Goal: Check status: Check status

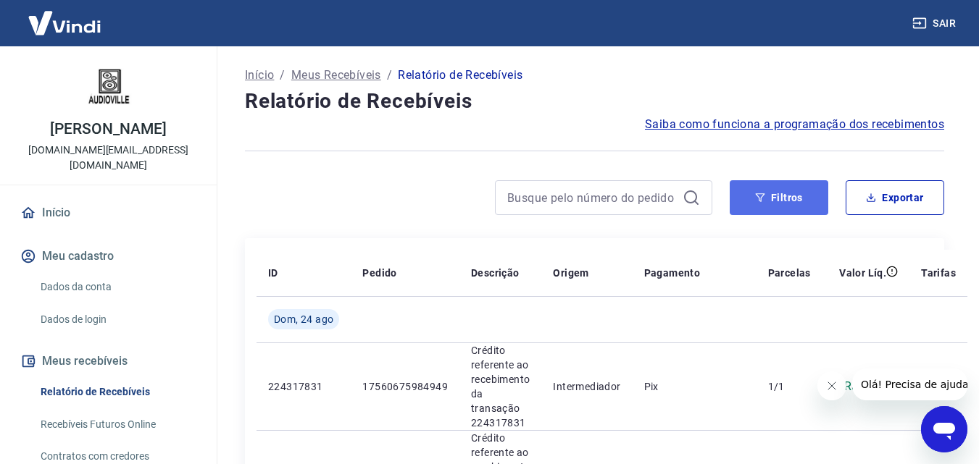
click at [800, 198] on button "Filtros" at bounding box center [779, 197] width 99 height 35
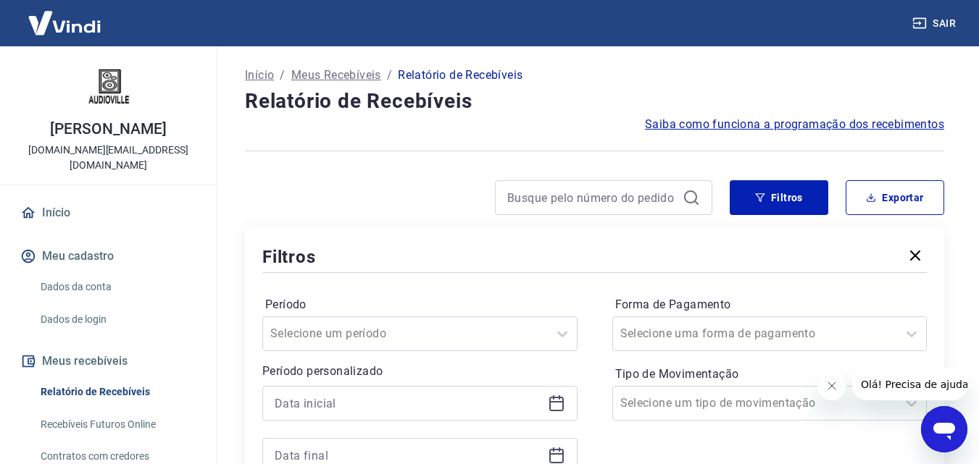
click at [832, 386] on icon "Fechar mensagem da empresa" at bounding box center [831, 386] width 12 height 12
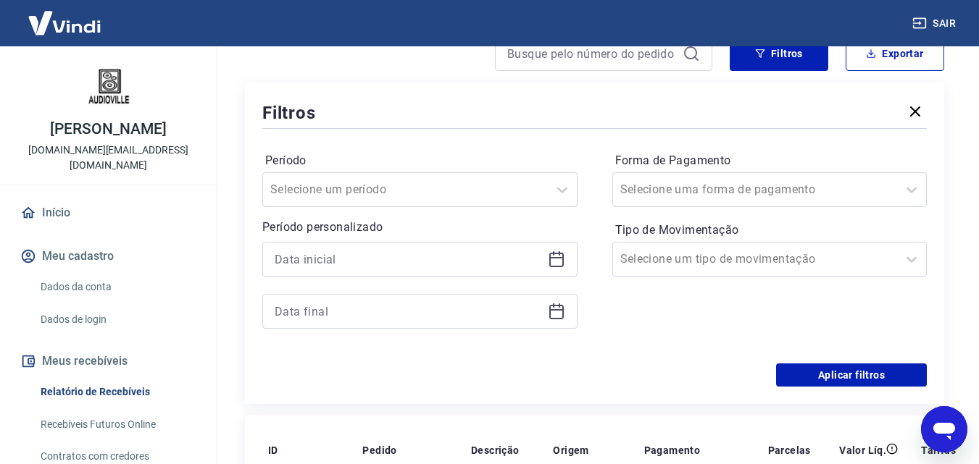
scroll to position [145, 0]
click at [562, 256] on icon at bounding box center [556, 258] width 17 height 17
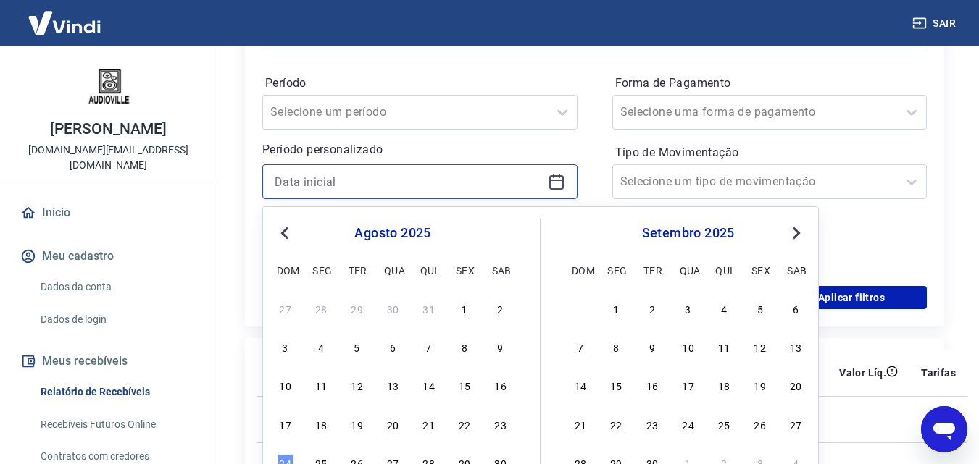
scroll to position [362, 0]
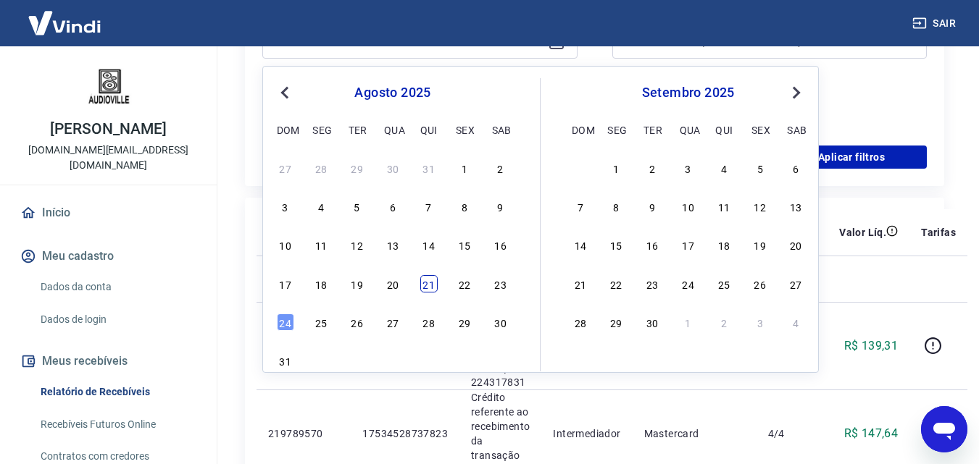
click at [420, 283] on div "21" at bounding box center [428, 283] width 17 height 17
type input "[DATE]"
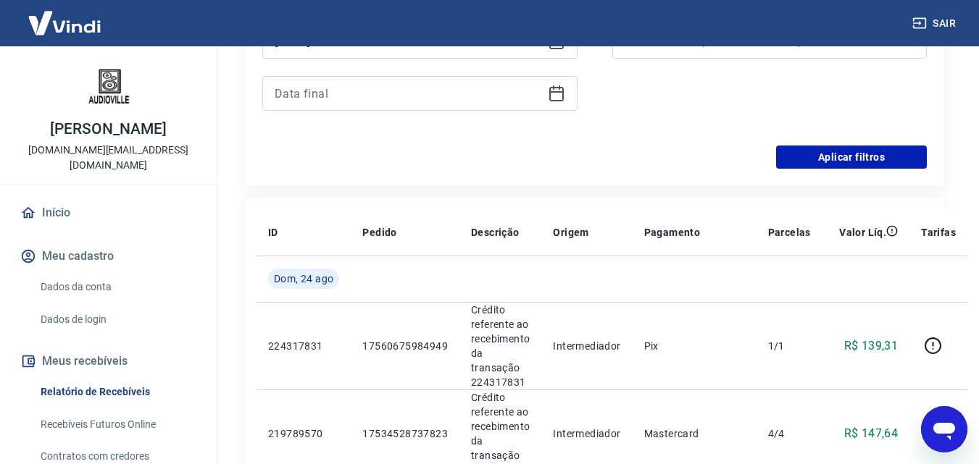
click at [559, 92] on icon at bounding box center [556, 91] width 14 height 1
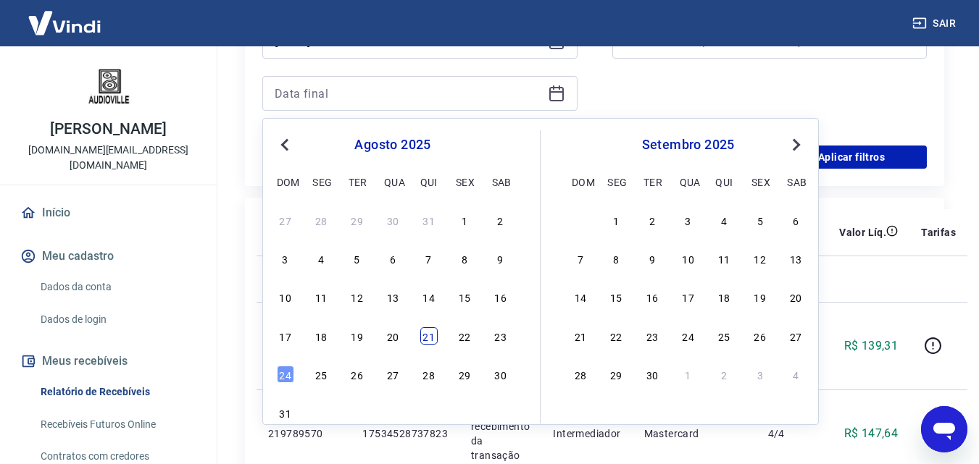
click at [425, 340] on div "21" at bounding box center [428, 335] width 17 height 17
type input "[DATE]"
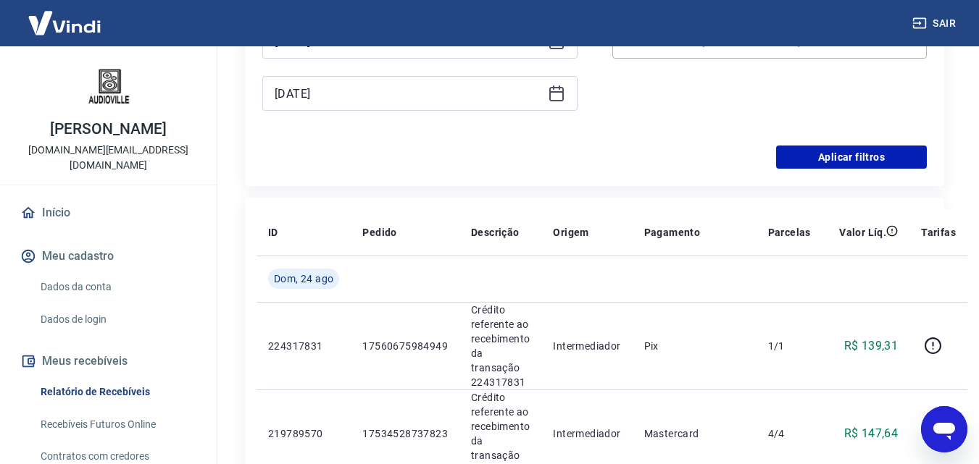
scroll to position [72, 0]
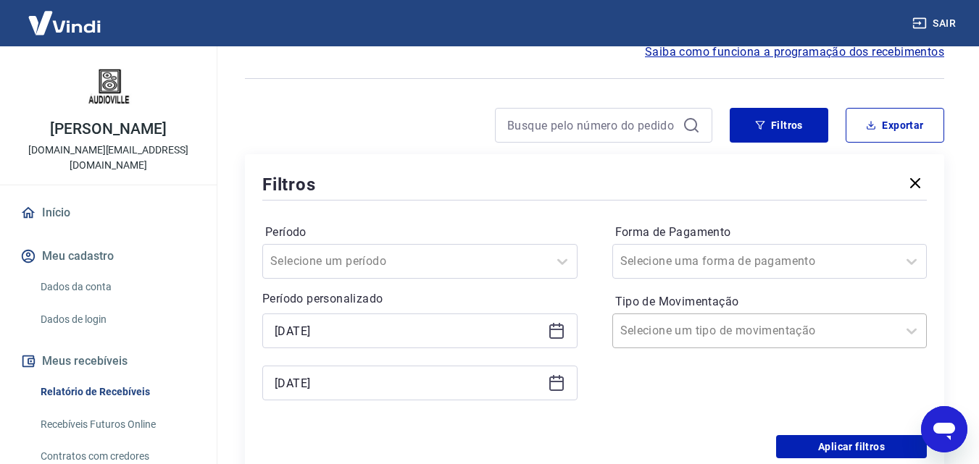
click at [694, 334] on input "Tipo de Movimentação" at bounding box center [693, 330] width 146 height 17
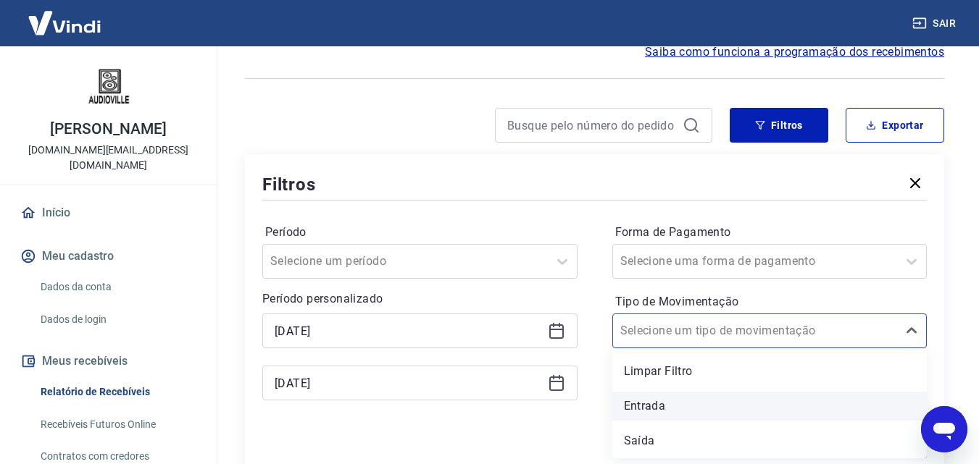
click at [640, 394] on div "Entrada" at bounding box center [769, 406] width 315 height 29
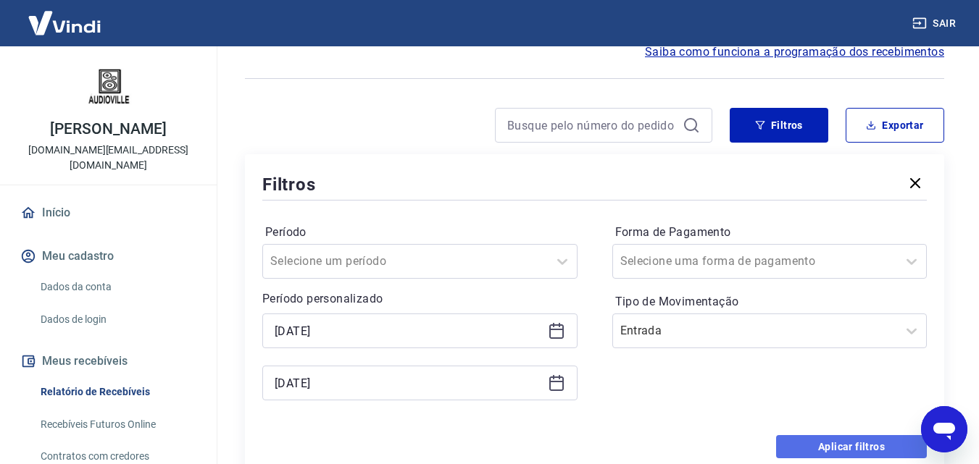
click at [824, 441] on button "Aplicar filtros" at bounding box center [851, 446] width 151 height 23
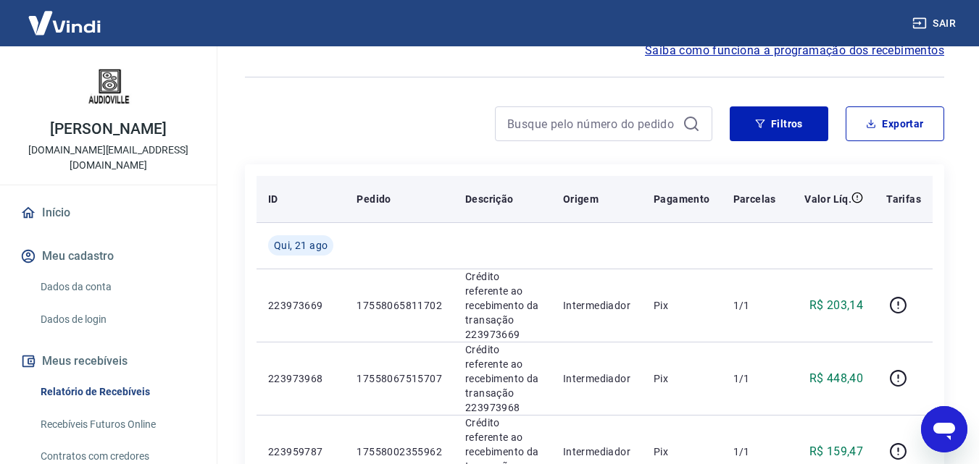
scroll to position [145, 0]
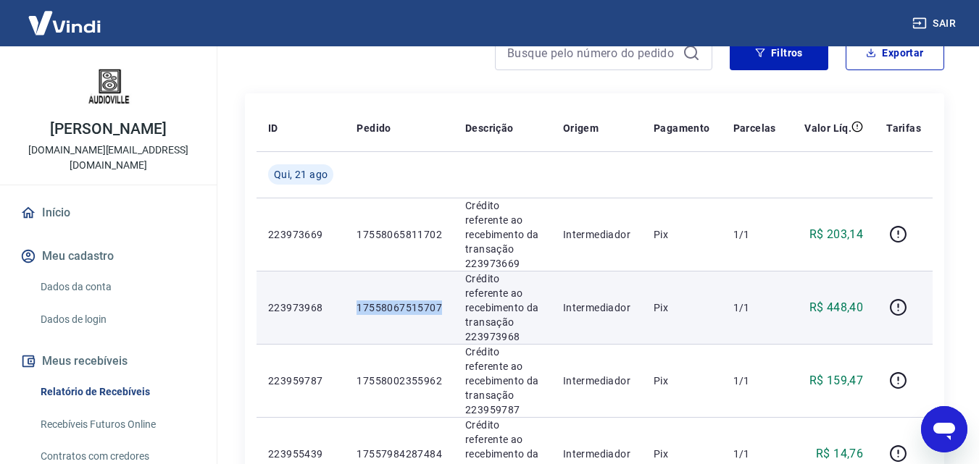
drag, startPoint x: 440, startPoint y: 309, endPoint x: 683, endPoint y: 241, distance: 253.0
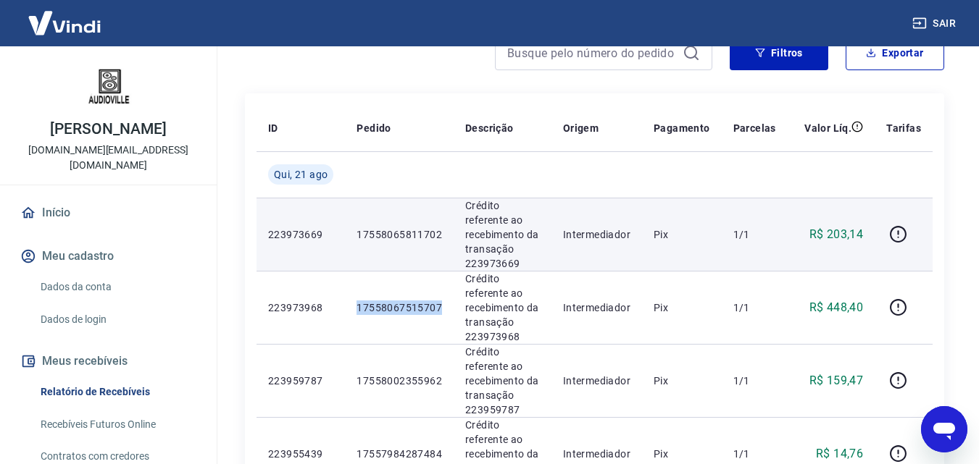
click at [332, 304] on tr "223973968 17558067515707 Crédito referente ao recebimento da transação 22397396…" at bounding box center [594, 307] width 676 height 73
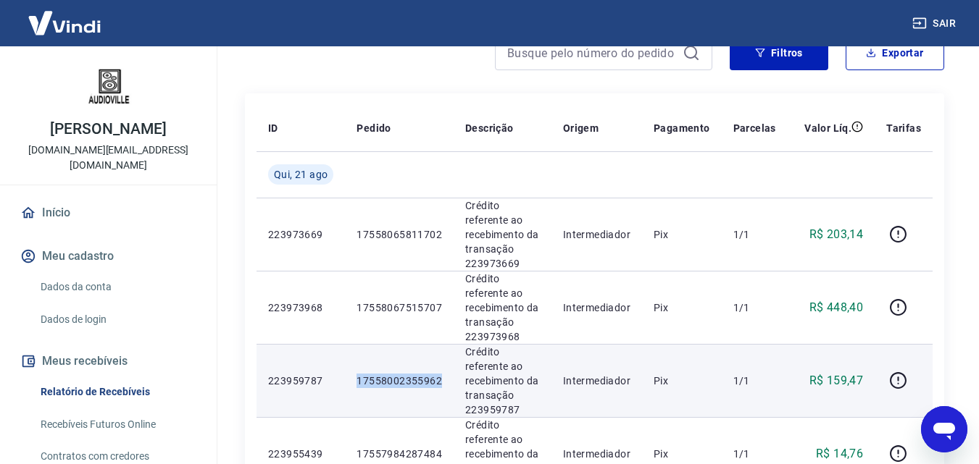
drag, startPoint x: 443, startPoint y: 378, endPoint x: 356, endPoint y: 383, distance: 86.4
click at [356, 383] on td "17558002355962" at bounding box center [399, 380] width 109 height 73
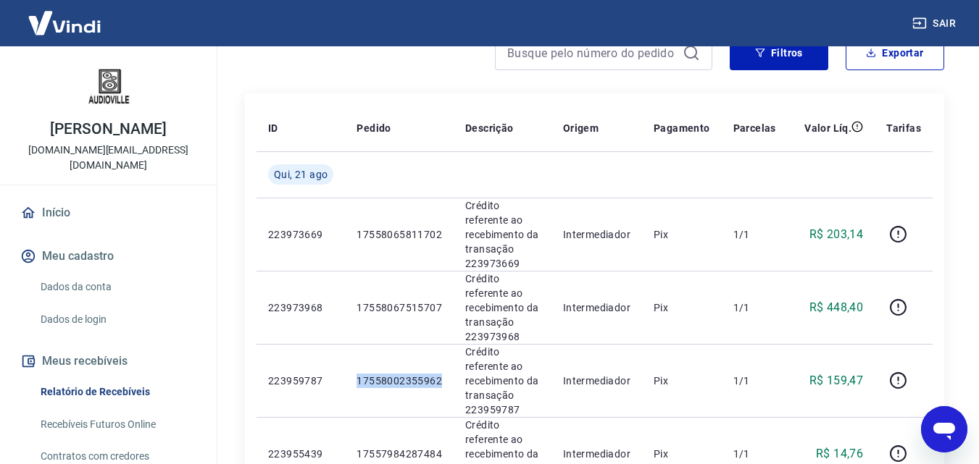
copy p "17558002355962"
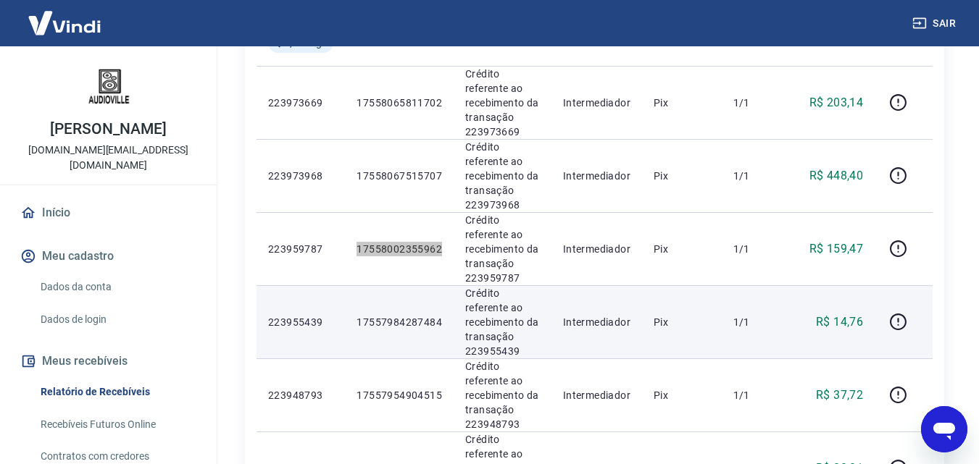
scroll to position [290, 0]
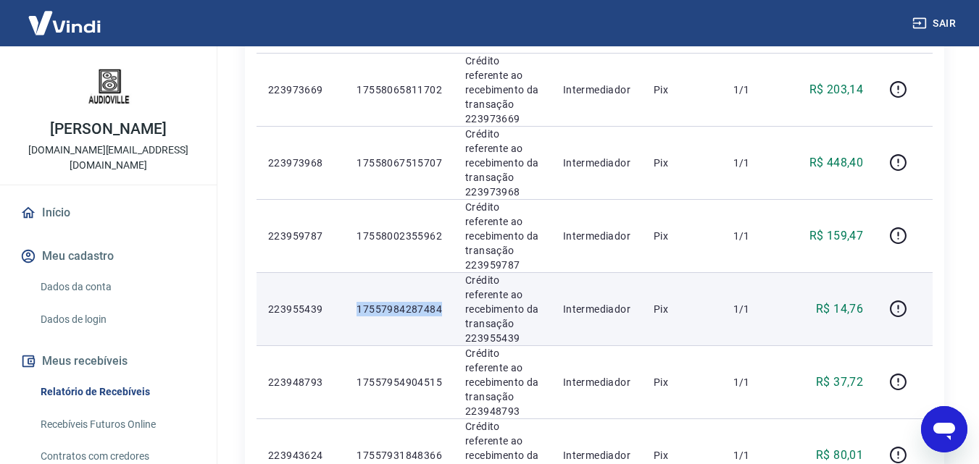
drag, startPoint x: 399, startPoint y: 308, endPoint x: 355, endPoint y: 309, distance: 44.2
click at [355, 309] on td "17557984287484" at bounding box center [399, 308] width 109 height 73
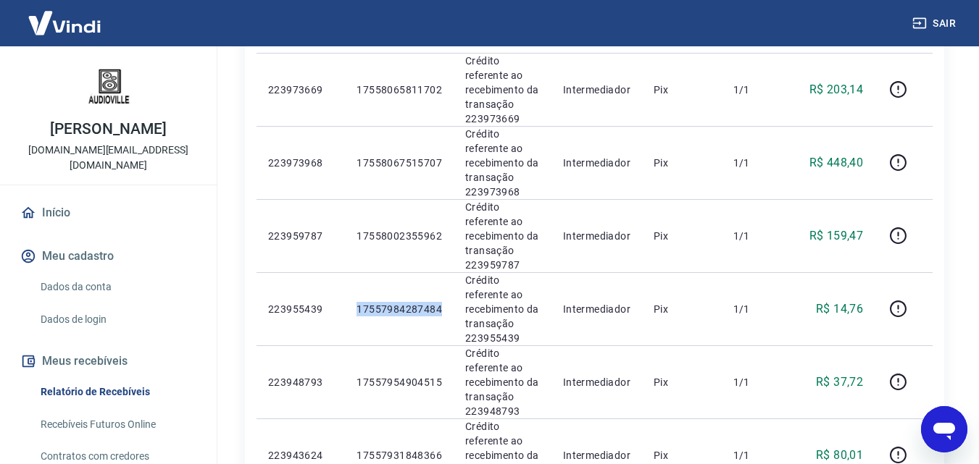
copy p "17557984287484"
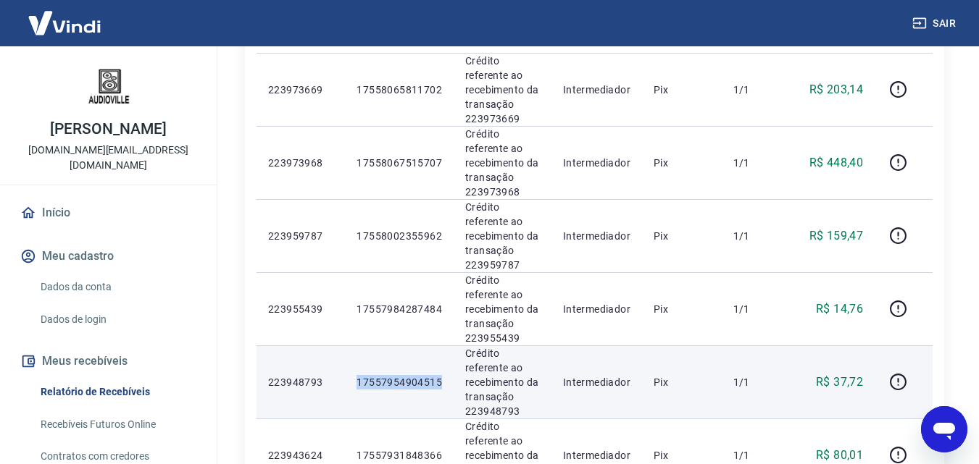
drag, startPoint x: 429, startPoint y: 381, endPoint x: 343, endPoint y: 383, distance: 85.5
click at [343, 383] on tr "223948793 17557954904515 Crédito referente ao recebimento da transação 22394879…" at bounding box center [594, 382] width 676 height 73
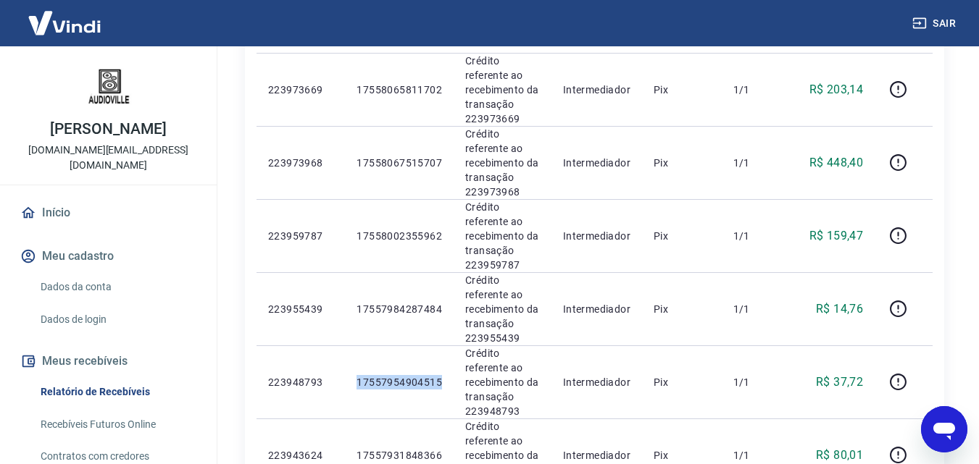
copy tr "17557954904515"
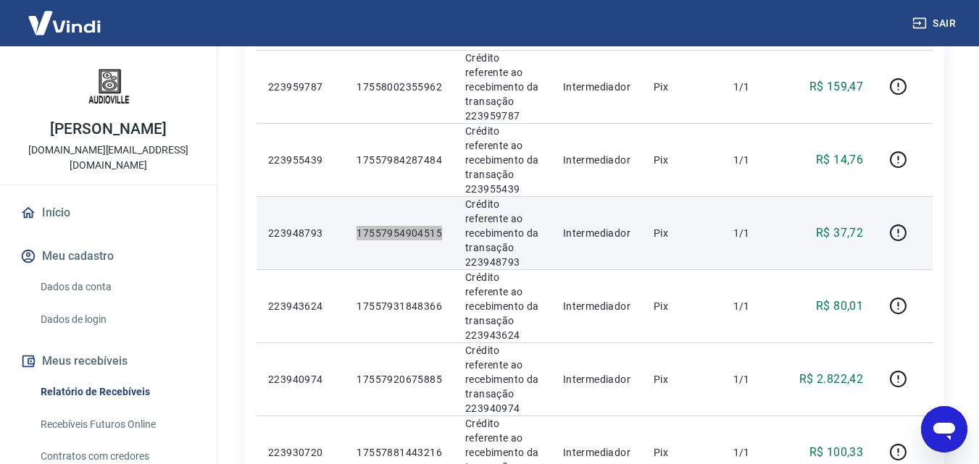
scroll to position [507, 0]
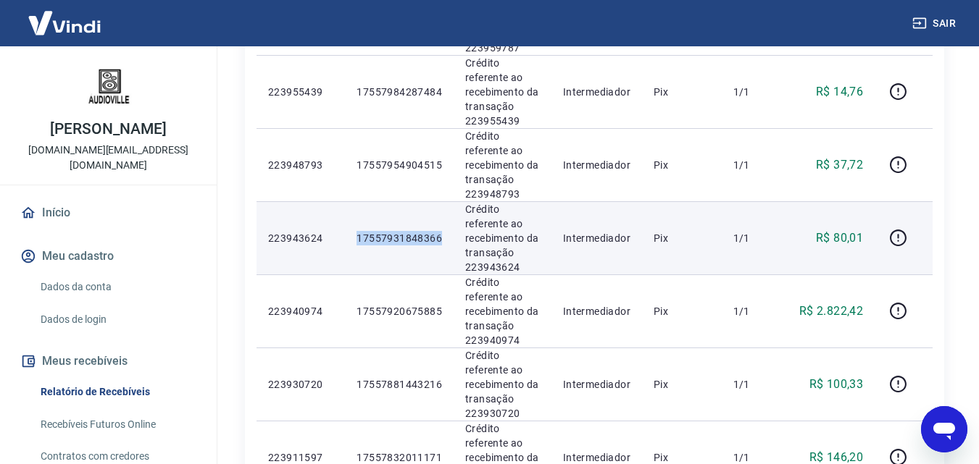
drag, startPoint x: 433, startPoint y: 235, endPoint x: 349, endPoint y: 235, distance: 84.0
click at [349, 235] on td "17557931848366" at bounding box center [399, 237] width 109 height 73
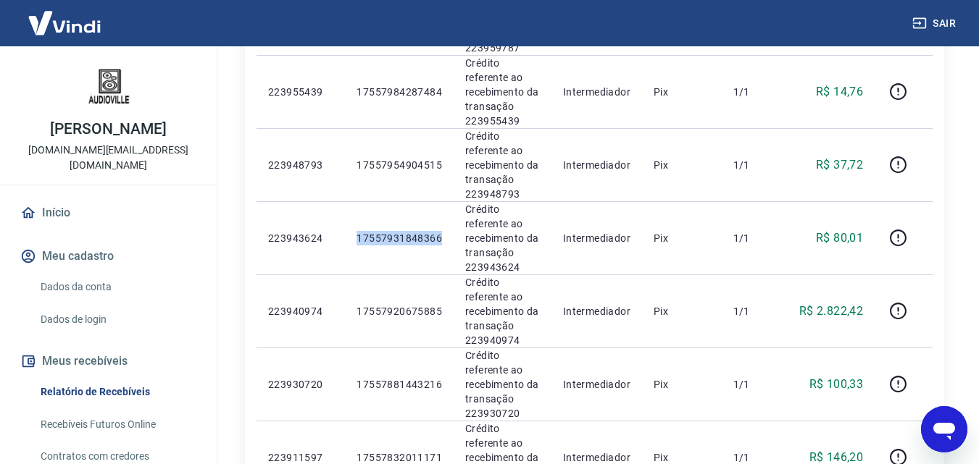
copy p "17557931848366"
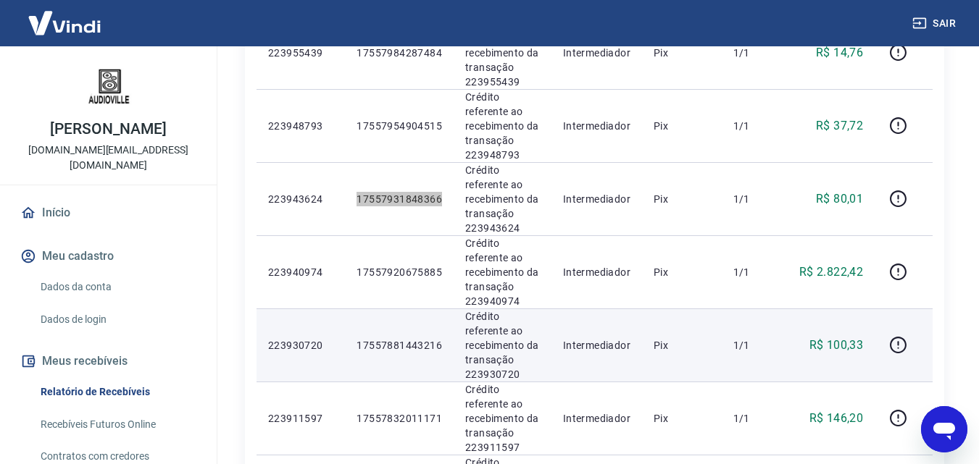
scroll to position [580, 0]
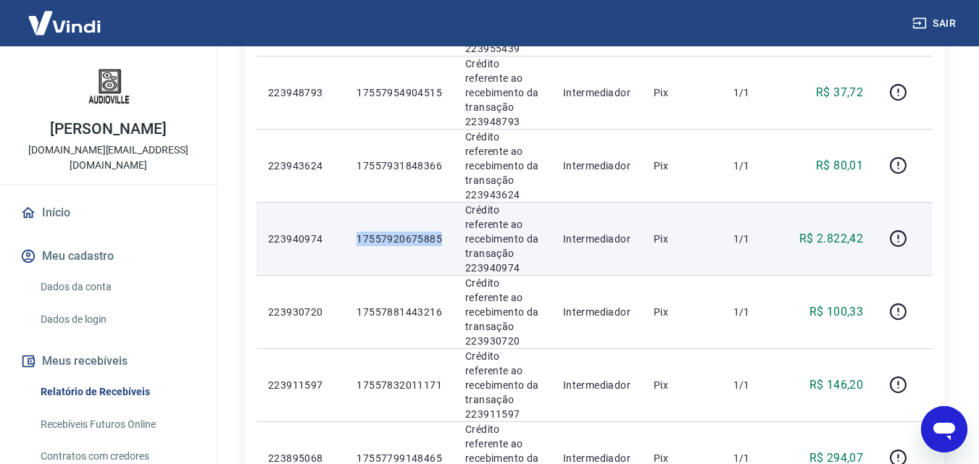
drag, startPoint x: 426, startPoint y: 239, endPoint x: 353, endPoint y: 240, distance: 73.2
click at [353, 240] on td "17557920675885" at bounding box center [399, 238] width 109 height 73
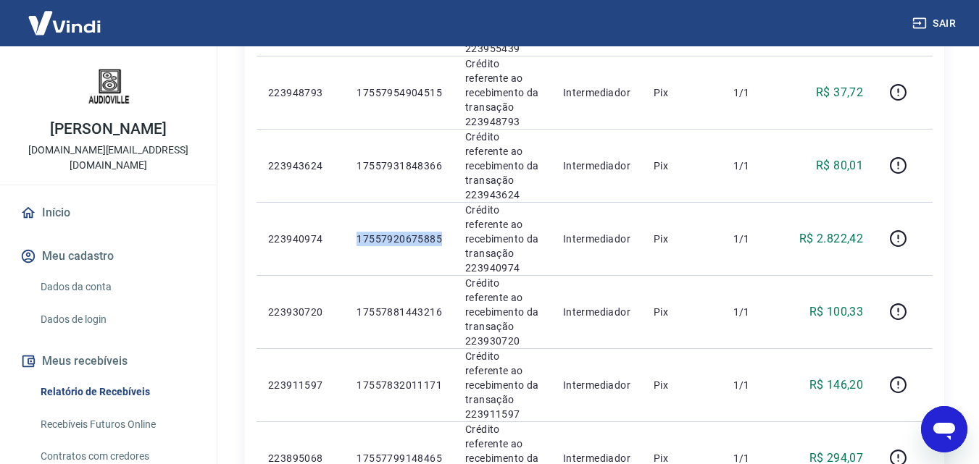
copy p "17557920675885"
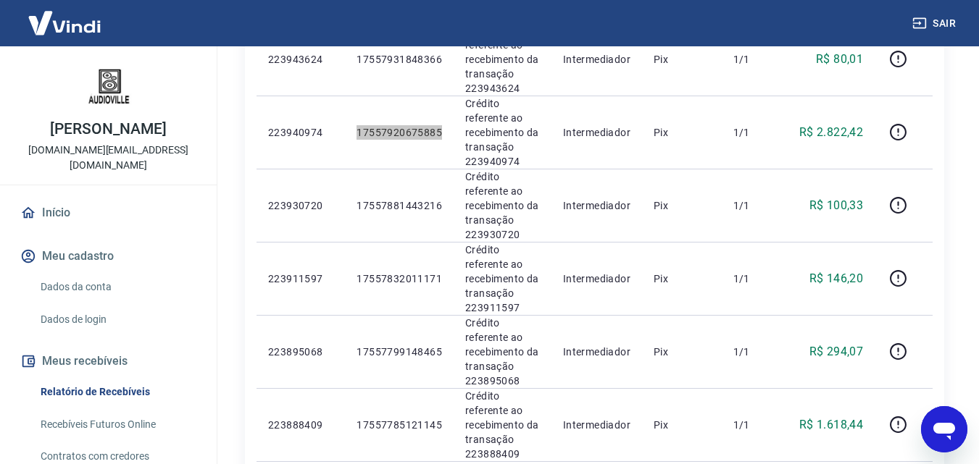
scroll to position [725, 0]
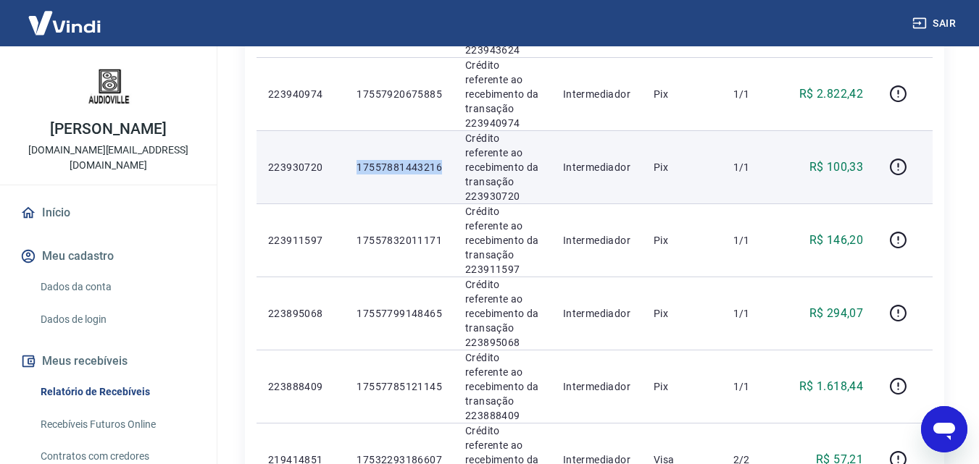
drag, startPoint x: 449, startPoint y: 167, endPoint x: 342, endPoint y: 168, distance: 107.2
click at [342, 168] on tr "223930720 17557881443216 Crédito referente ao recebimento da transação 22393072…" at bounding box center [594, 166] width 676 height 73
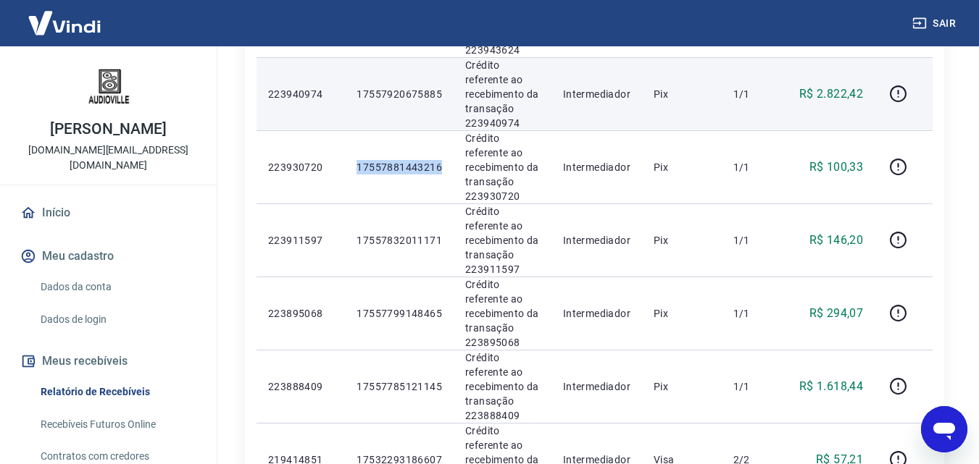
copy tr "17557881443216"
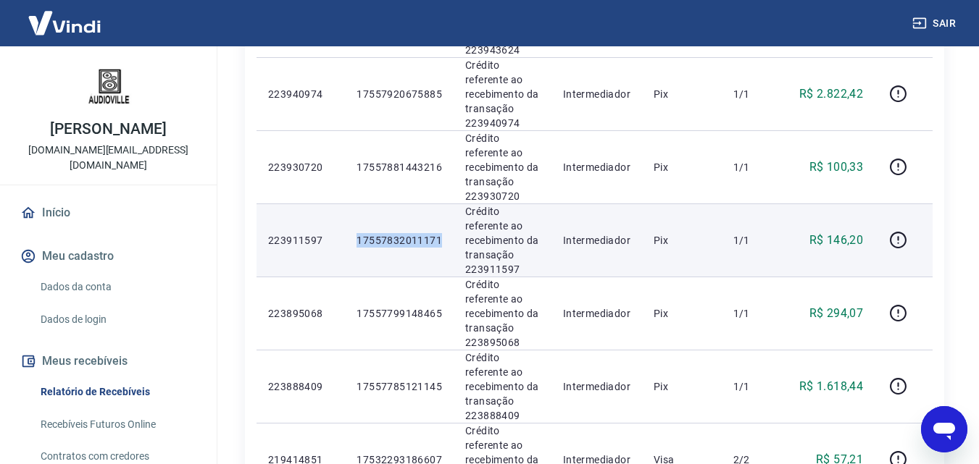
drag, startPoint x: 428, startPoint y: 235, endPoint x: 332, endPoint y: 240, distance: 96.5
click at [332, 240] on tr "223911597 17557832011171 Crédito referente ao recebimento da transação 22391159…" at bounding box center [594, 240] width 676 height 73
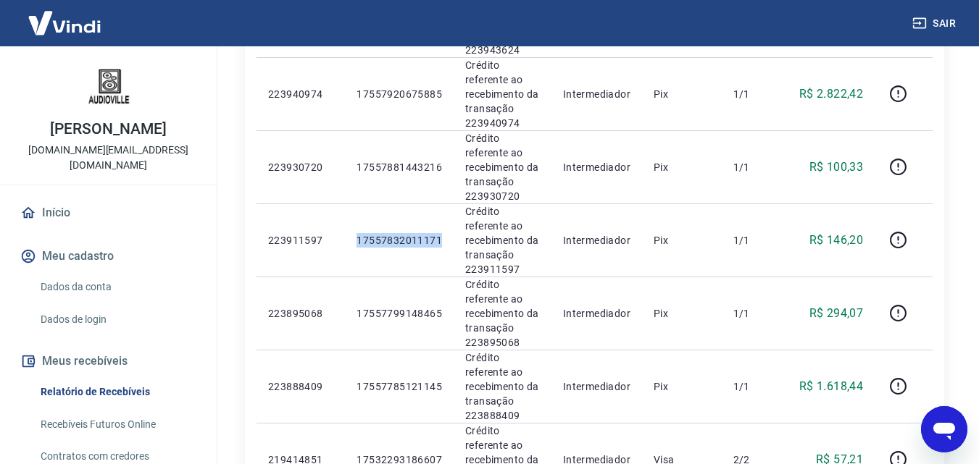
copy tr "17557832011171"
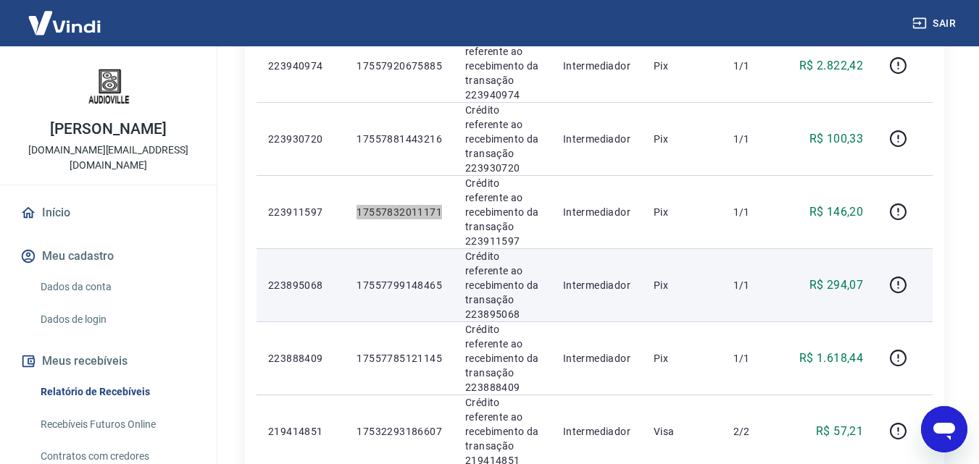
scroll to position [797, 0]
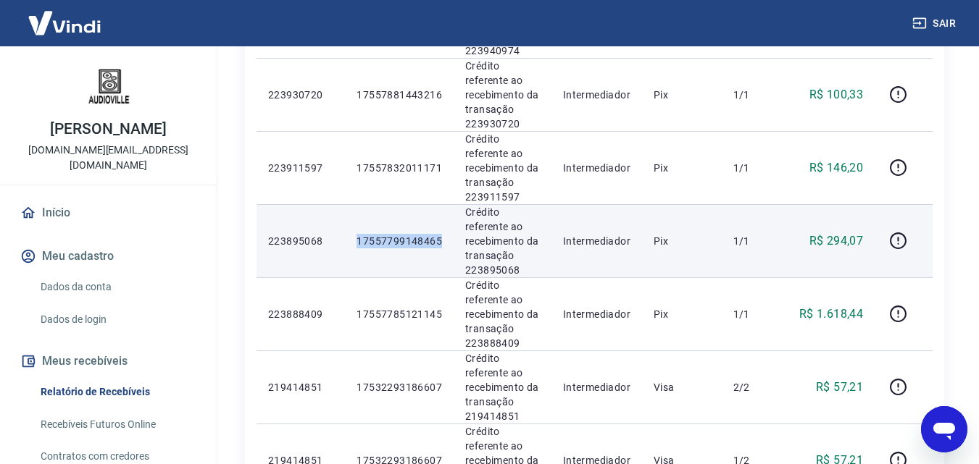
drag, startPoint x: 443, startPoint y: 239, endPoint x: 320, endPoint y: 238, distance: 123.2
click at [320, 238] on tr "223895068 17557799148465 Crédito referente ao recebimento da transação 22389506…" at bounding box center [594, 240] width 676 height 73
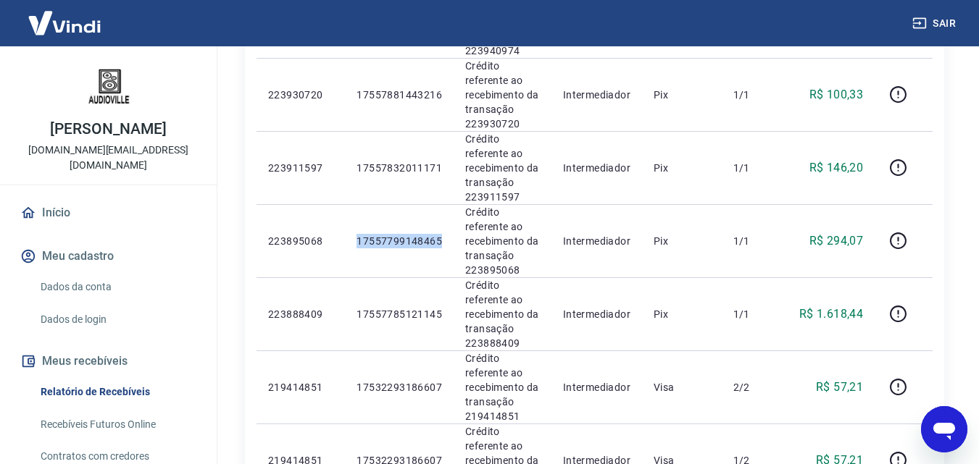
copy tr "17557799148465"
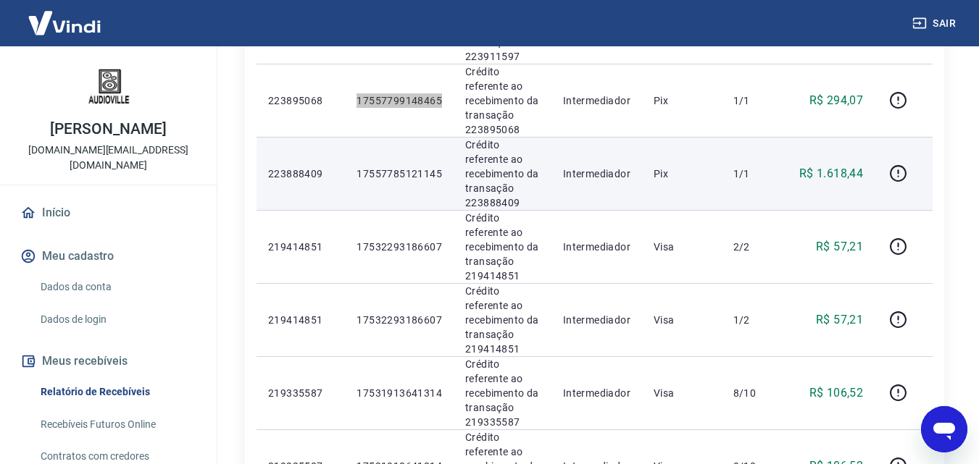
scroll to position [942, 0]
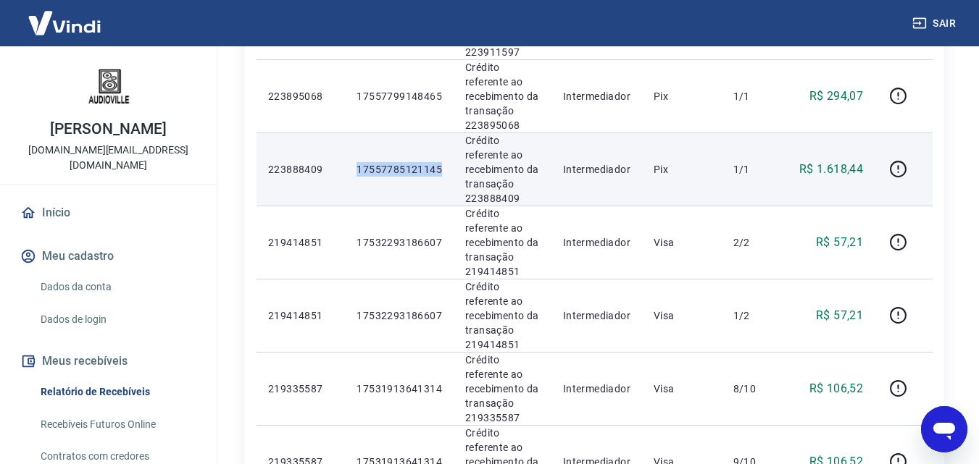
drag, startPoint x: 433, startPoint y: 170, endPoint x: 348, endPoint y: 169, distance: 85.5
click at [348, 169] on td "17557785121145" at bounding box center [399, 169] width 109 height 73
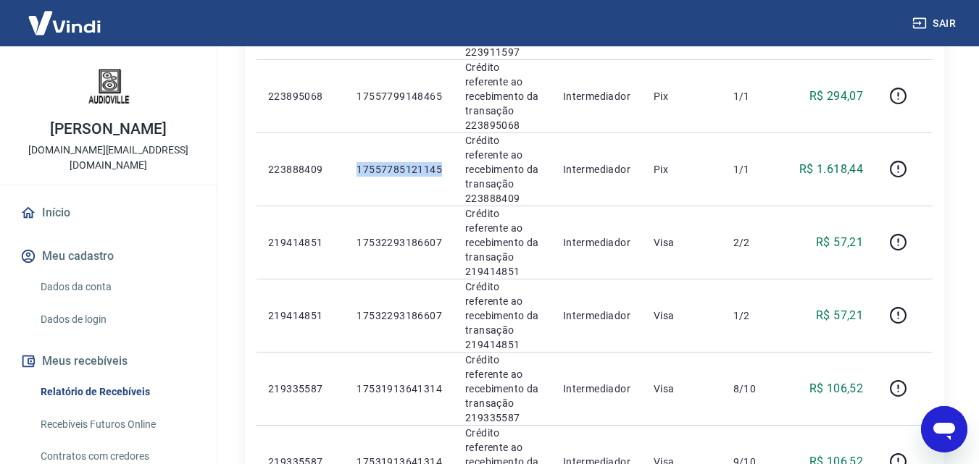
copy p "17557785121145"
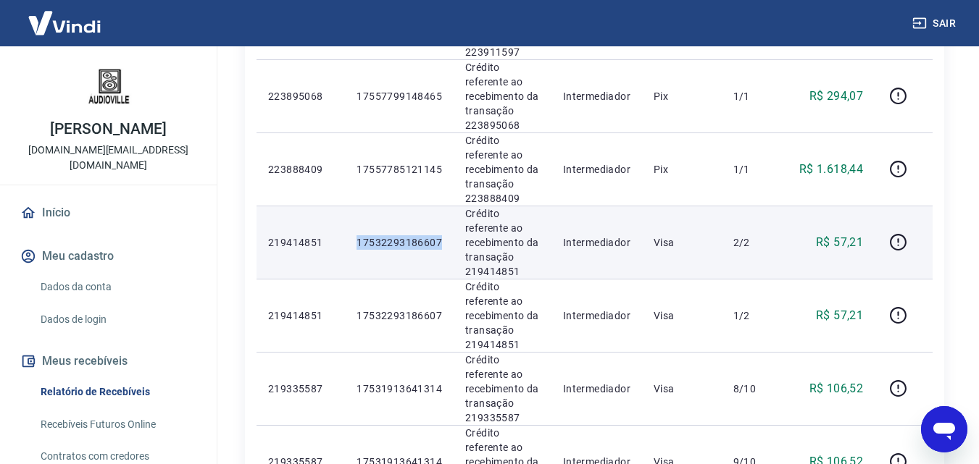
drag, startPoint x: 441, startPoint y: 238, endPoint x: 327, endPoint y: 232, distance: 114.7
click at [327, 232] on tr "219414851 17532293186607 Crédito referente ao recebimento da transação 21941485…" at bounding box center [594, 242] width 676 height 73
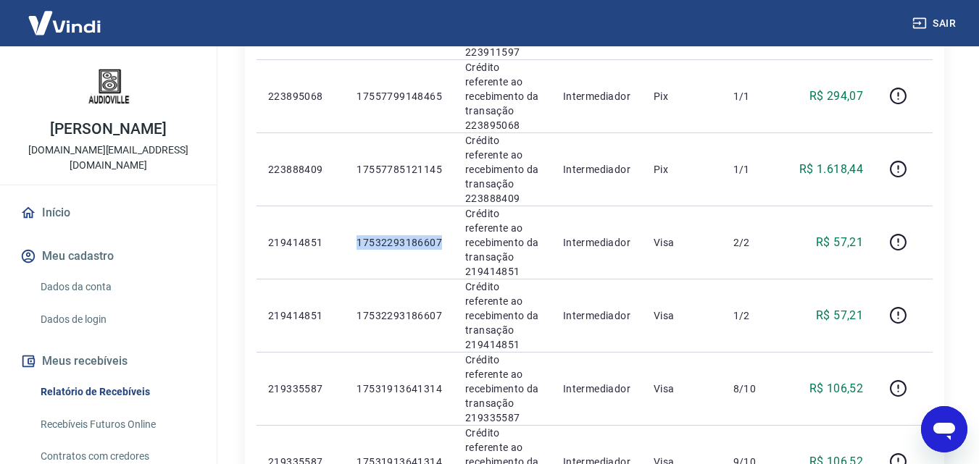
copy tr "17532293186607"
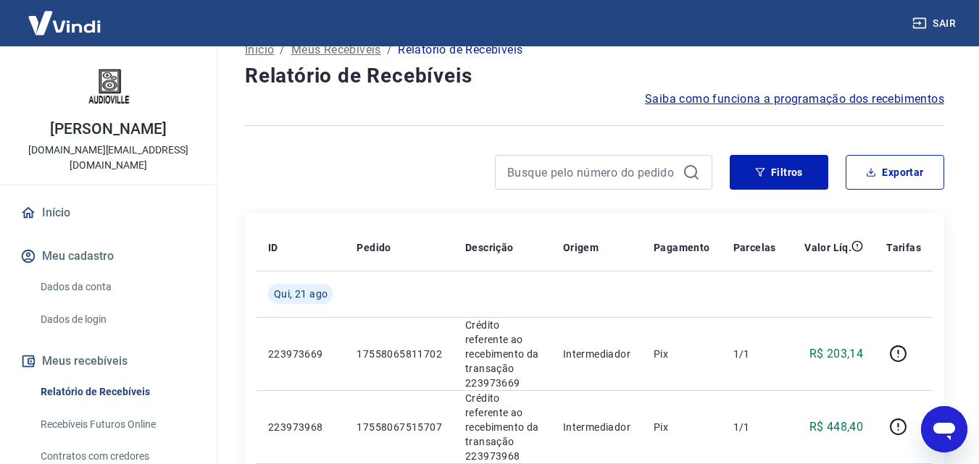
scroll to position [0, 0]
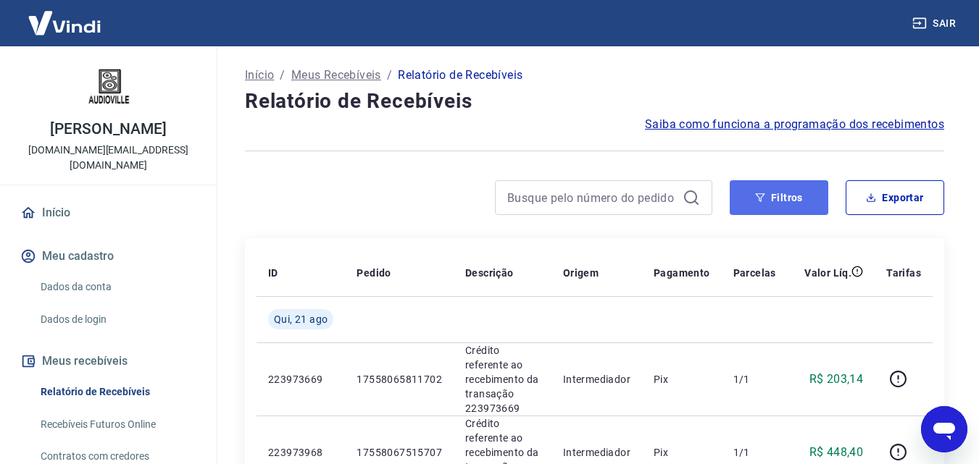
click at [796, 204] on button "Filtros" at bounding box center [779, 197] width 99 height 35
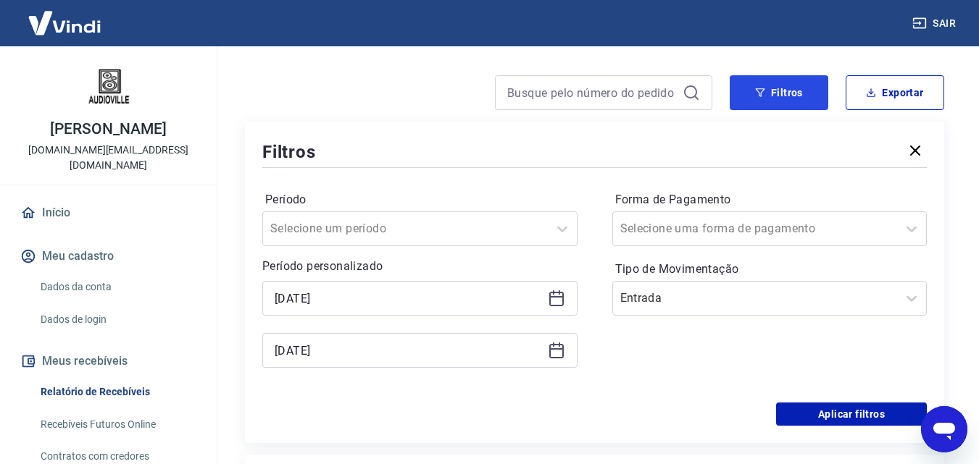
scroll to position [217, 0]
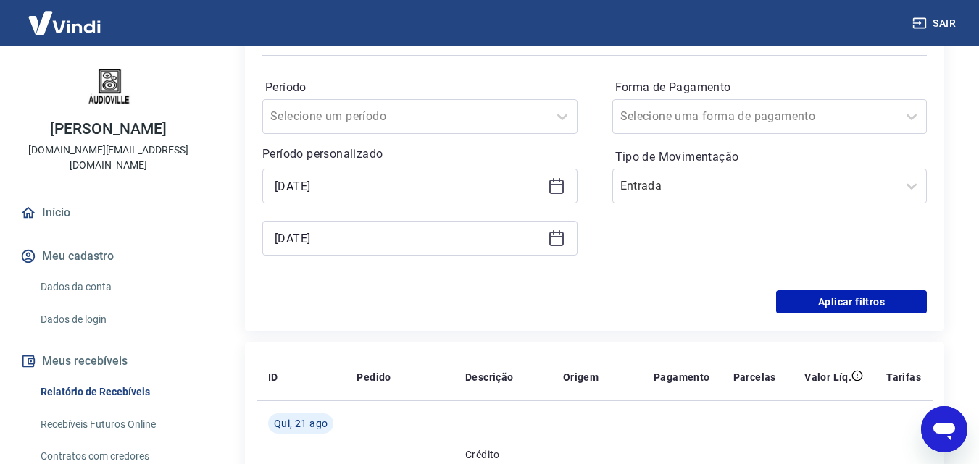
click at [562, 185] on icon at bounding box center [556, 184] width 14 height 1
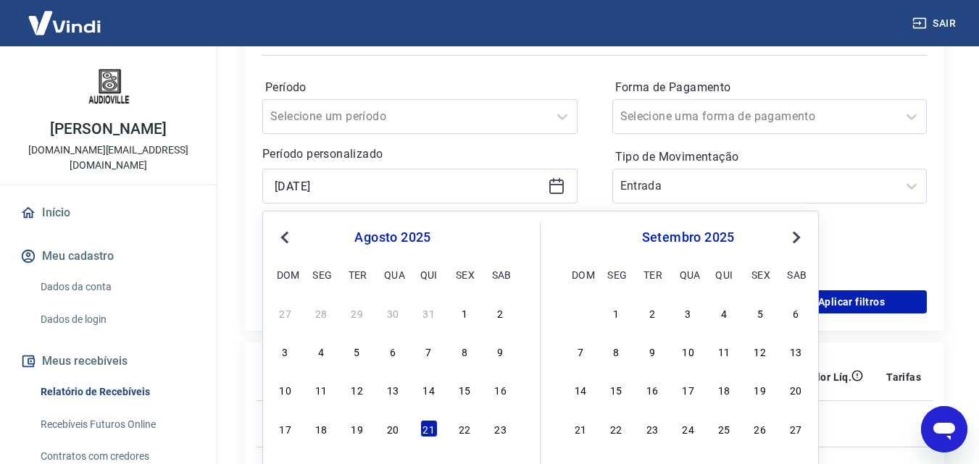
click at [397, 429] on div "20" at bounding box center [392, 428] width 17 height 17
type input "[DATE]"
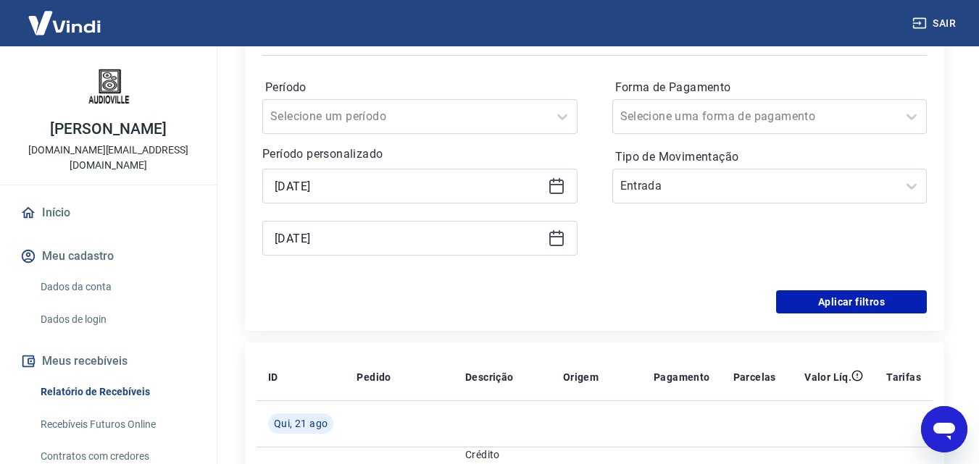
click at [558, 235] on icon at bounding box center [556, 238] width 17 height 17
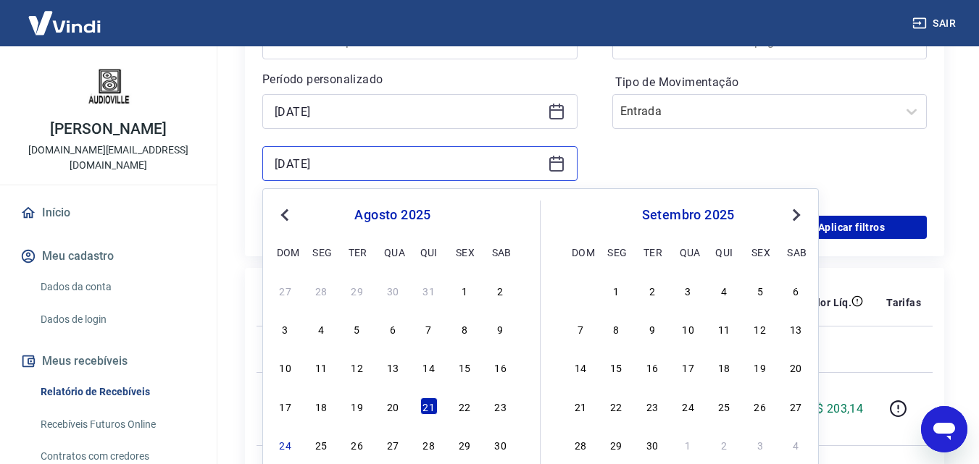
scroll to position [362, 0]
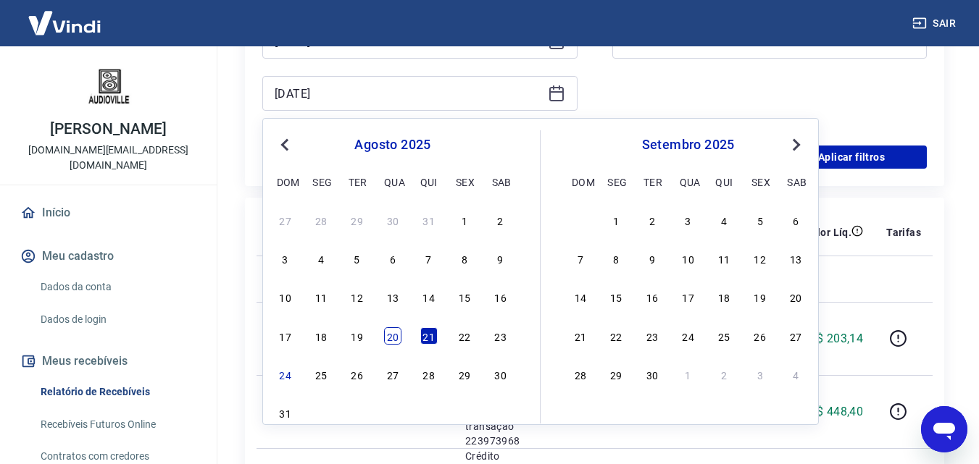
click at [394, 332] on div "20" at bounding box center [392, 335] width 17 height 17
type input "[DATE]"
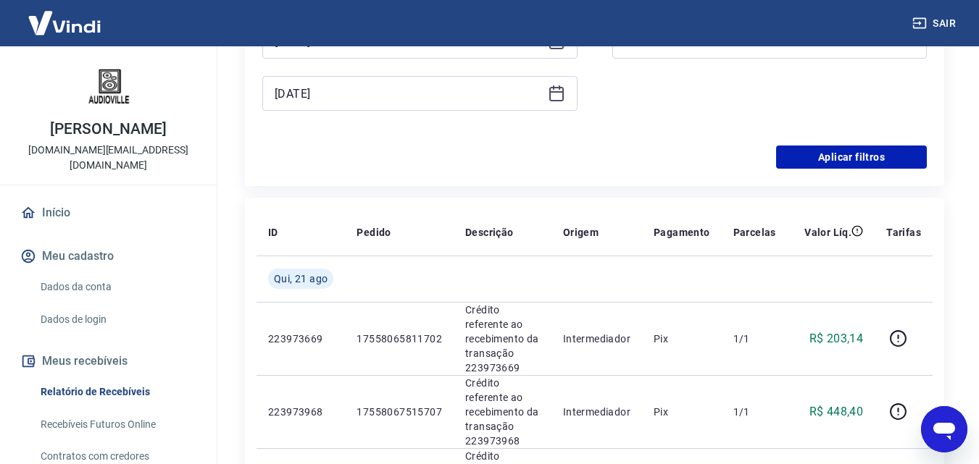
scroll to position [145, 0]
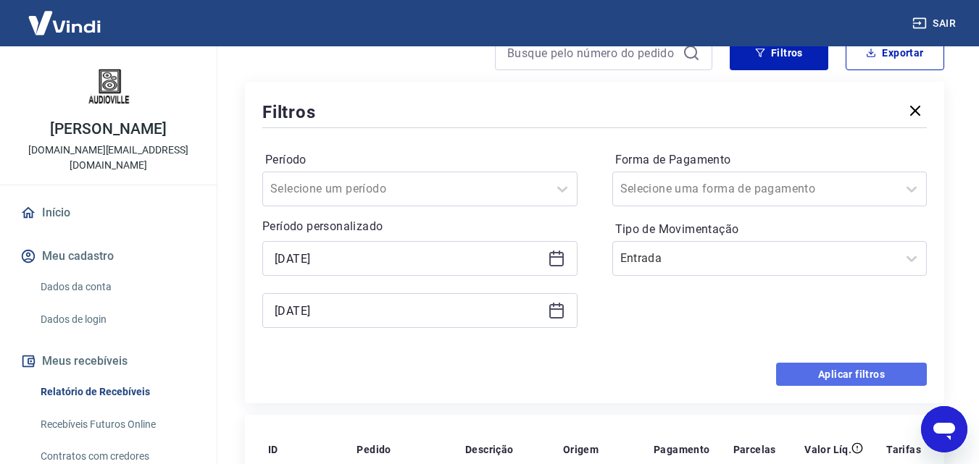
click at [852, 377] on button "Aplicar filtros" at bounding box center [851, 374] width 151 height 23
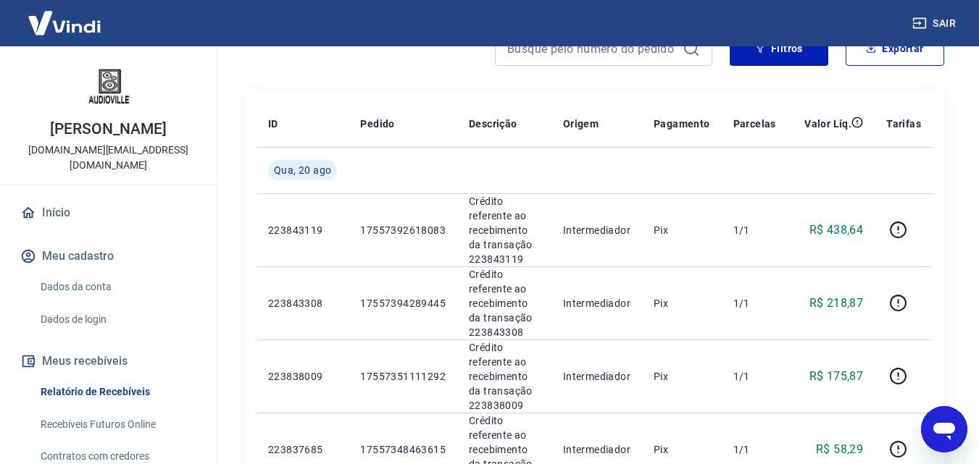
scroll to position [217, 0]
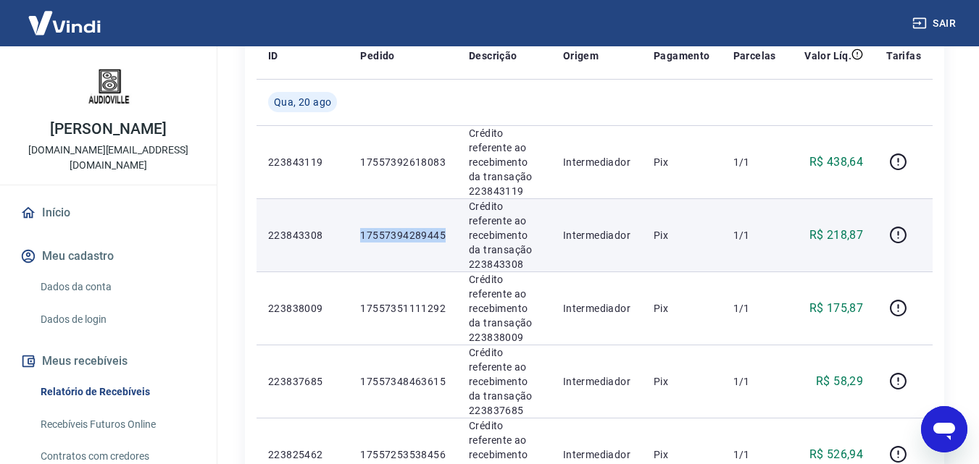
drag, startPoint x: 443, startPoint y: 237, endPoint x: 348, endPoint y: 227, distance: 95.5
click at [349, 227] on td "17557394289445" at bounding box center [403, 235] width 109 height 73
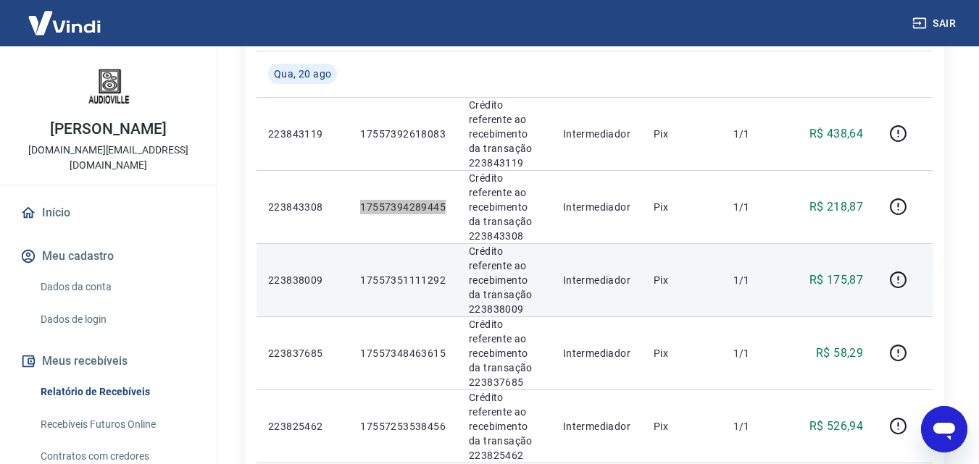
scroll to position [290, 0]
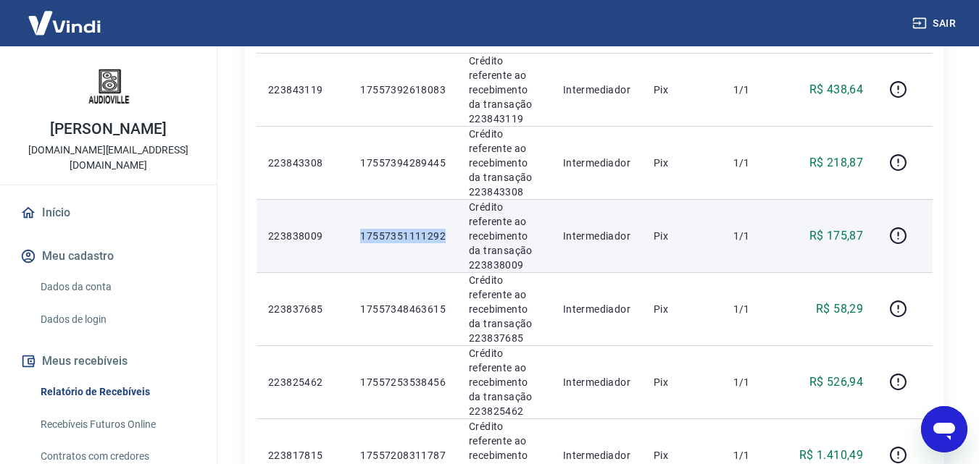
drag, startPoint x: 446, startPoint y: 232, endPoint x: 354, endPoint y: 233, distance: 92.0
click at [354, 233] on td "17557351111292" at bounding box center [403, 235] width 109 height 73
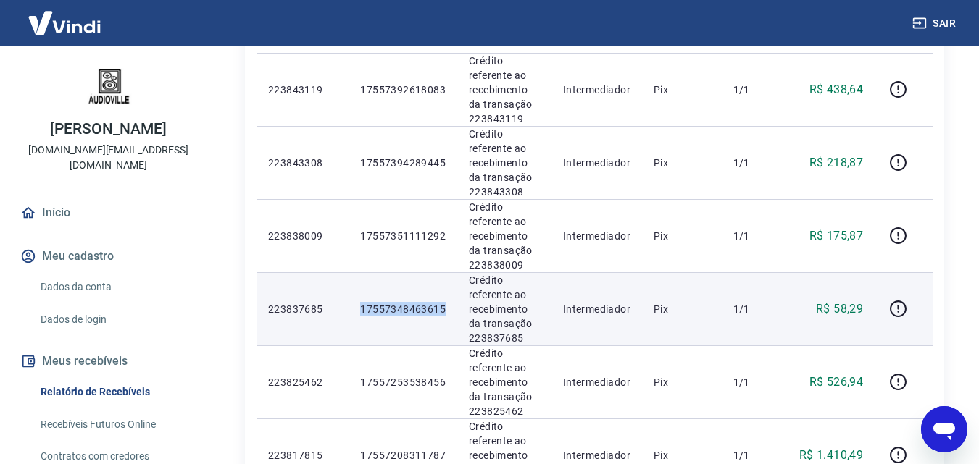
drag, startPoint x: 447, startPoint y: 307, endPoint x: 356, endPoint y: 304, distance: 90.6
click at [356, 304] on td "17557348463615" at bounding box center [403, 308] width 109 height 73
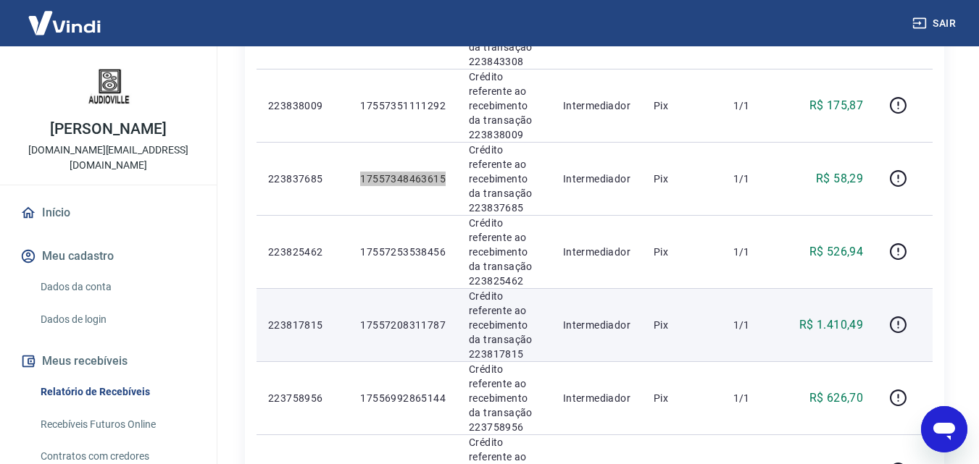
scroll to position [435, 0]
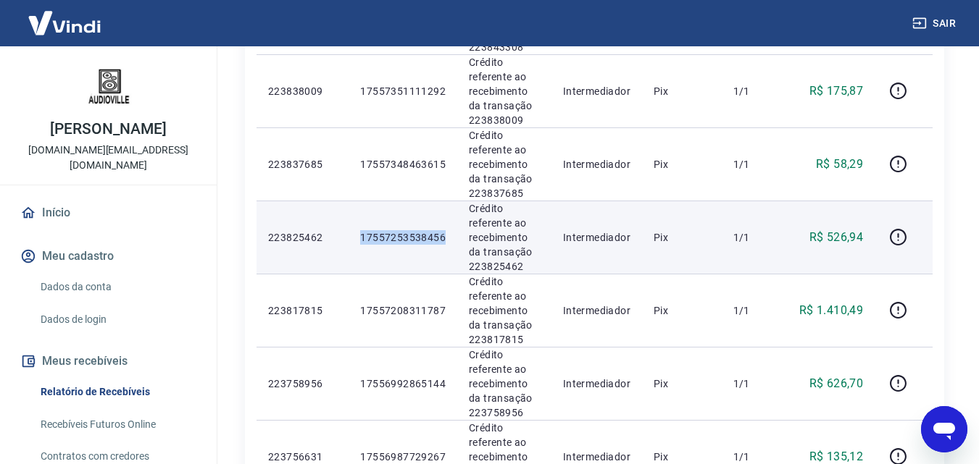
drag, startPoint x: 448, startPoint y: 241, endPoint x: 343, endPoint y: 239, distance: 104.4
click at [343, 239] on tr "223825462 17557253538456 Crédito referente ao recebimento da transação 22382546…" at bounding box center [594, 237] width 676 height 73
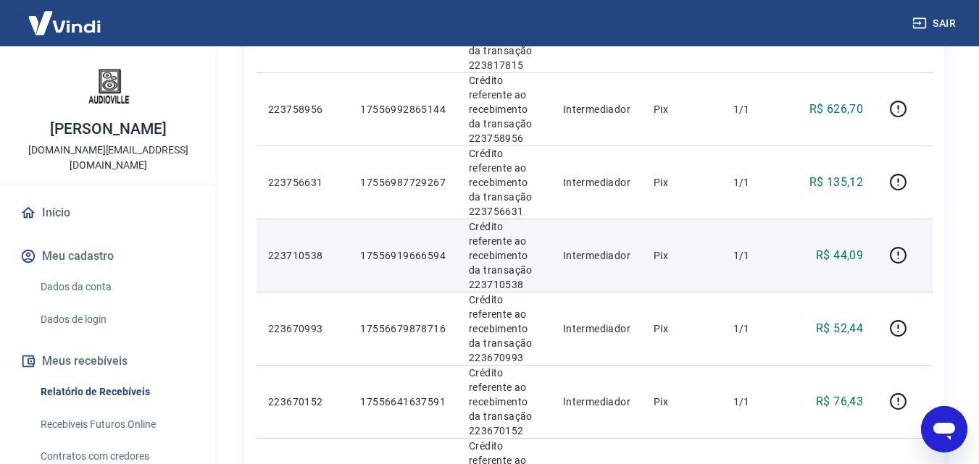
scroll to position [725, 0]
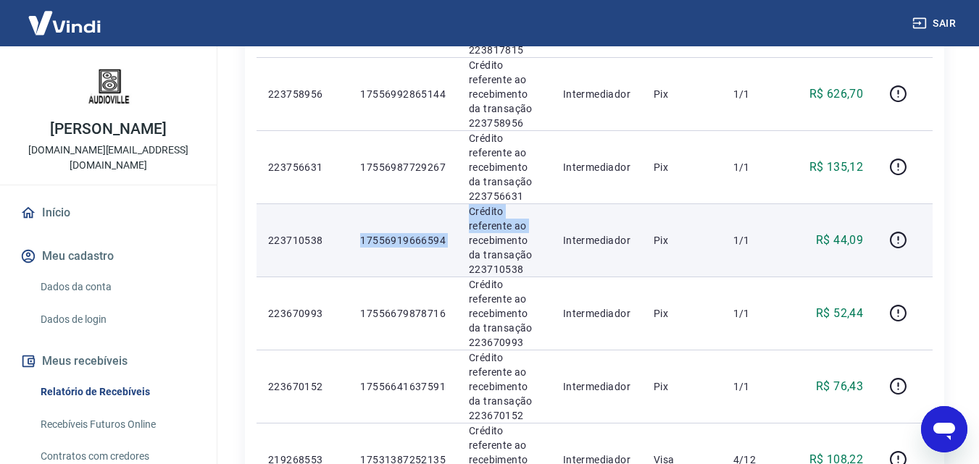
drag, startPoint x: 449, startPoint y: 238, endPoint x: 325, endPoint y: 238, distance: 124.6
click at [325, 238] on tr "223710538 17556919666594 Crédito referente ao recebimento da transação 22371053…" at bounding box center [594, 240] width 676 height 73
click at [371, 243] on p "17556919666594" at bounding box center [402, 240] width 85 height 14
drag, startPoint x: 428, startPoint y: 239, endPoint x: 335, endPoint y: 235, distance: 93.6
click at [335, 235] on tr "223710538 17556919666594 Crédito referente ao recebimento da transação 22371053…" at bounding box center [594, 240] width 676 height 73
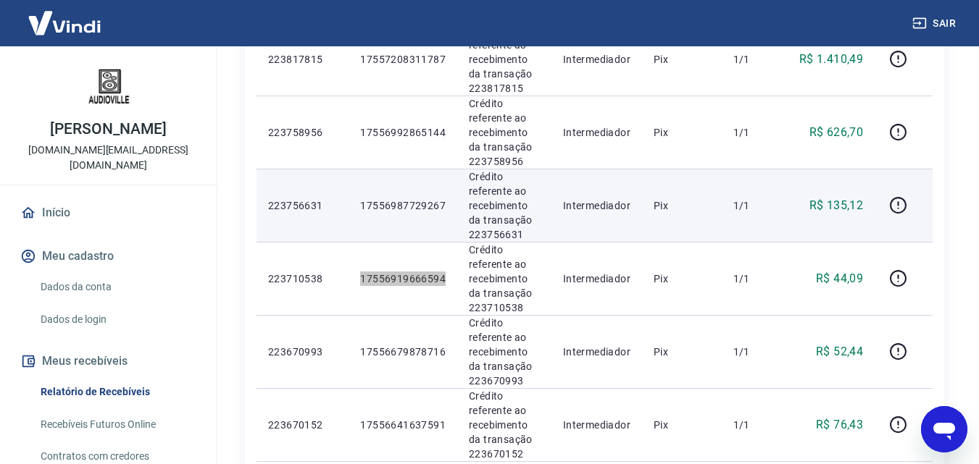
scroll to position [652, 0]
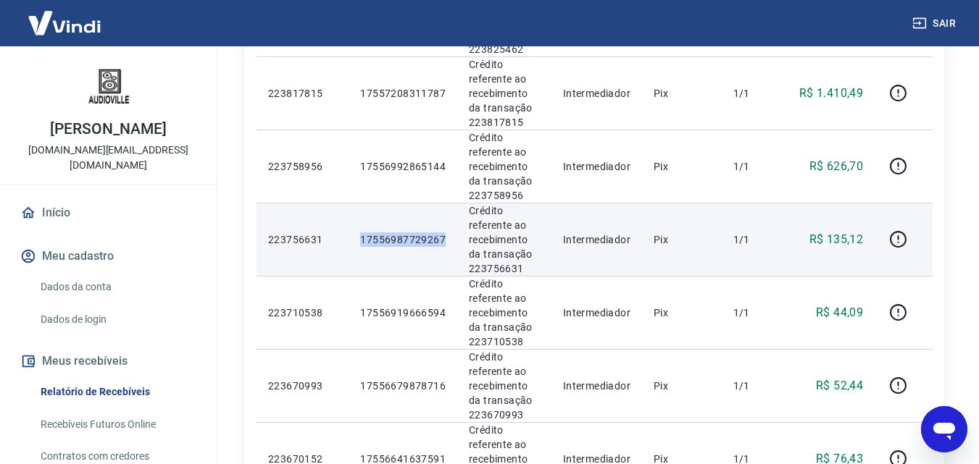
drag, startPoint x: 447, startPoint y: 238, endPoint x: 343, endPoint y: 236, distance: 103.6
click at [343, 236] on tr "223756631 17556987729267 Crédito referente ao recebimento da transação 22375663…" at bounding box center [594, 239] width 676 height 73
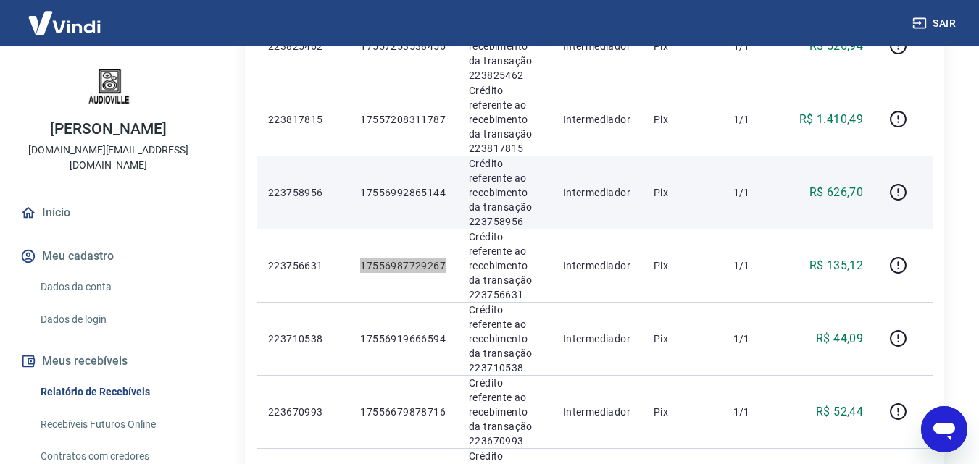
scroll to position [580, 0]
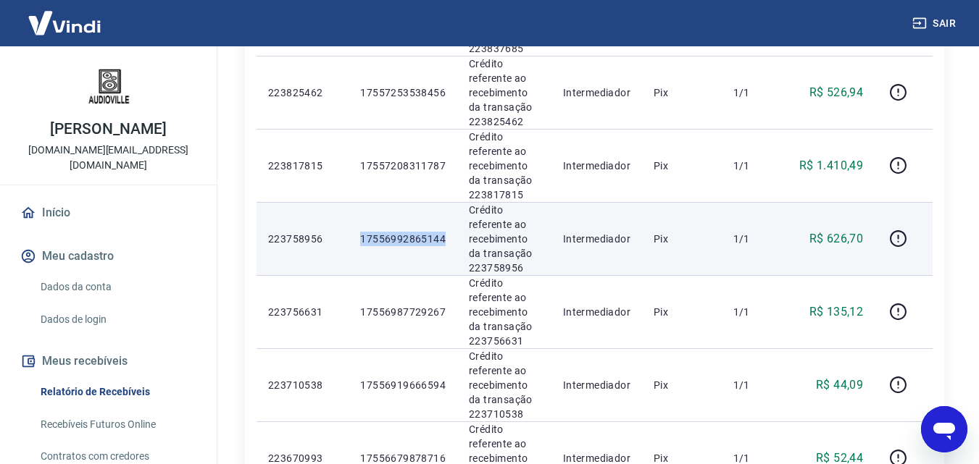
drag, startPoint x: 396, startPoint y: 236, endPoint x: 356, endPoint y: 235, distance: 39.9
click at [356, 235] on td "17556992865144" at bounding box center [403, 238] width 109 height 73
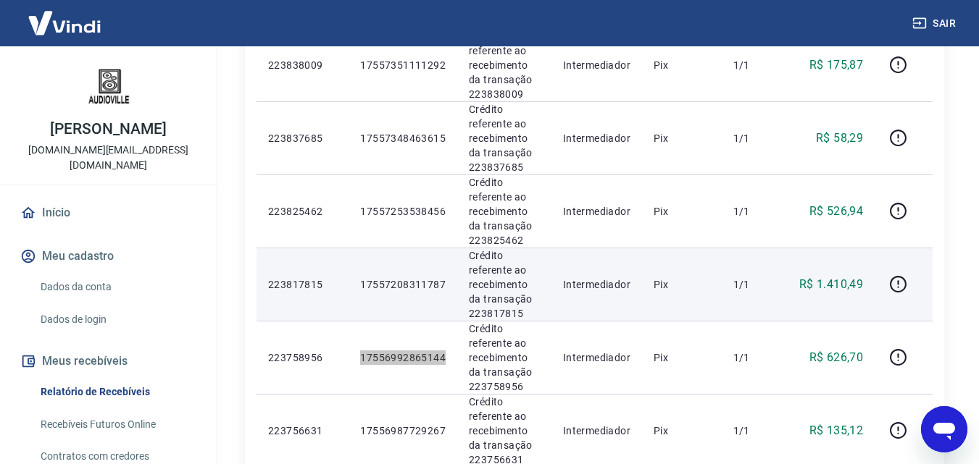
scroll to position [435, 0]
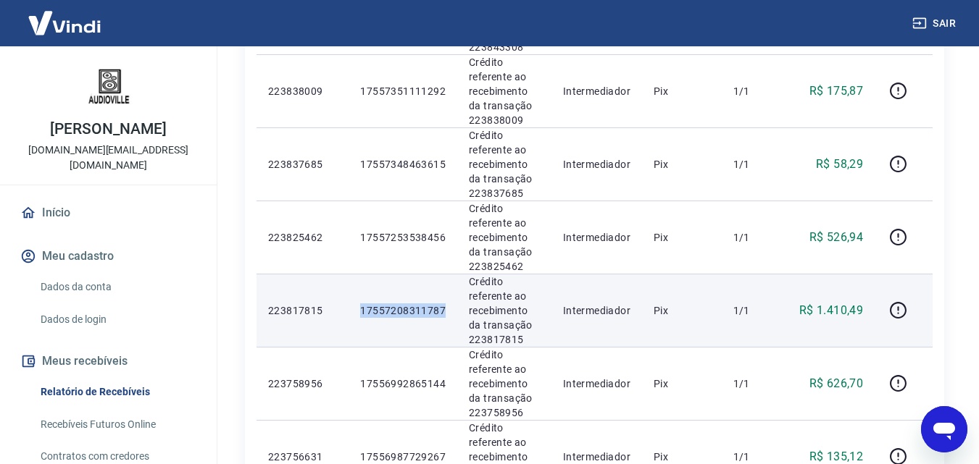
drag, startPoint x: 441, startPoint y: 302, endPoint x: 343, endPoint y: 301, distance: 97.8
click at [343, 301] on tr "223817815 17557208311787 Crédito referente ao recebimento da transação 22381781…" at bounding box center [594, 310] width 676 height 73
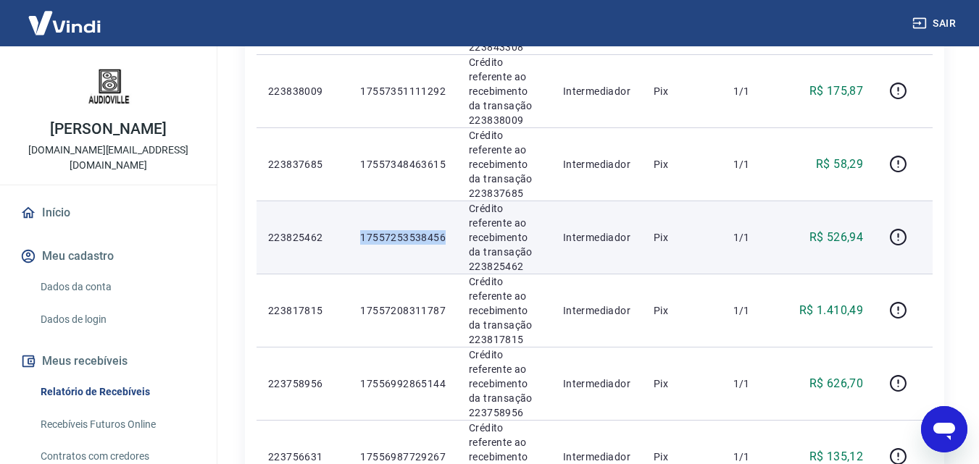
drag, startPoint x: 451, startPoint y: 231, endPoint x: 356, endPoint y: 233, distance: 94.2
click at [356, 233] on td "17557253538456" at bounding box center [403, 237] width 109 height 73
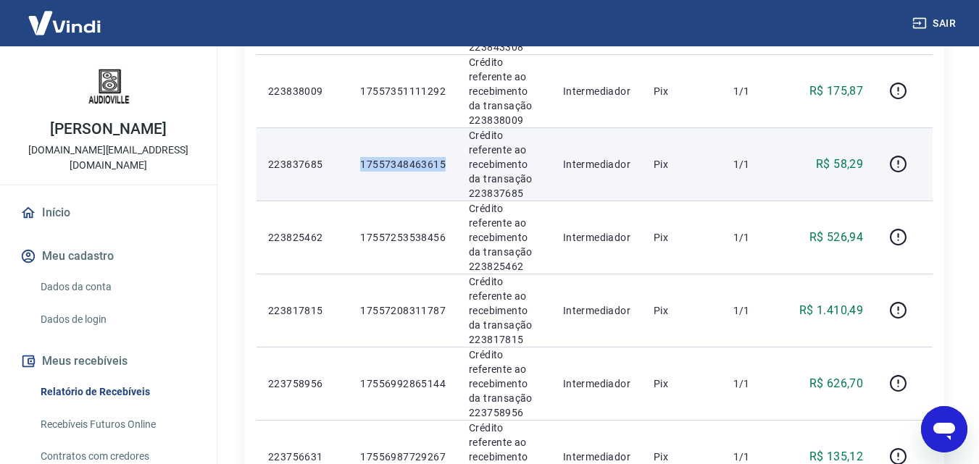
drag, startPoint x: 448, startPoint y: 167, endPoint x: 352, endPoint y: 162, distance: 96.5
click at [352, 162] on td "17557348463615" at bounding box center [403, 164] width 109 height 73
click at [892, 161] on icon "button" at bounding box center [898, 164] width 17 height 17
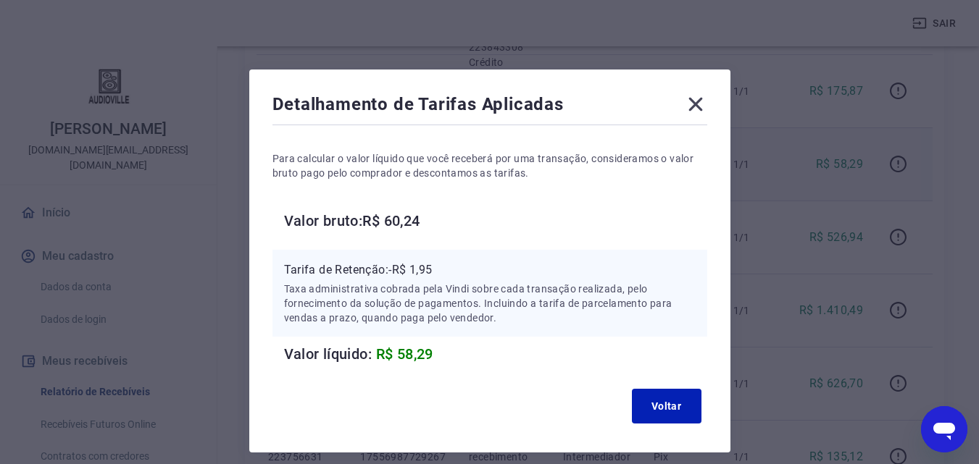
click at [698, 105] on icon at bounding box center [695, 104] width 23 height 23
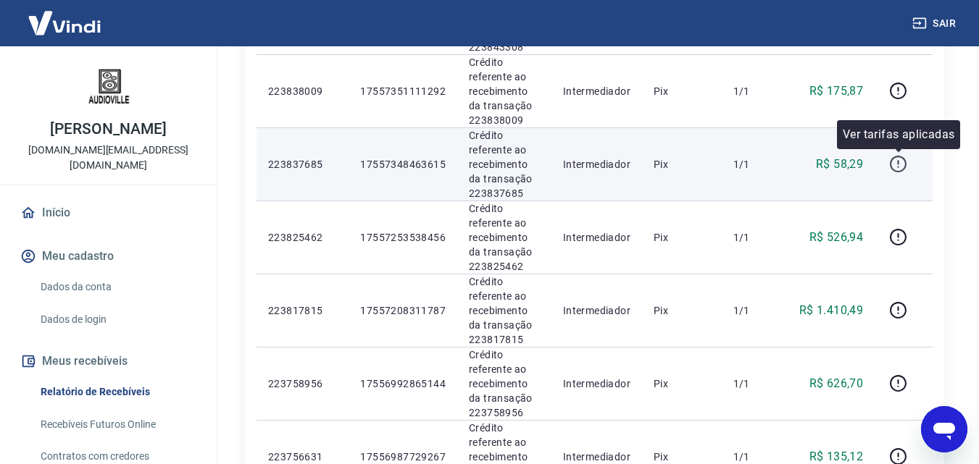
click at [900, 167] on icon "button" at bounding box center [898, 164] width 18 height 18
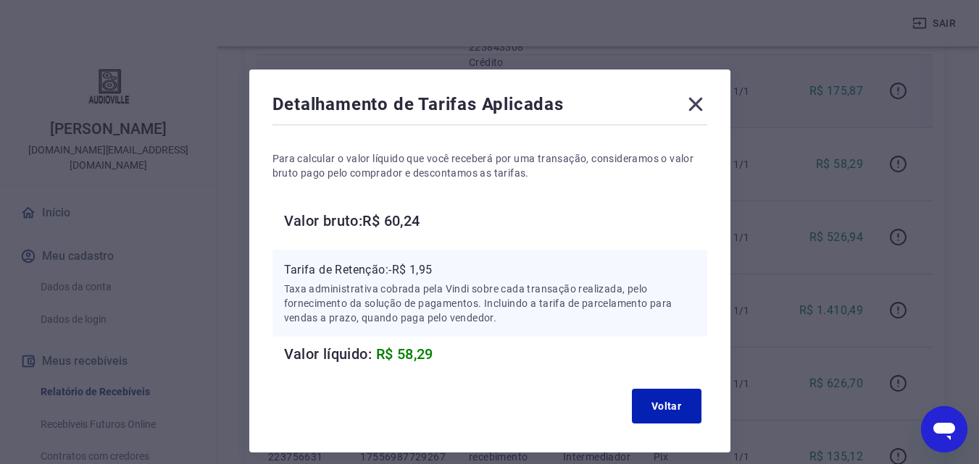
click at [698, 106] on icon at bounding box center [695, 104] width 23 height 23
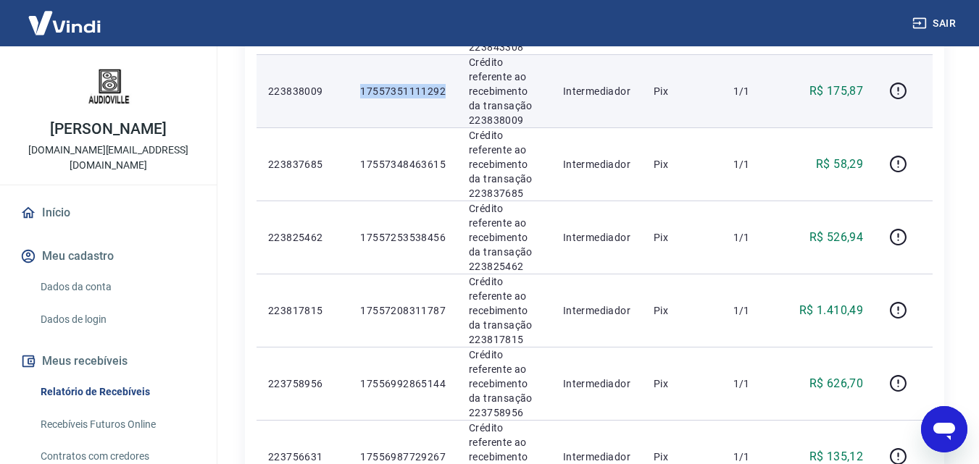
drag, startPoint x: 441, startPoint y: 93, endPoint x: 343, endPoint y: 87, distance: 98.7
click at [343, 87] on tr "223838009 17557351111292 Crédito referente ao recebimento da transação 22383800…" at bounding box center [594, 90] width 676 height 73
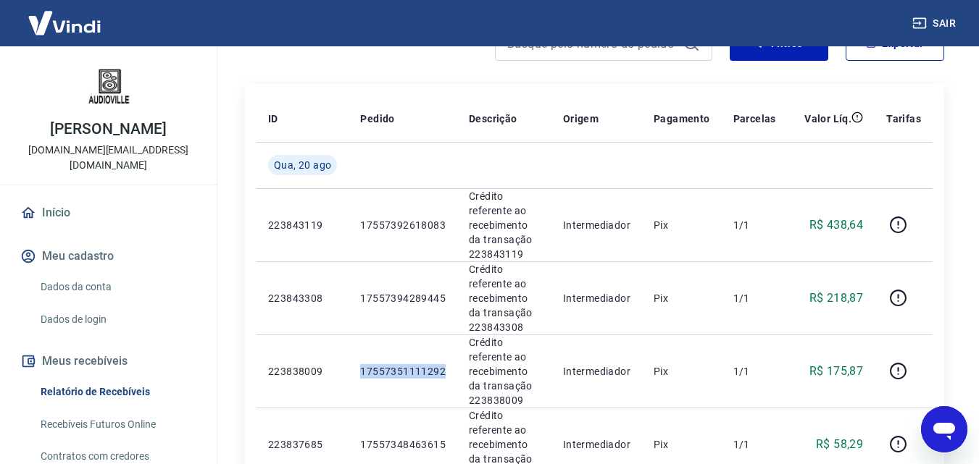
scroll to position [151, 0]
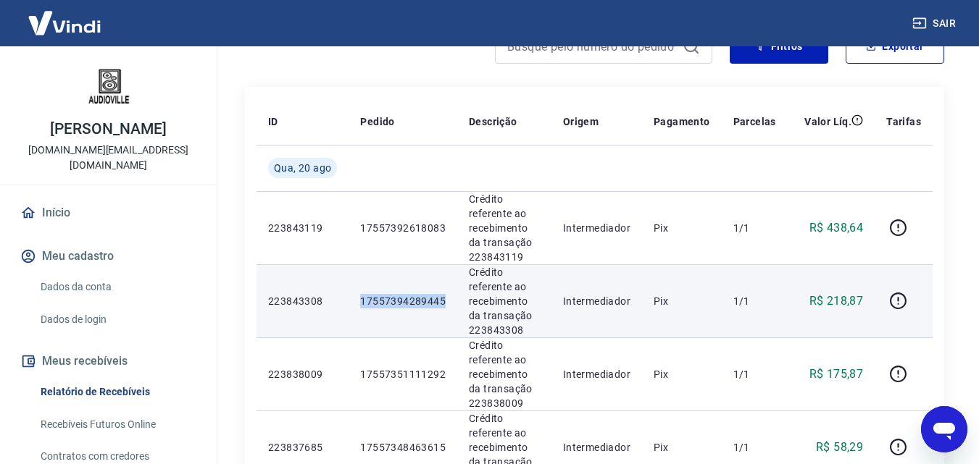
drag, startPoint x: 443, startPoint y: 301, endPoint x: 336, endPoint y: 303, distance: 106.5
click at [336, 303] on tr "223843308 17557394289445 Crédito referente ao recebimento da transação 22384330…" at bounding box center [594, 300] width 676 height 73
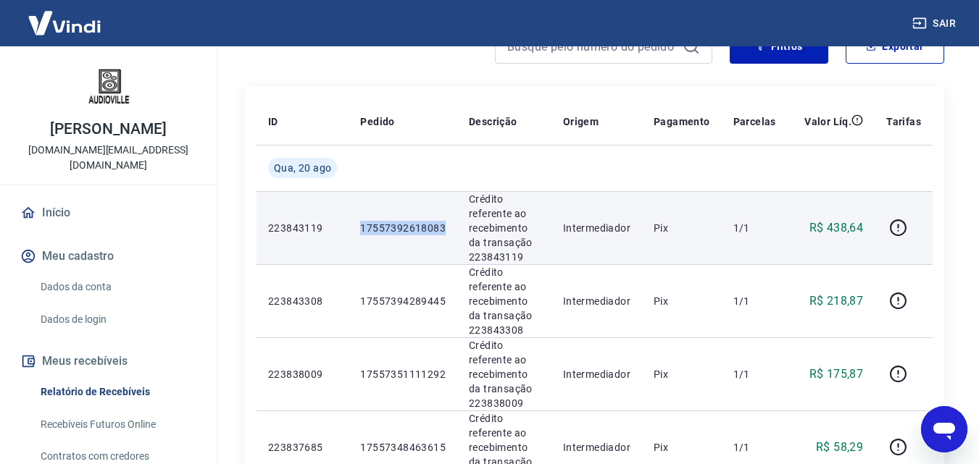
drag, startPoint x: 442, startPoint y: 225, endPoint x: 334, endPoint y: 235, distance: 108.4
click at [334, 235] on tr "223843119 17557392618083 Crédito referente ao recebimento da transação 22384311…" at bounding box center [594, 227] width 676 height 73
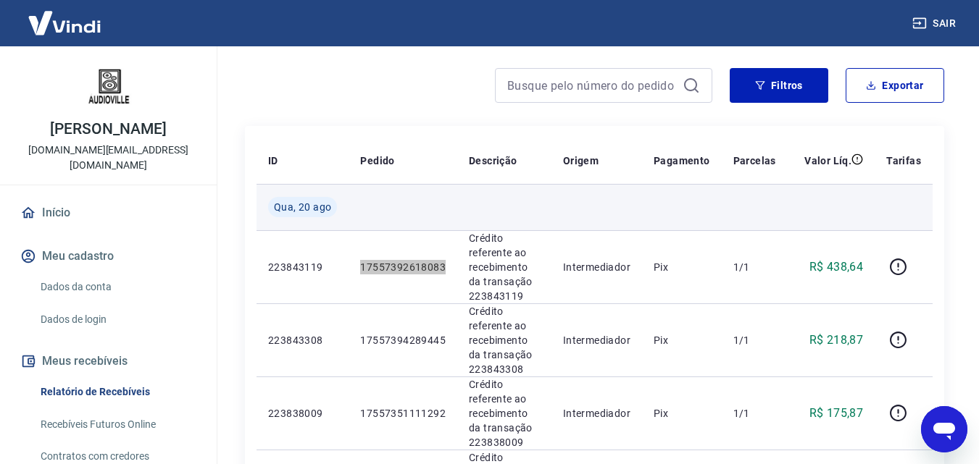
scroll to position [0, 0]
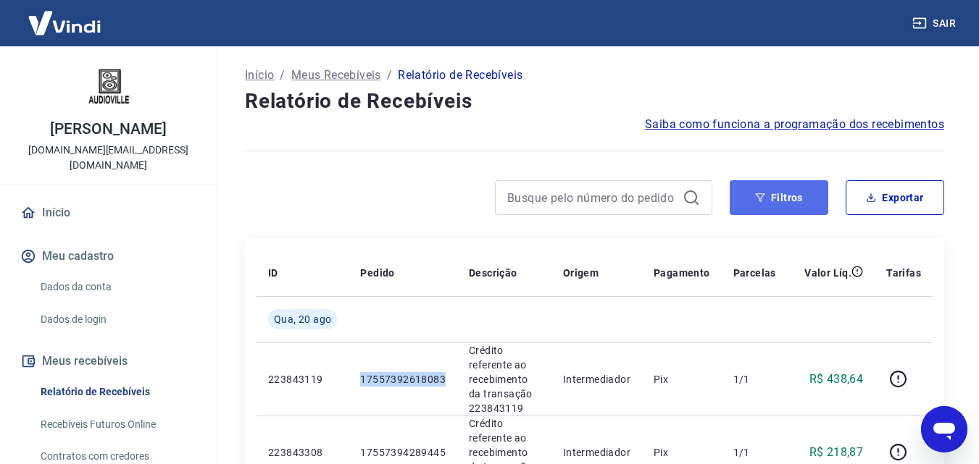
click at [784, 202] on button "Filtros" at bounding box center [779, 197] width 99 height 35
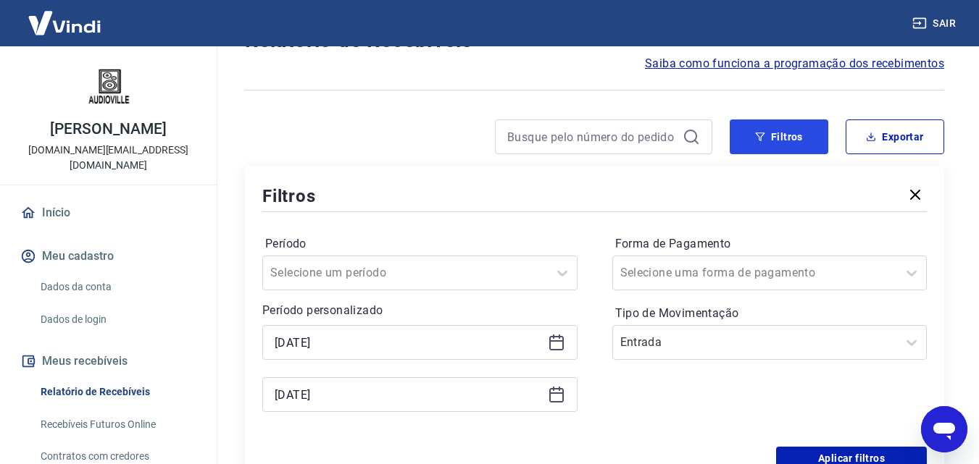
scroll to position [145, 0]
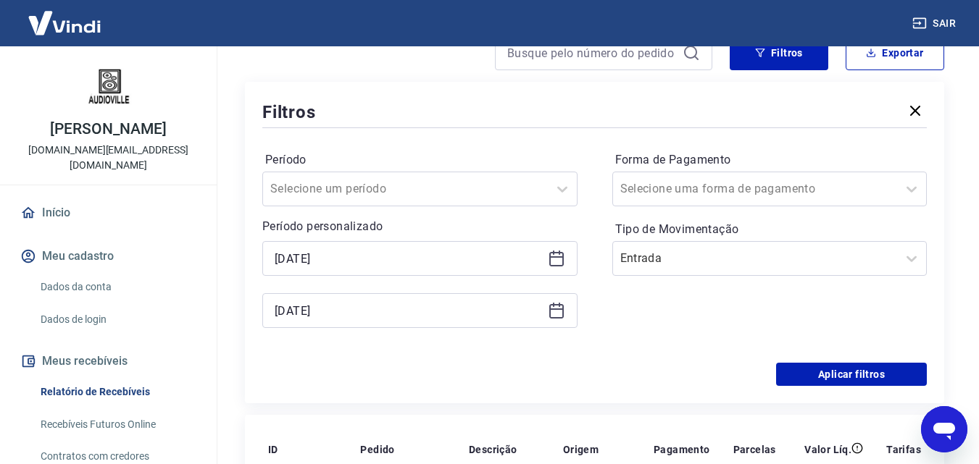
click at [551, 256] on icon at bounding box center [556, 258] width 17 height 17
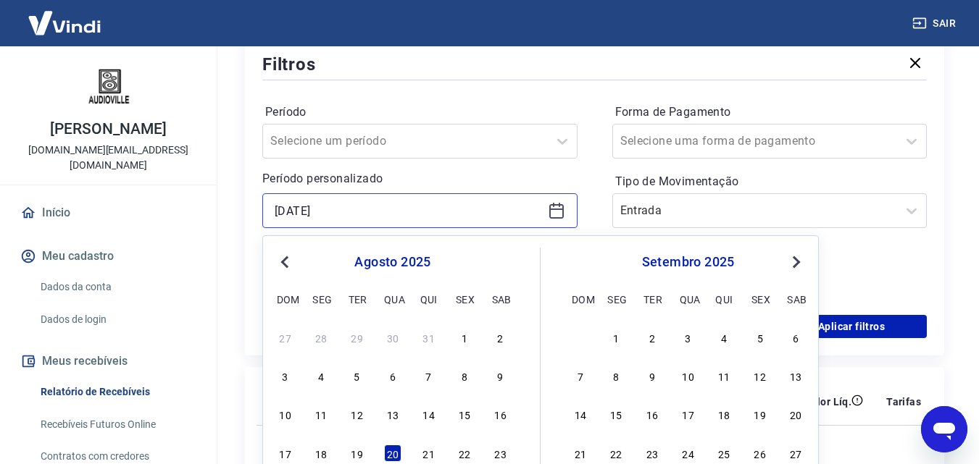
scroll to position [290, 0]
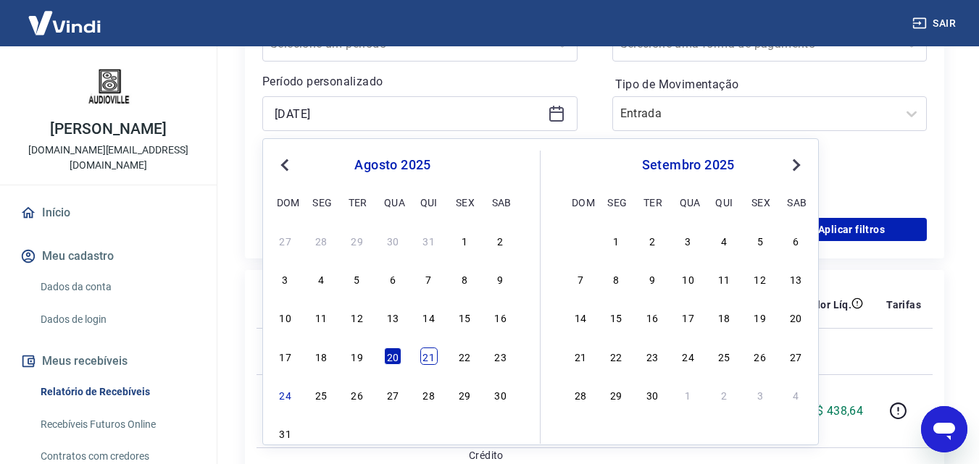
click at [426, 362] on div "21" at bounding box center [428, 356] width 17 height 17
type input "[DATE]"
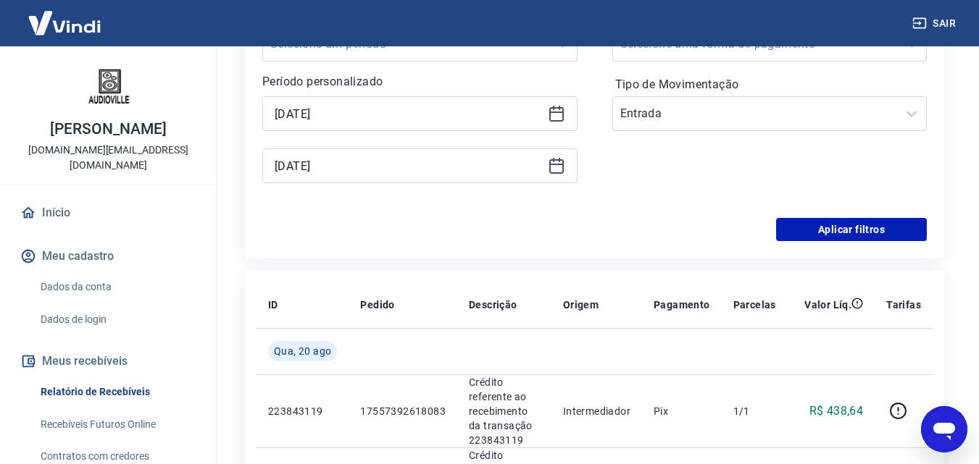
click at [551, 167] on icon at bounding box center [556, 165] width 17 height 17
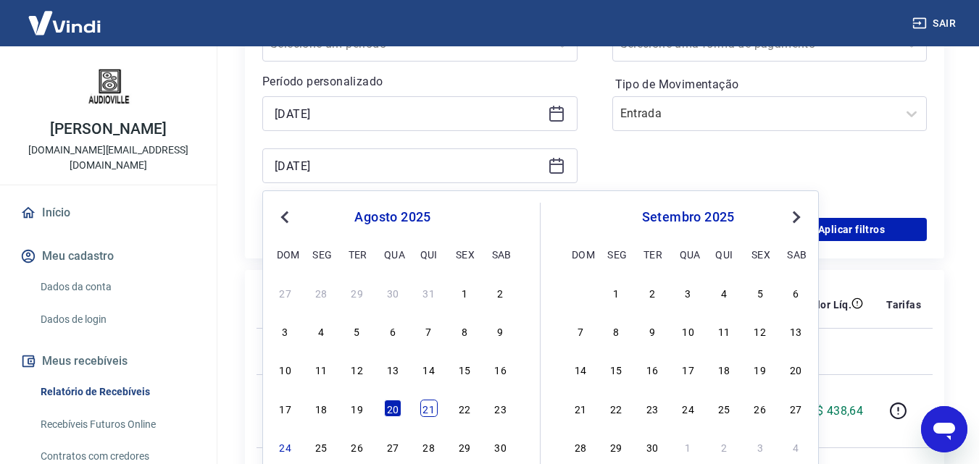
click at [435, 412] on div "21" at bounding box center [428, 408] width 17 height 17
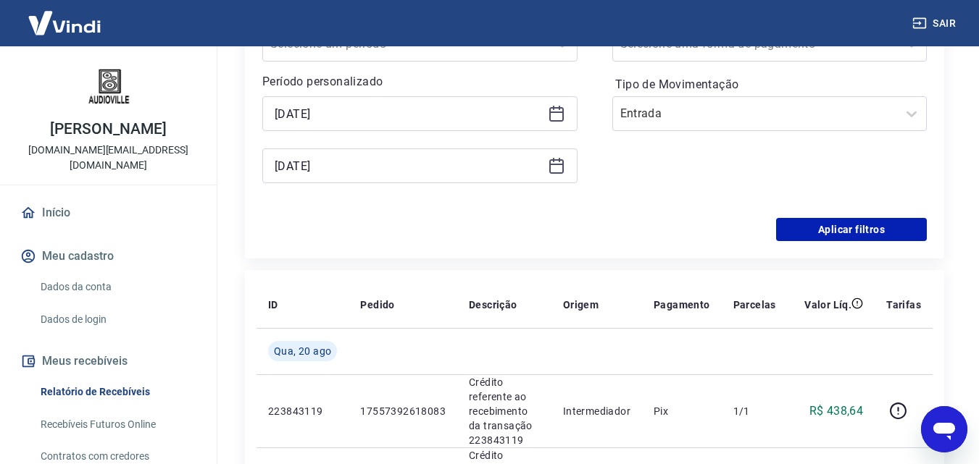
type input "[DATE]"
click at [828, 224] on button "Aplicar filtros" at bounding box center [851, 229] width 151 height 23
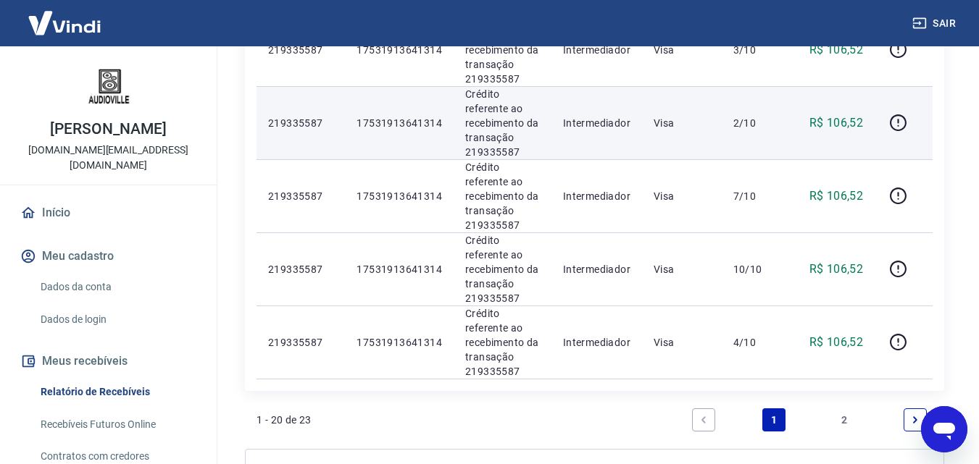
scroll to position [1580, 0]
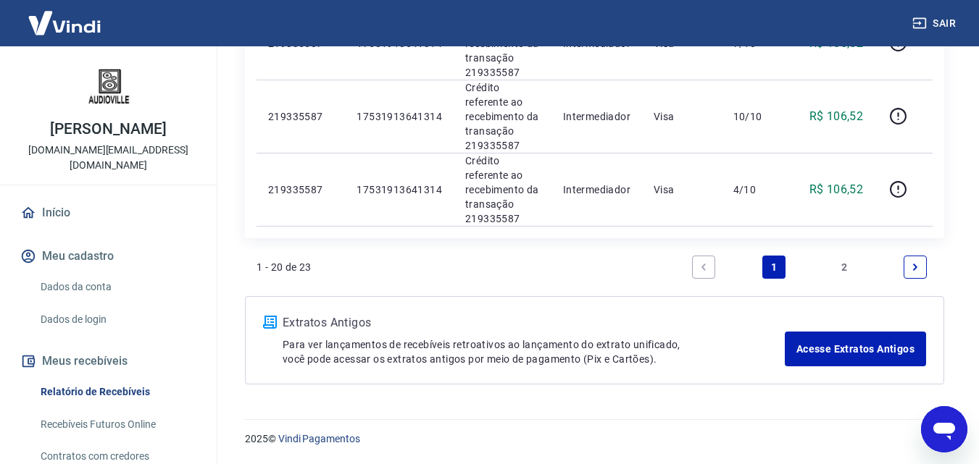
click at [844, 257] on link "2" at bounding box center [844, 267] width 23 height 23
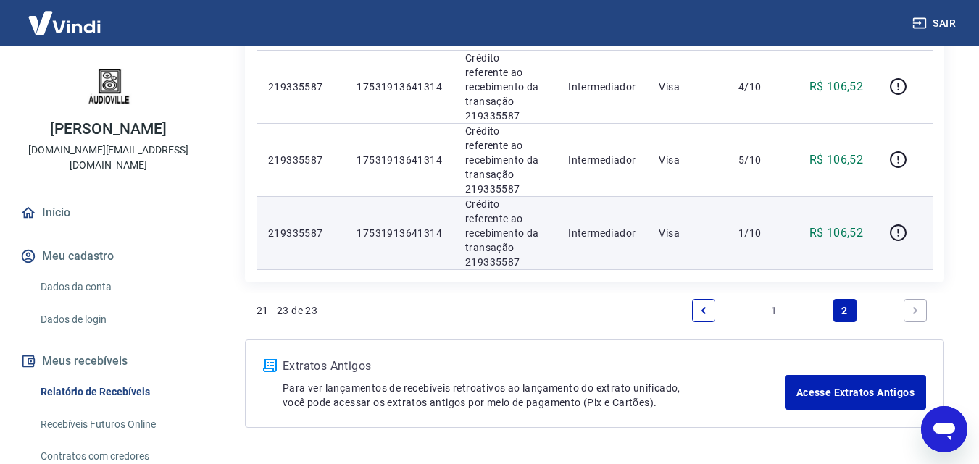
scroll to position [148, 0]
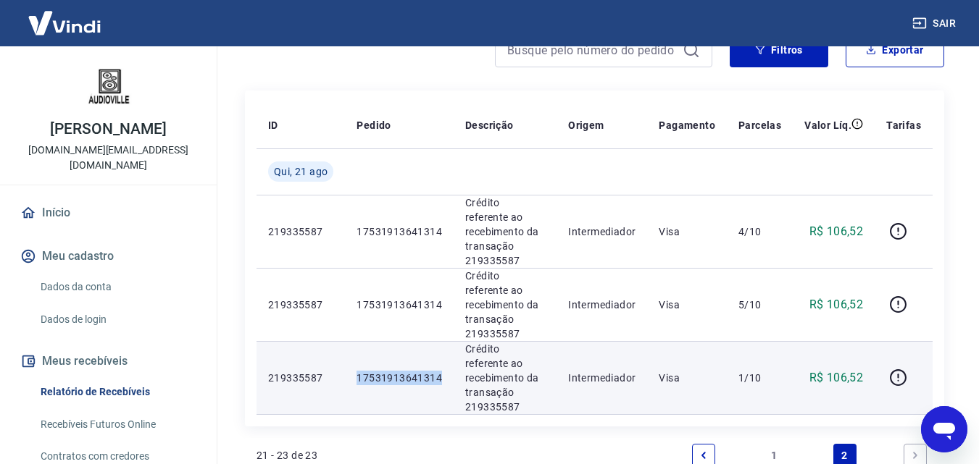
drag, startPoint x: 440, startPoint y: 346, endPoint x: 346, endPoint y: 346, distance: 94.2
click at [346, 346] on td "17531913641314" at bounding box center [399, 377] width 109 height 73
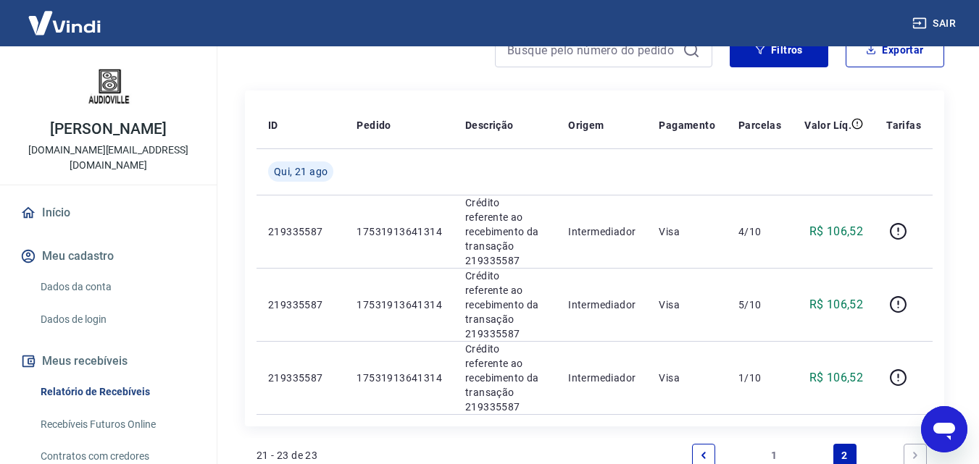
click at [706, 451] on icon "Previous page" at bounding box center [703, 456] width 10 height 10
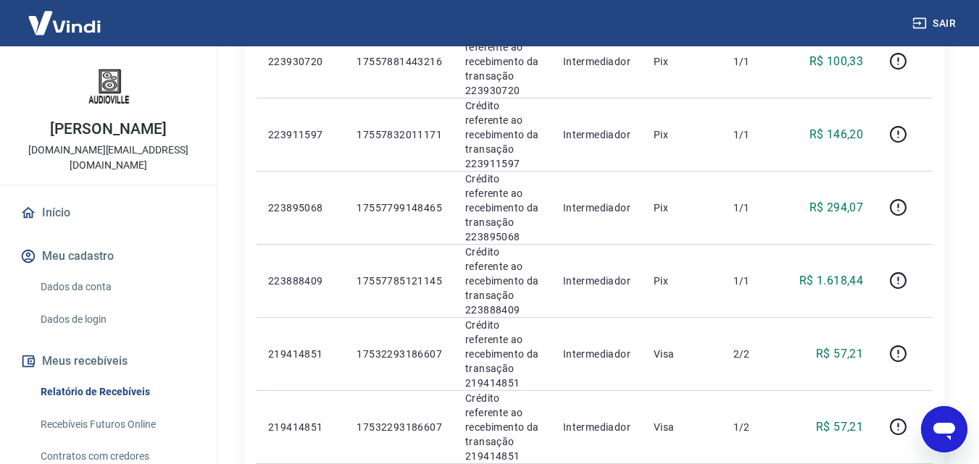
scroll to position [827, 0]
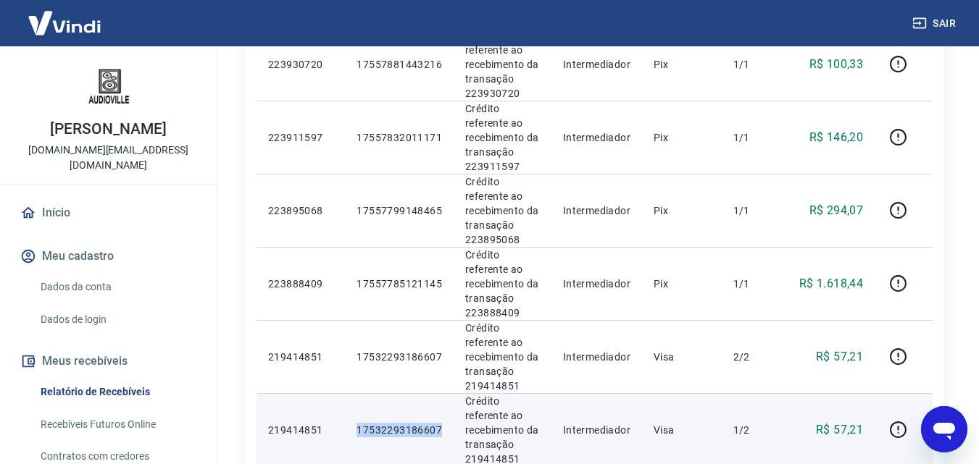
drag, startPoint x: 451, startPoint y: 429, endPoint x: 334, endPoint y: 430, distance: 116.7
click at [334, 430] on tr "219414851 17532293186607 Crédito referente ao recebimento da transação 21941485…" at bounding box center [594, 429] width 676 height 73
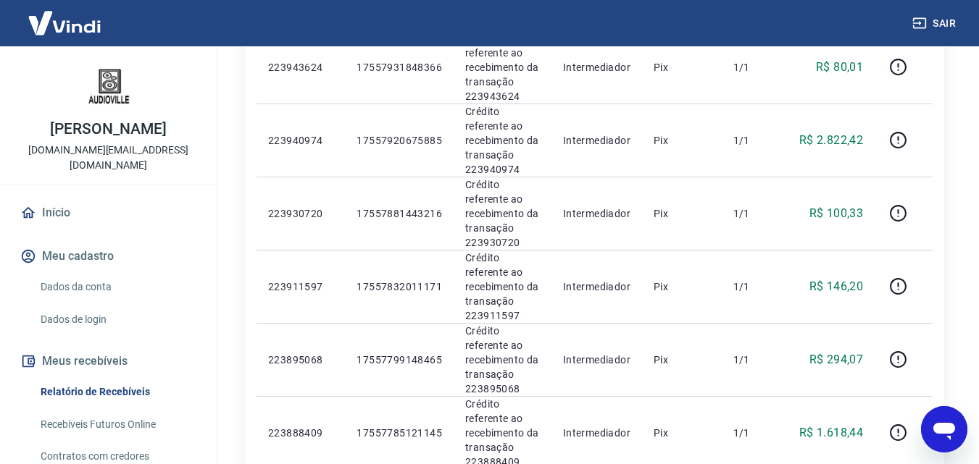
scroll to position [692, 0]
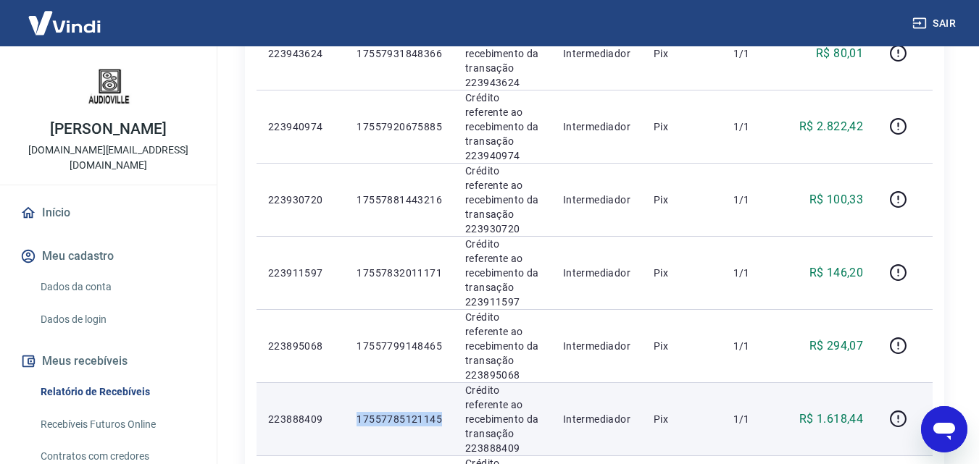
drag, startPoint x: 440, startPoint y: 417, endPoint x: 355, endPoint y: 413, distance: 84.8
click at [355, 413] on td "17557785121145" at bounding box center [399, 419] width 109 height 73
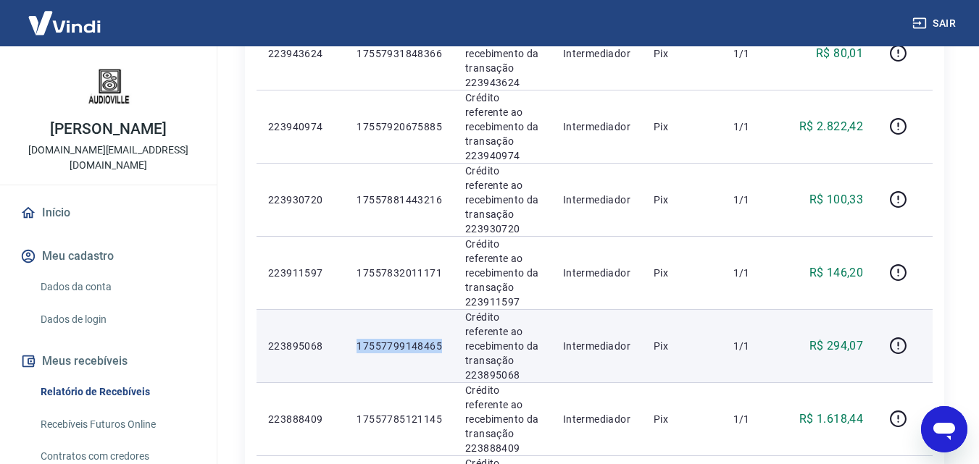
drag, startPoint x: 444, startPoint y: 342, endPoint x: 321, endPoint y: 337, distance: 123.3
click at [321, 337] on tr "223895068 17557799148465 Crédito referente ao recebimento da transação 22389506…" at bounding box center [594, 345] width 676 height 73
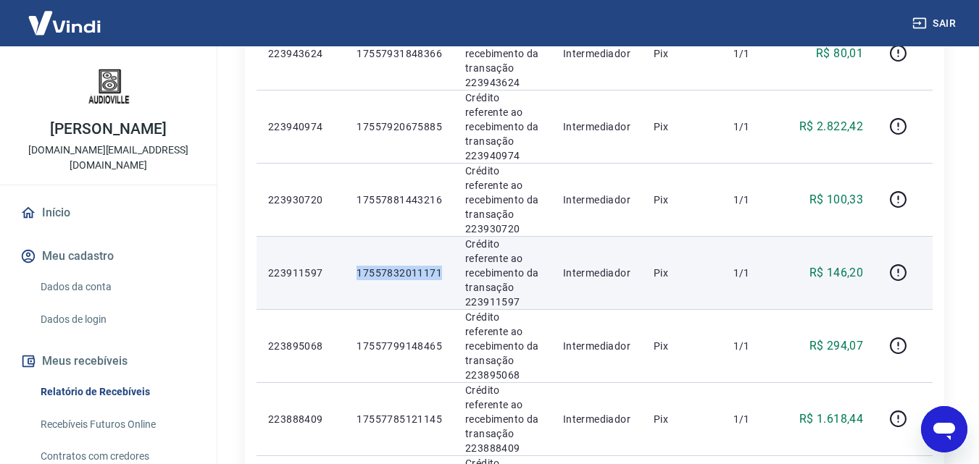
drag, startPoint x: 439, startPoint y: 270, endPoint x: 356, endPoint y: 275, distance: 83.5
click at [356, 275] on td "17557832011171" at bounding box center [399, 272] width 109 height 73
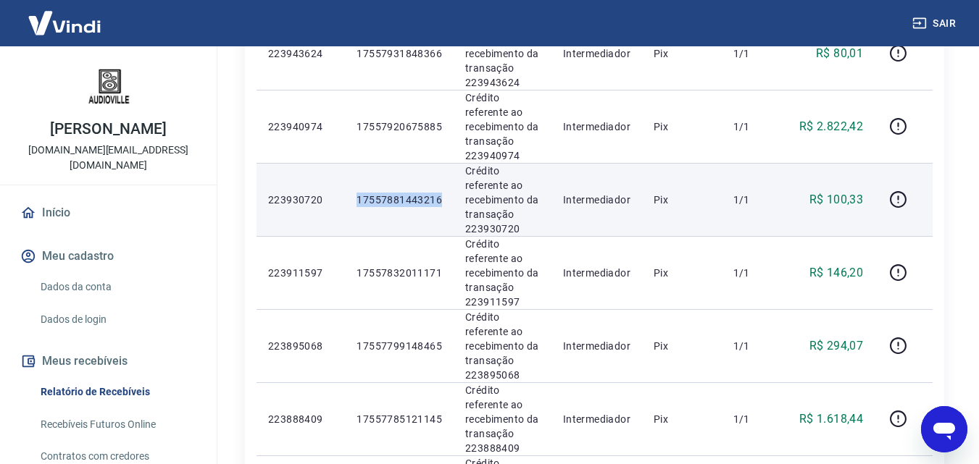
drag, startPoint x: 441, startPoint y: 196, endPoint x: 345, endPoint y: 201, distance: 96.5
click at [345, 201] on td "17557881443216" at bounding box center [399, 199] width 109 height 73
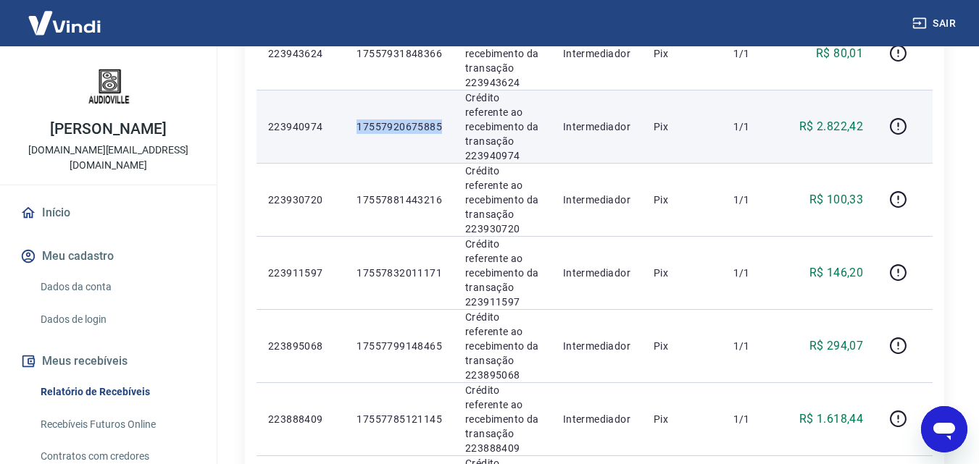
drag, startPoint x: 442, startPoint y: 128, endPoint x: 346, endPoint y: 134, distance: 96.5
click at [346, 134] on td "17557920675885" at bounding box center [399, 126] width 109 height 73
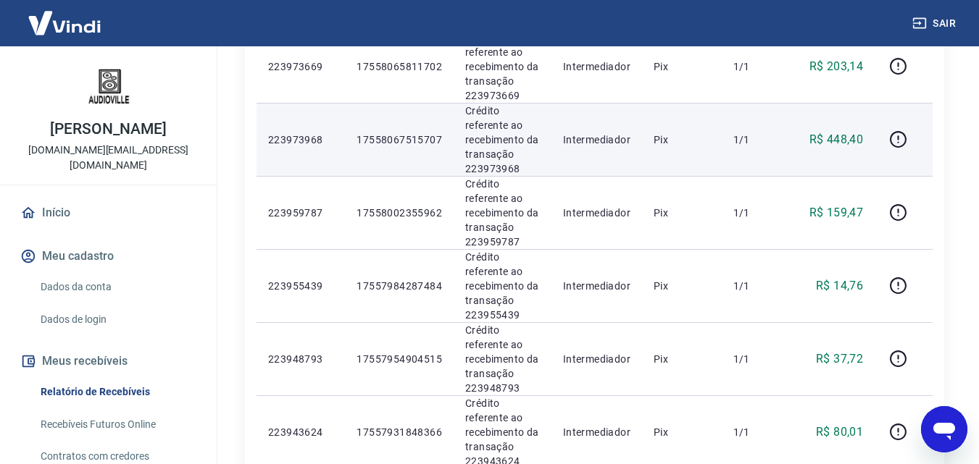
scroll to position [316, 0]
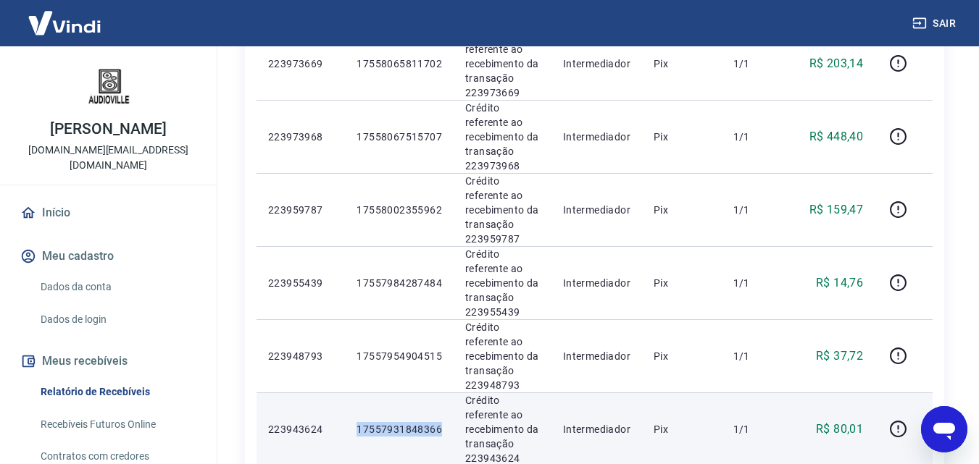
drag, startPoint x: 443, startPoint y: 428, endPoint x: 349, endPoint y: 429, distance: 93.5
click at [349, 429] on td "17557931848366" at bounding box center [399, 429] width 109 height 73
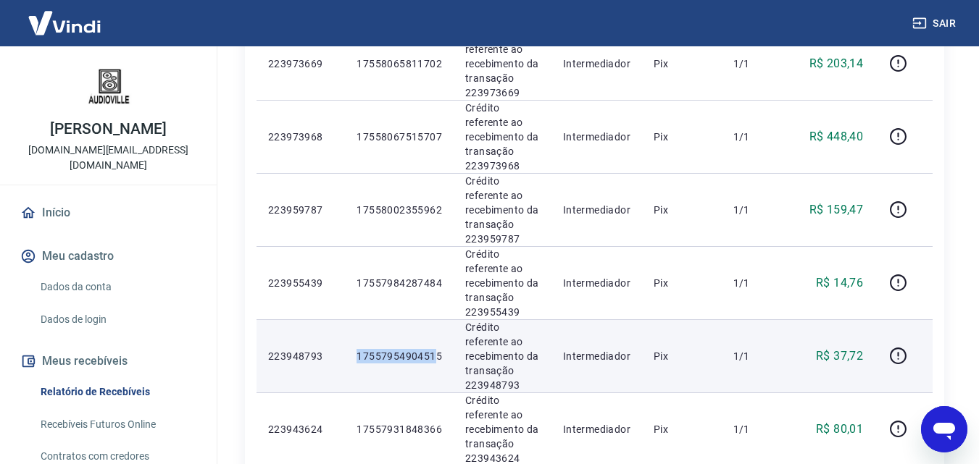
drag, startPoint x: 437, startPoint y: 354, endPoint x: 350, endPoint y: 358, distance: 87.1
click at [350, 358] on td "17557954904515" at bounding box center [399, 356] width 109 height 73
drag, startPoint x: 432, startPoint y: 357, endPoint x: 356, endPoint y: 357, distance: 76.1
click at [356, 357] on td "17557954904515" at bounding box center [399, 356] width 109 height 73
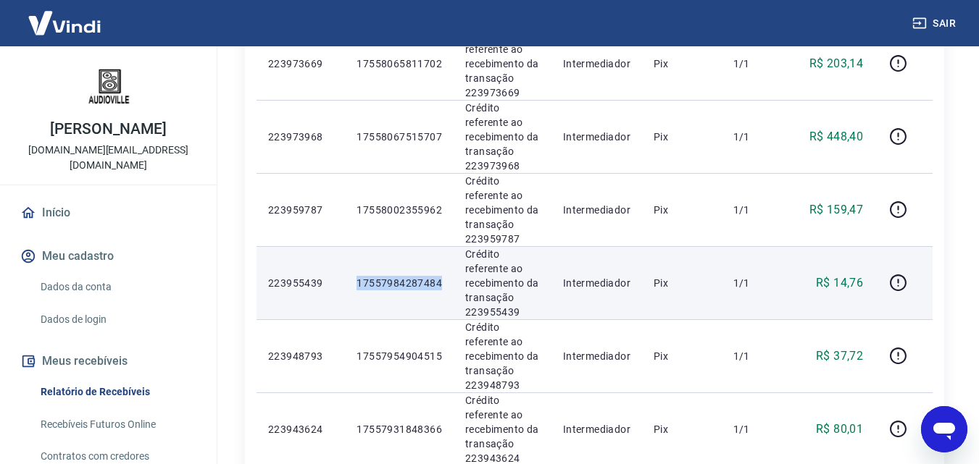
drag, startPoint x: 438, startPoint y: 284, endPoint x: 340, endPoint y: 289, distance: 98.7
click at [340, 289] on tr "223955439 17557984287484 Crédito referente ao recebimento da transação 22395543…" at bounding box center [594, 282] width 676 height 73
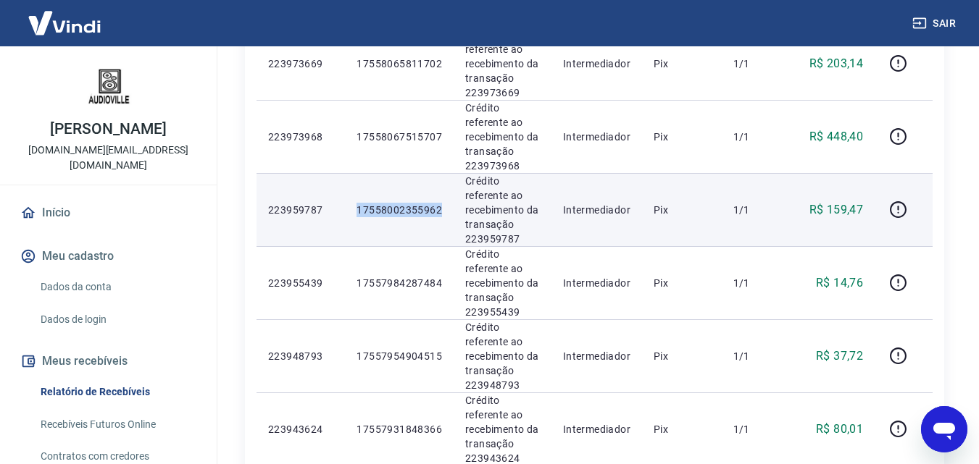
drag, startPoint x: 388, startPoint y: 207, endPoint x: 338, endPoint y: 209, distance: 50.0
click at [338, 209] on tr "223959787 17558002355962 Crédito referente ao recebimento da transação 22395978…" at bounding box center [594, 209] width 676 height 73
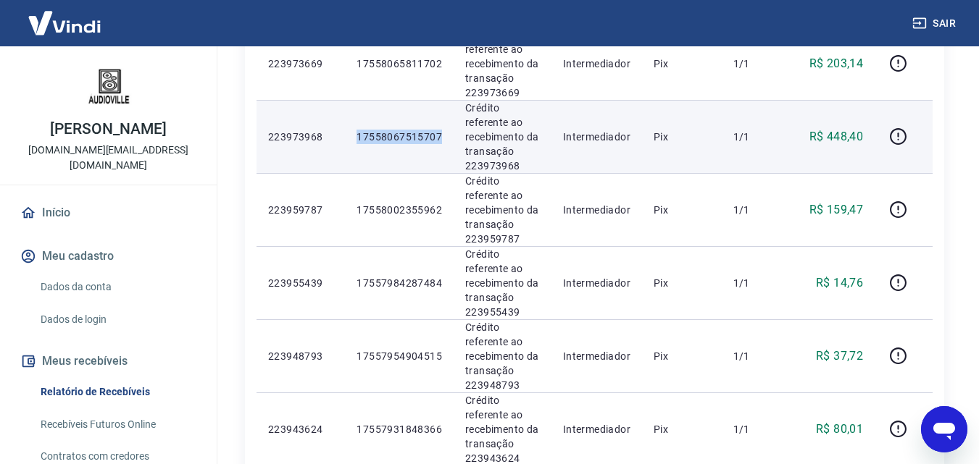
drag, startPoint x: 441, startPoint y: 132, endPoint x: 355, endPoint y: 136, distance: 85.6
click at [355, 136] on td "17558067515707" at bounding box center [399, 136] width 109 height 73
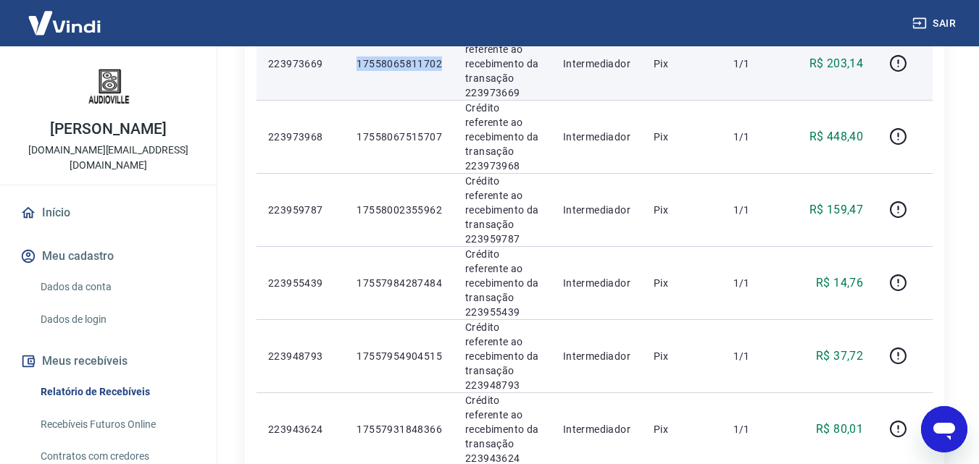
drag, startPoint x: 387, startPoint y: 63, endPoint x: 350, endPoint y: 64, distance: 37.0
click at [350, 64] on td "17558065811702" at bounding box center [399, 63] width 109 height 73
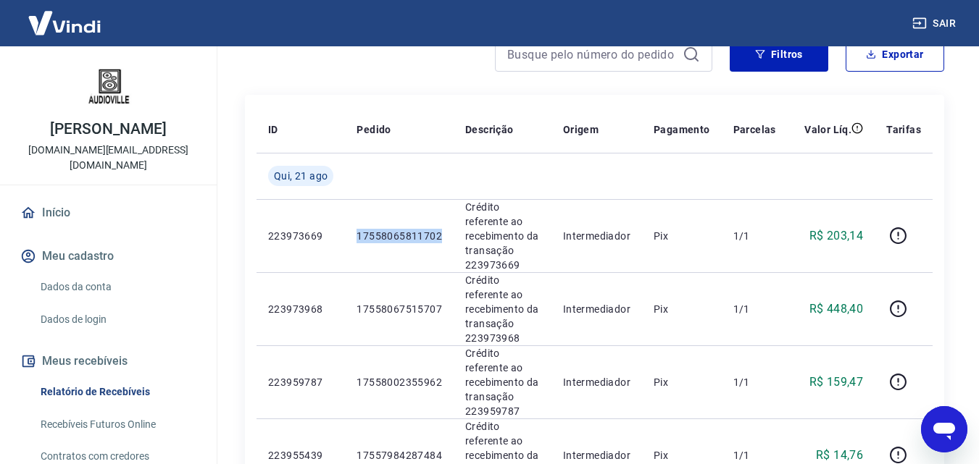
scroll to position [99, 0]
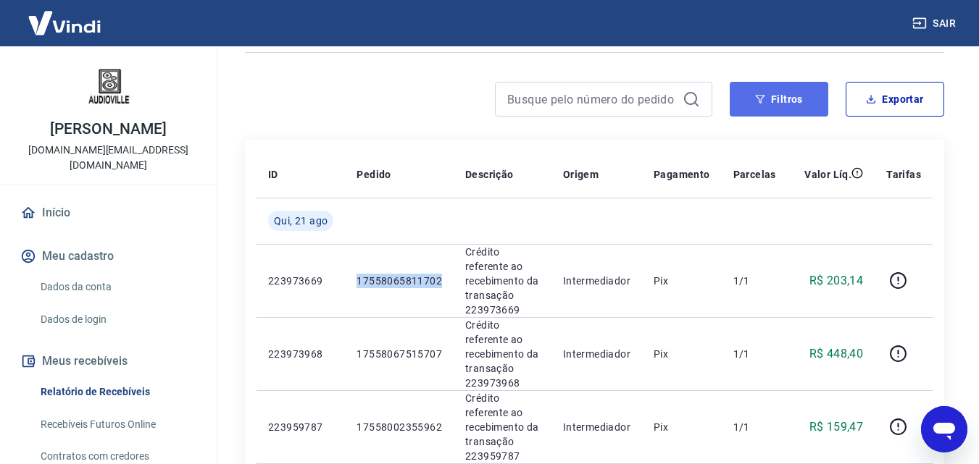
click at [756, 100] on icon "button" at bounding box center [760, 99] width 10 height 10
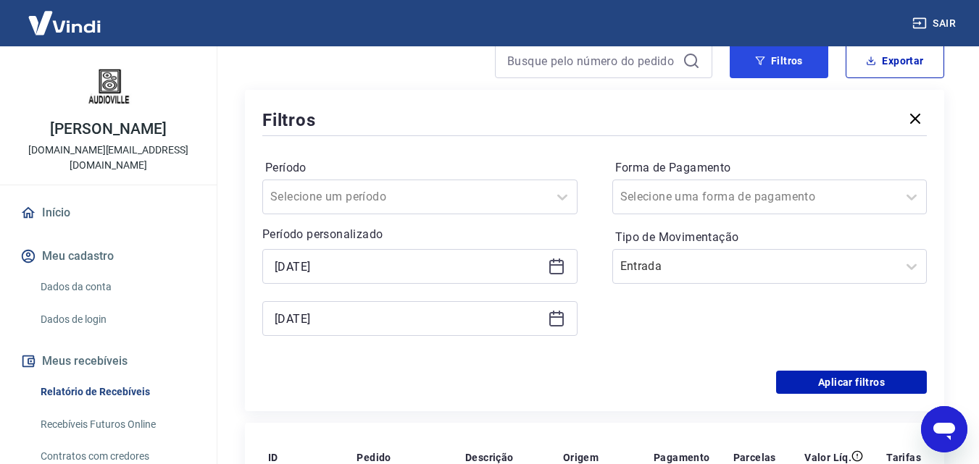
scroll to position [171, 0]
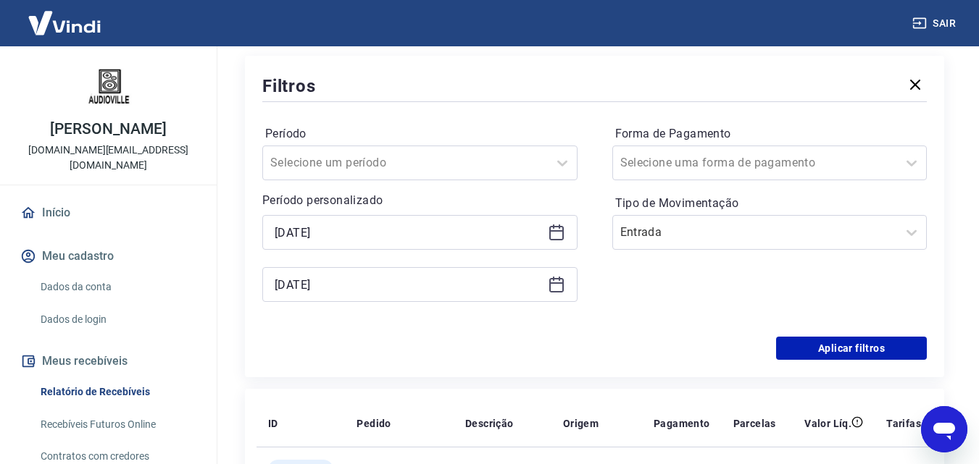
click at [553, 230] on icon at bounding box center [556, 230] width 14 height 1
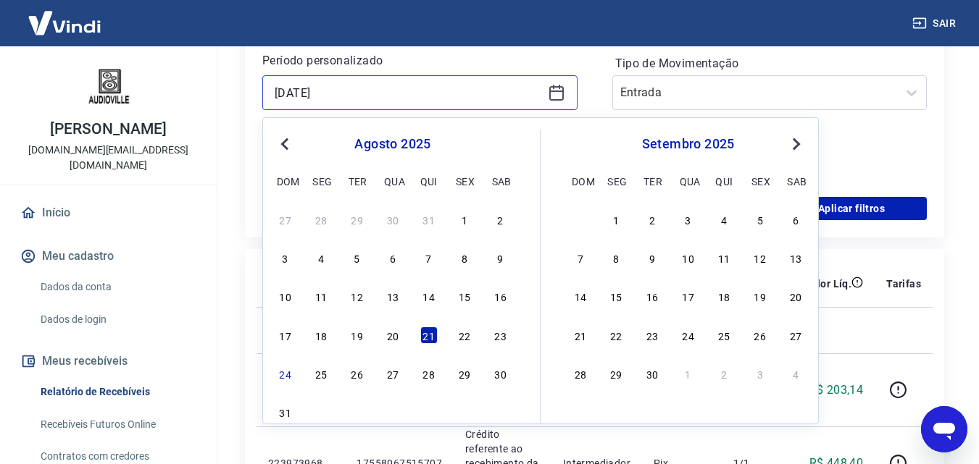
scroll to position [316, 0]
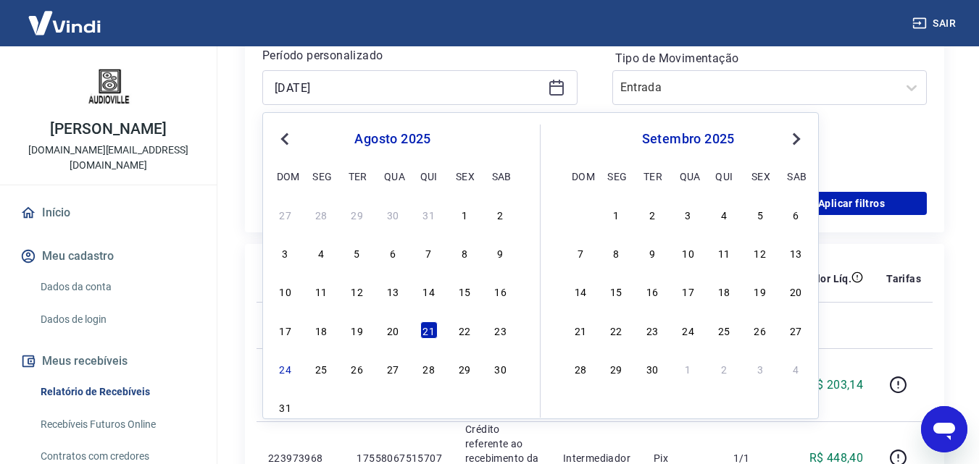
drag, startPoint x: 464, startPoint y: 331, endPoint x: 521, endPoint y: 174, distance: 167.1
click at [464, 331] on div "22" at bounding box center [464, 330] width 17 height 17
type input "[DATE]"
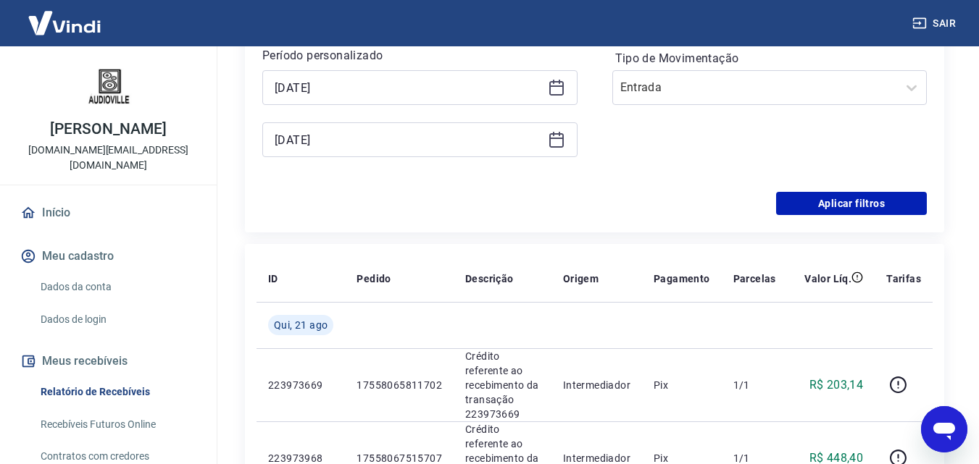
click at [559, 141] on icon at bounding box center [556, 139] width 17 height 17
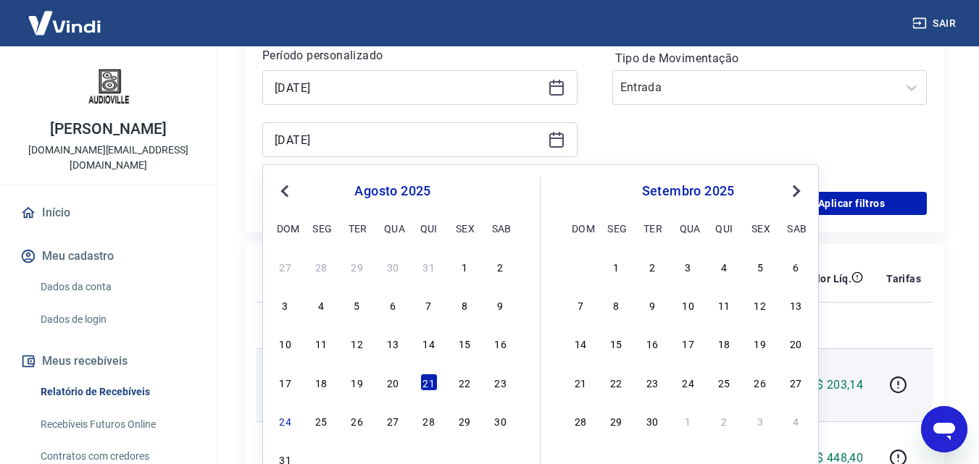
click at [467, 382] on div "22" at bounding box center [464, 382] width 17 height 17
click at [465, 383] on p "Crédito referente ao recebimento da transação 223973669" at bounding box center [502, 385] width 75 height 72
type input "[DATE]"
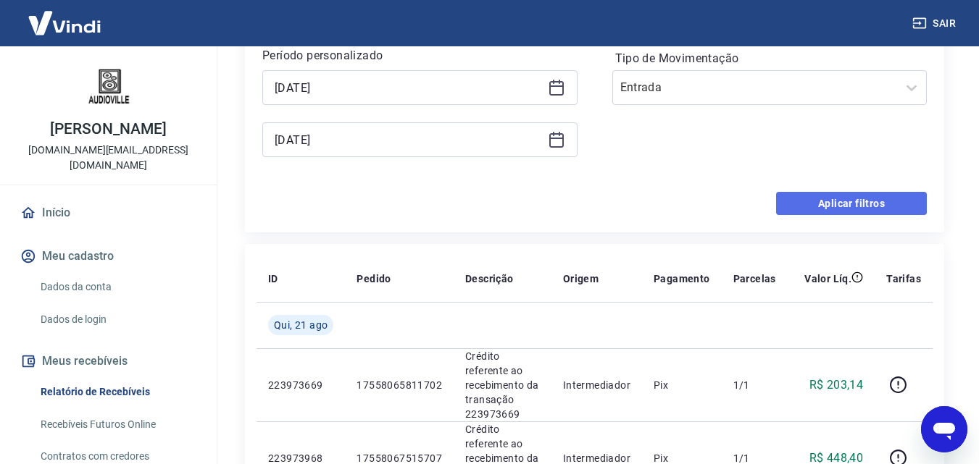
click at [811, 199] on button "Aplicar filtros" at bounding box center [851, 203] width 151 height 23
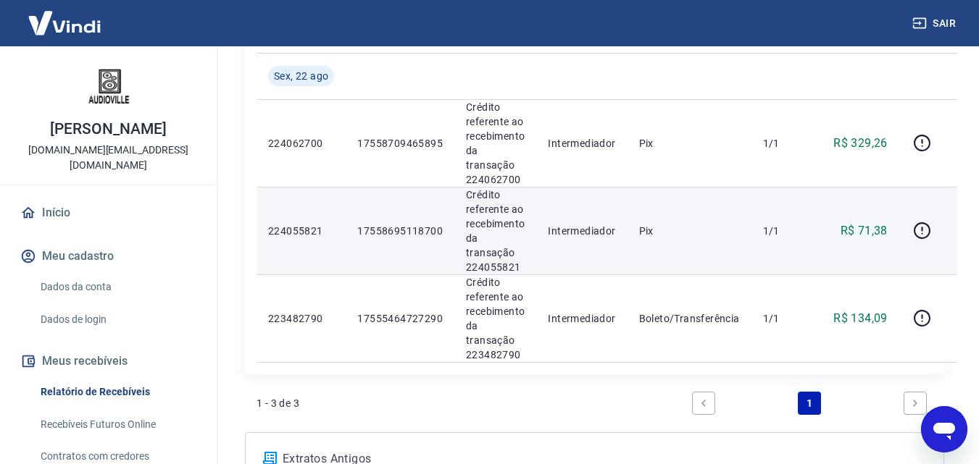
scroll to position [217, 0]
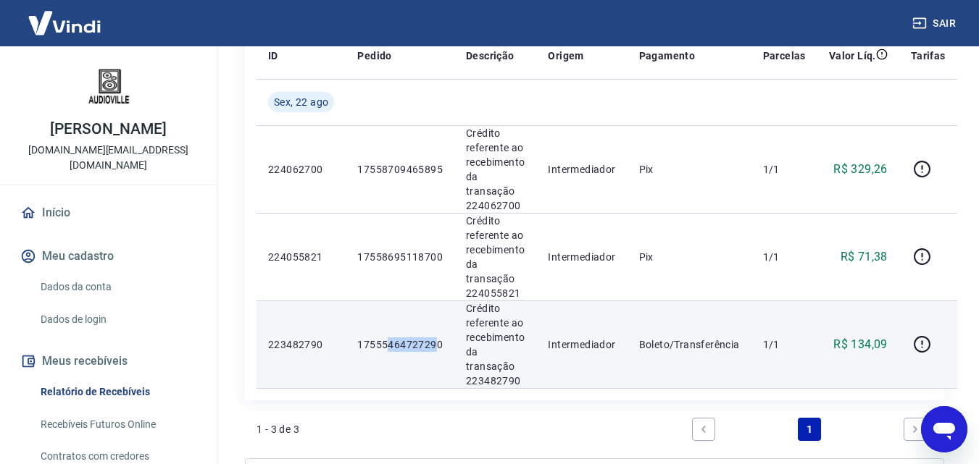
drag, startPoint x: 421, startPoint y: 343, endPoint x: 385, endPoint y: 343, distance: 35.5
click at [385, 343] on p "17555464727290" at bounding box center [399, 345] width 85 height 14
drag, startPoint x: 403, startPoint y: 340, endPoint x: 354, endPoint y: 343, distance: 48.6
click at [354, 343] on td "17555464727290" at bounding box center [400, 345] width 109 height 88
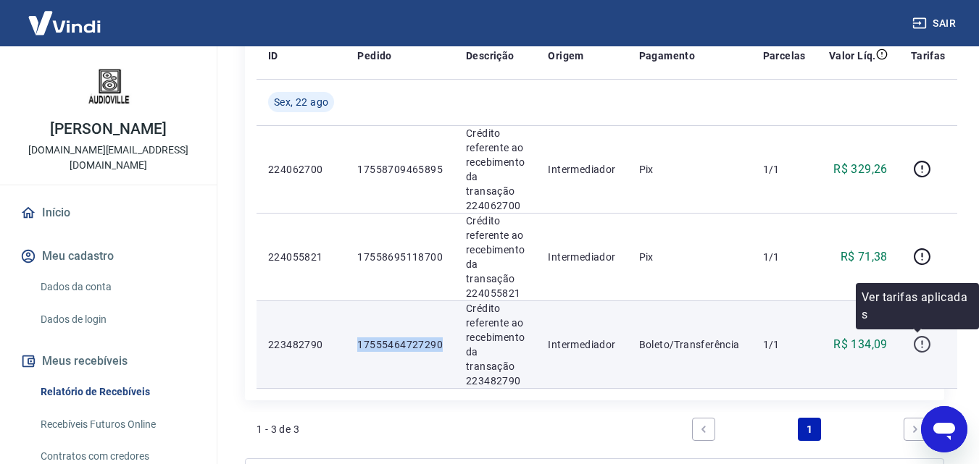
click at [914, 342] on icon "button" at bounding box center [922, 344] width 18 height 18
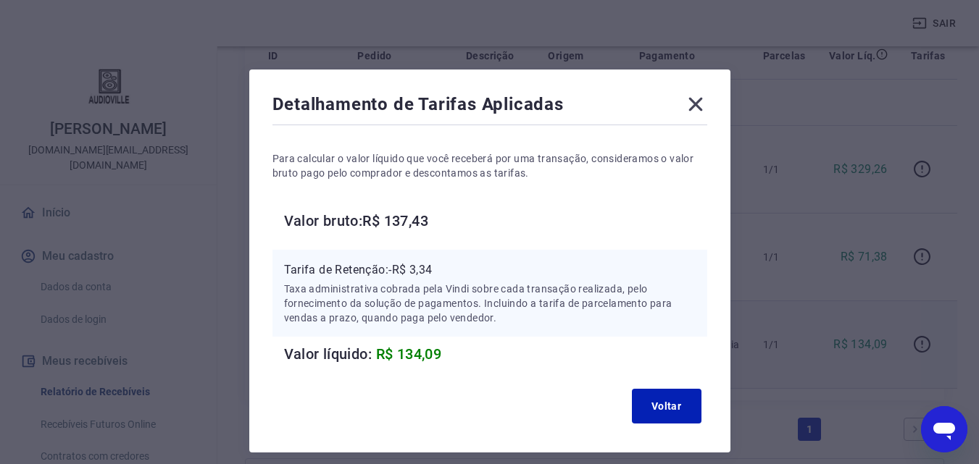
click at [687, 101] on icon at bounding box center [695, 104] width 23 height 23
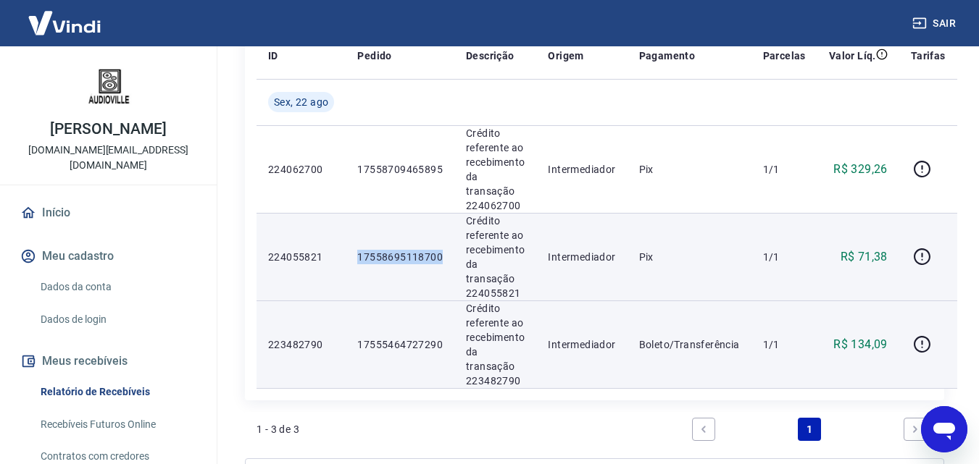
drag, startPoint x: 446, startPoint y: 258, endPoint x: 330, endPoint y: 258, distance: 115.9
click at [330, 258] on tr "224055821 17558695118700 Crédito referente ao recebimento da transação 22405582…" at bounding box center [606, 257] width 701 height 88
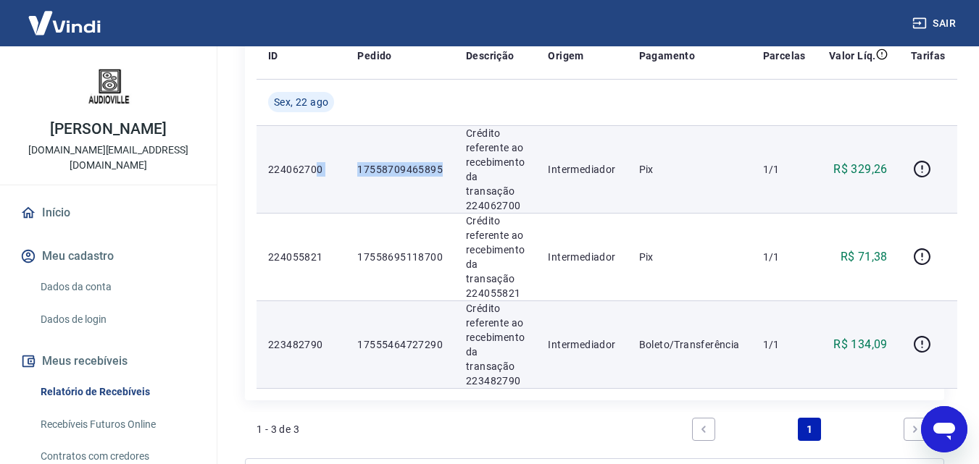
drag, startPoint x: 436, startPoint y: 170, endPoint x: 313, endPoint y: 168, distance: 123.2
click at [313, 168] on tr "224062700 17558709465895 Crédito referente ao recebimento da transação 22406270…" at bounding box center [606, 169] width 701 height 88
click at [535, 208] on td "Crédito referente ao recebimento da transação 224062700" at bounding box center [495, 169] width 82 height 88
drag, startPoint x: 422, startPoint y: 169, endPoint x: 338, endPoint y: 167, distance: 84.1
click at [338, 167] on tr "224062700 17558709465895 Crédito referente ao recebimento da transação 22406270…" at bounding box center [606, 169] width 701 height 88
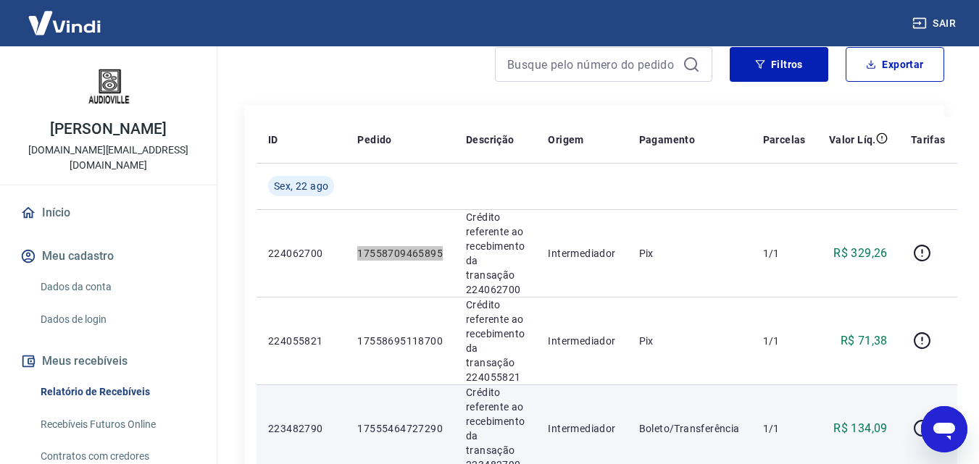
scroll to position [0, 0]
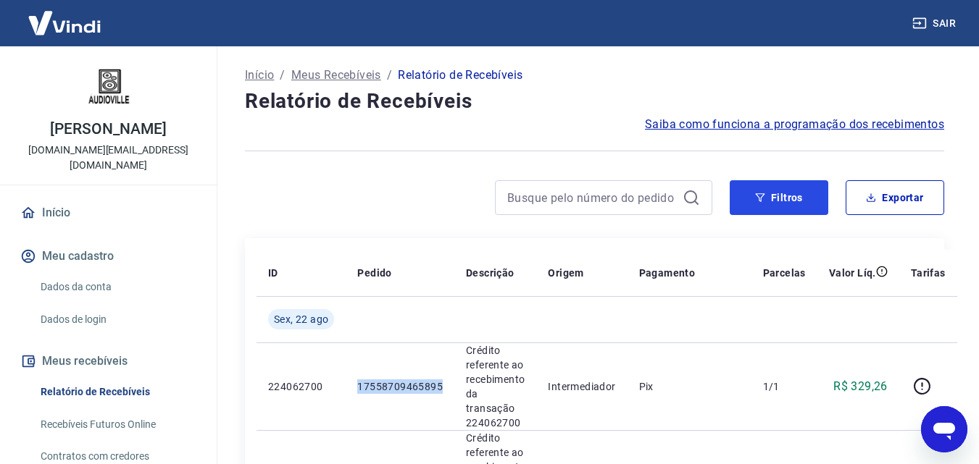
drag, startPoint x: 785, startPoint y: 194, endPoint x: 822, endPoint y: 171, distance: 43.0
click at [783, 196] on button "Filtros" at bounding box center [779, 197] width 99 height 35
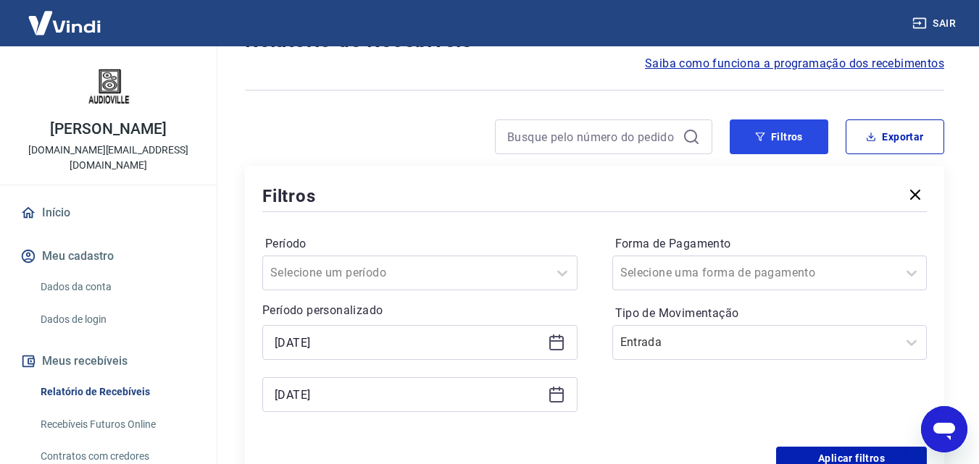
scroll to position [145, 0]
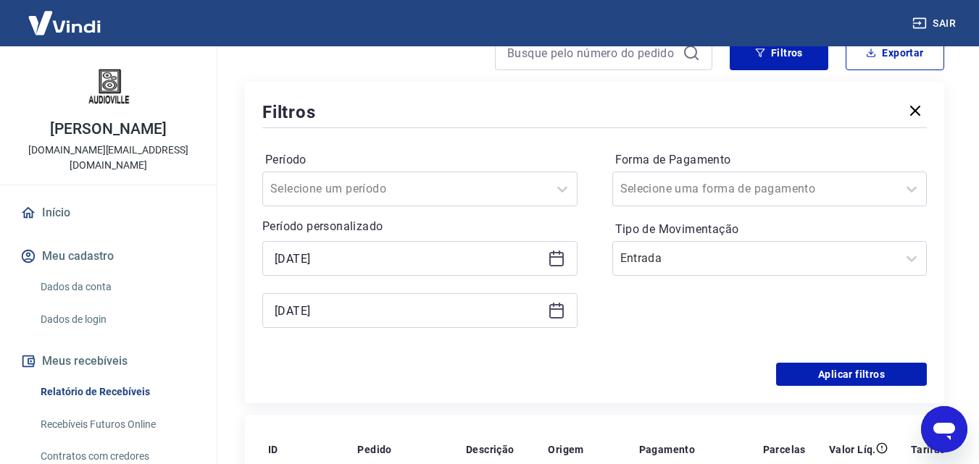
click at [556, 256] on icon at bounding box center [556, 256] width 14 height 1
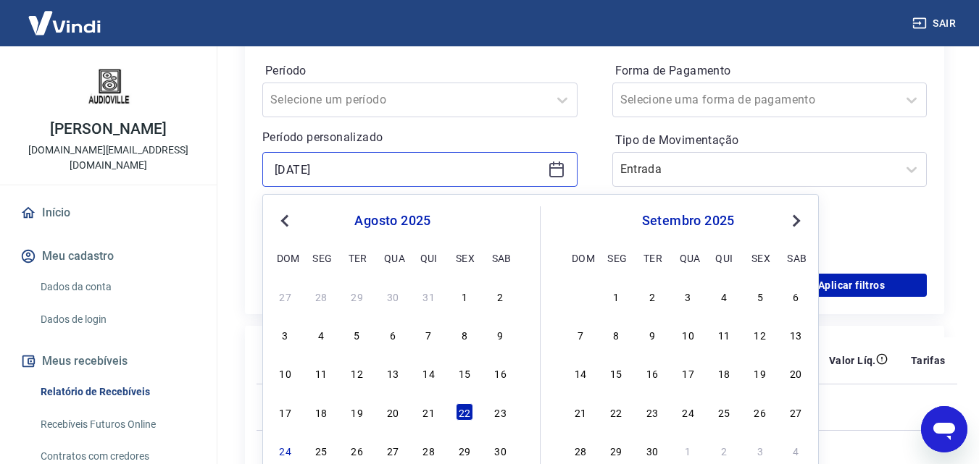
scroll to position [362, 0]
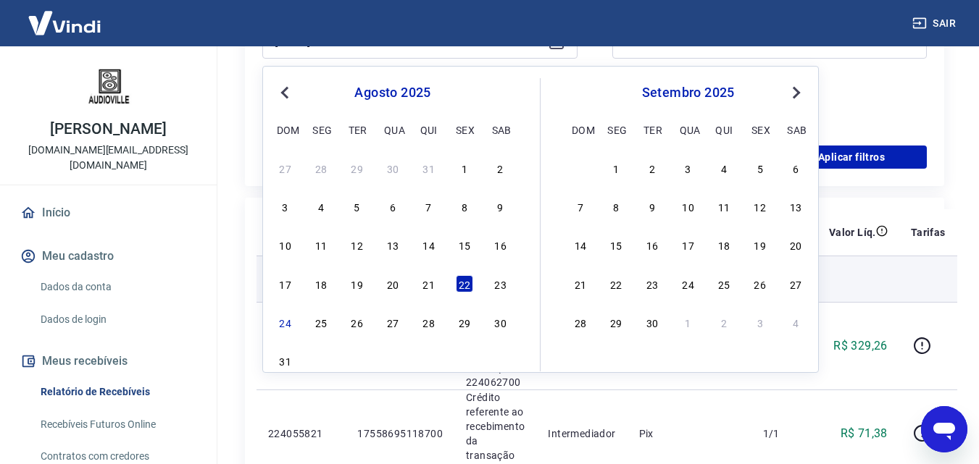
click at [496, 284] on div "23" at bounding box center [500, 283] width 17 height 17
type input "[DATE]"
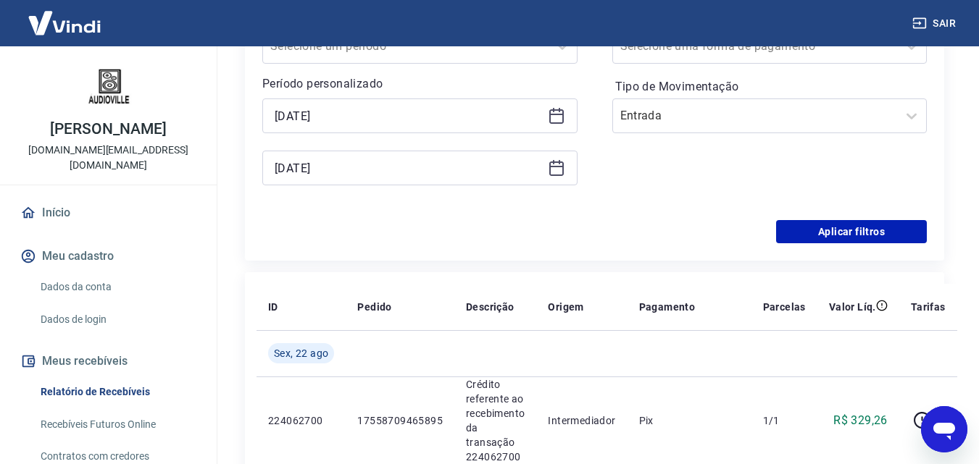
scroll to position [217, 0]
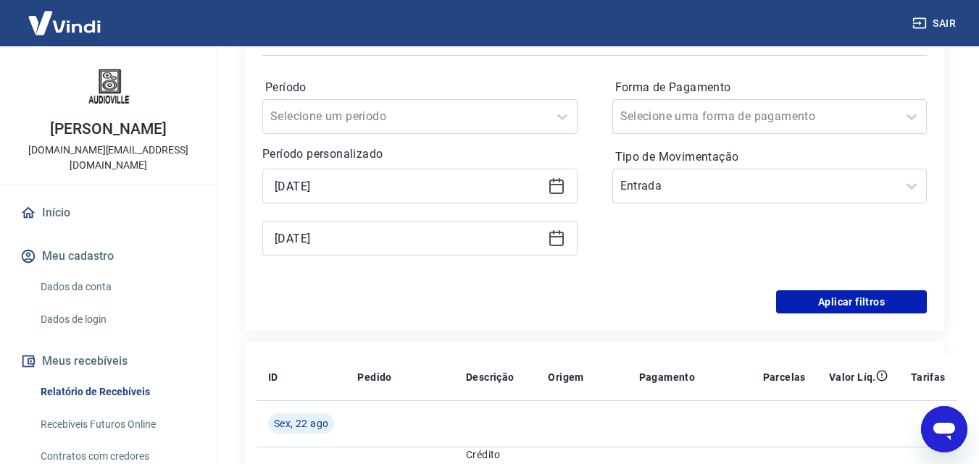
click at [544, 249] on div "[DATE]" at bounding box center [419, 238] width 315 height 35
click at [555, 243] on icon at bounding box center [556, 238] width 17 height 17
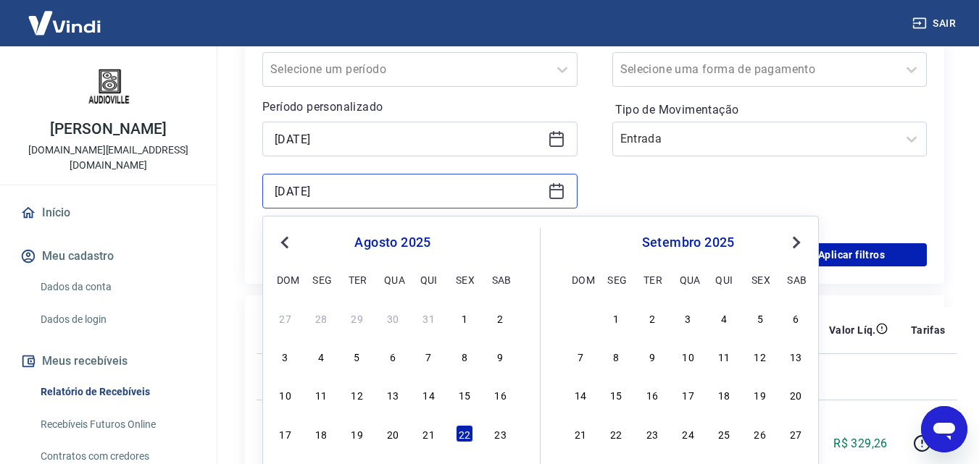
scroll to position [290, 0]
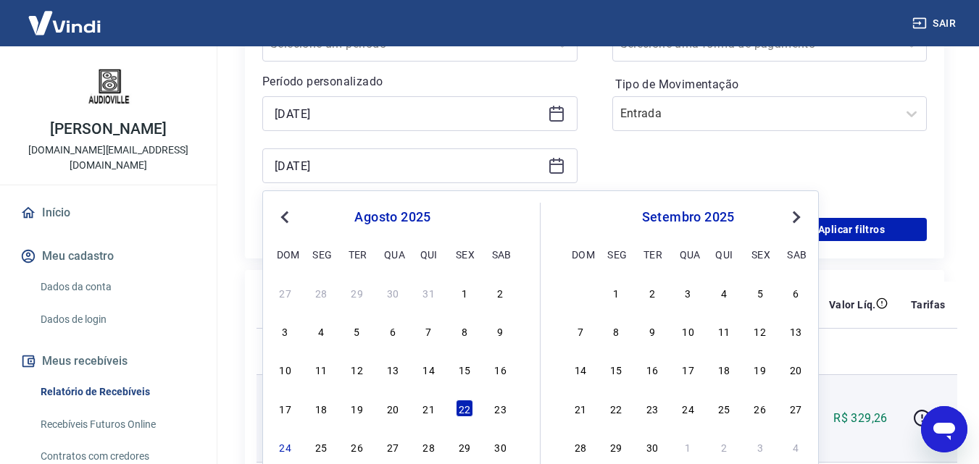
click at [504, 407] on div "23" at bounding box center [500, 408] width 17 height 17
type input "[DATE]"
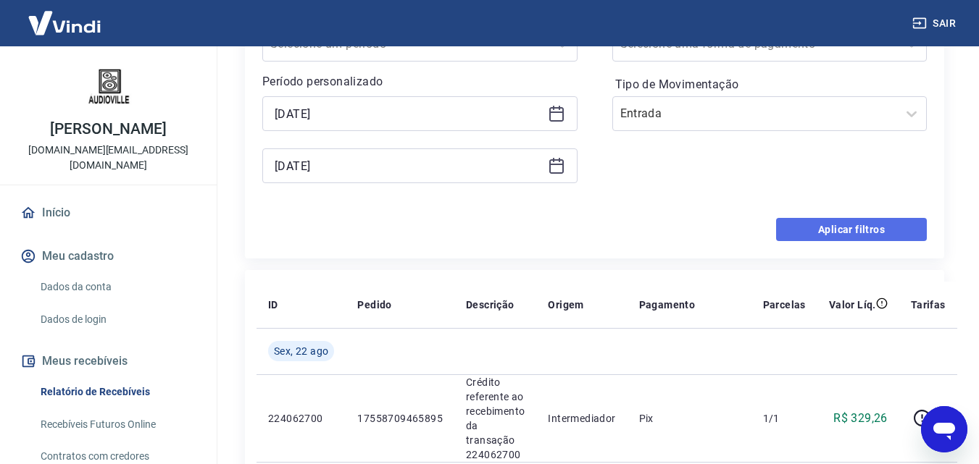
click at [852, 238] on button "Aplicar filtros" at bounding box center [851, 229] width 151 height 23
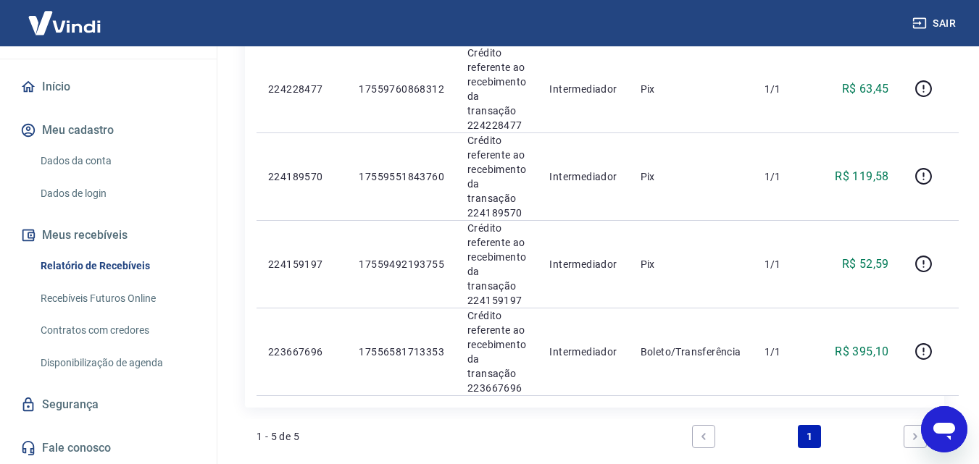
scroll to position [507, 0]
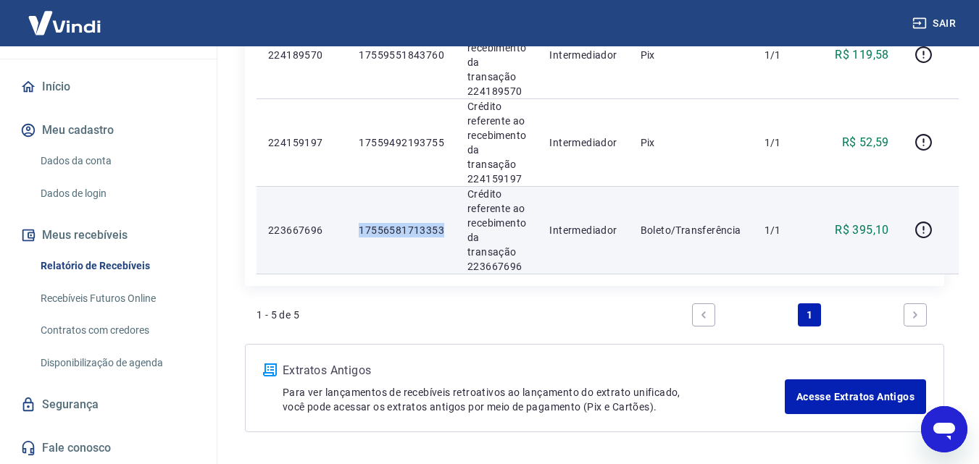
drag, startPoint x: 408, startPoint y: 232, endPoint x: 349, endPoint y: 230, distance: 59.4
click at [349, 230] on td "17556581713353" at bounding box center [401, 230] width 109 height 88
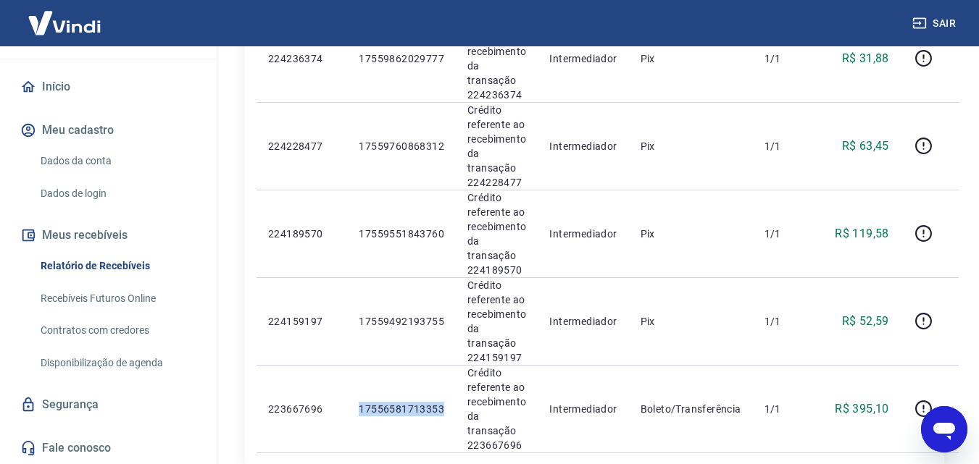
scroll to position [325, 0]
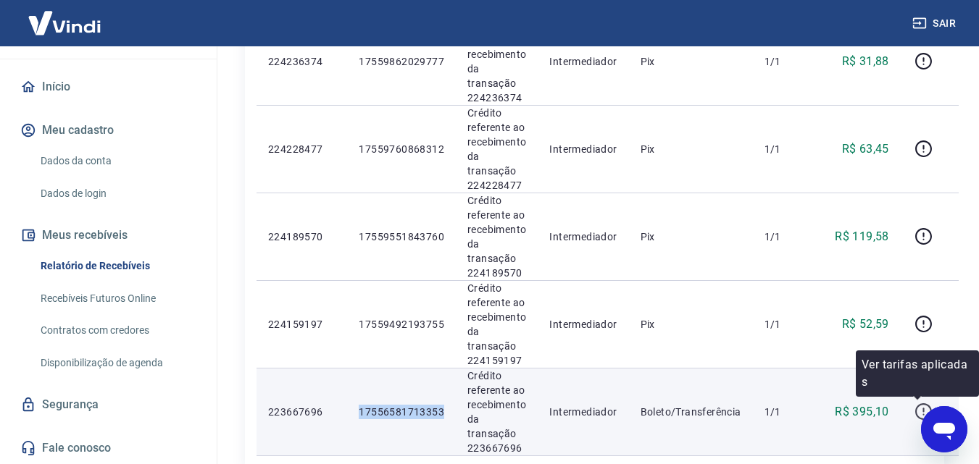
click at [919, 407] on icon "button" at bounding box center [923, 412] width 18 height 18
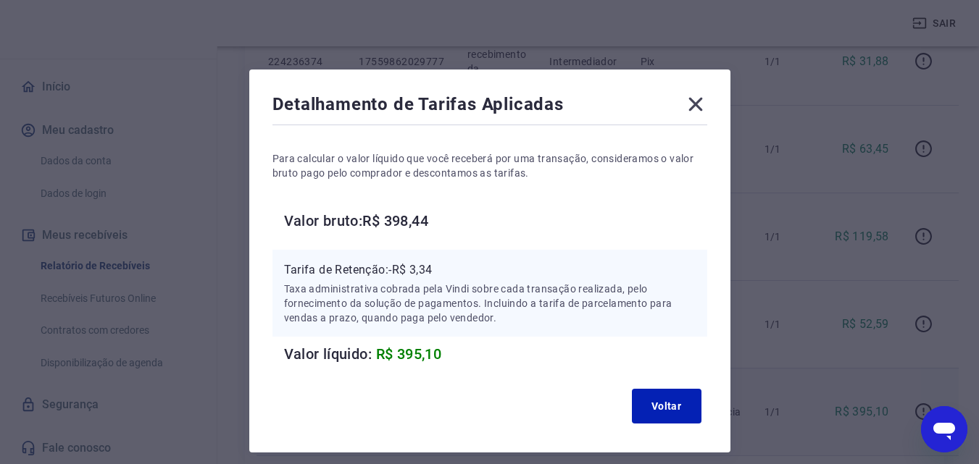
click at [701, 105] on icon at bounding box center [695, 104] width 23 height 23
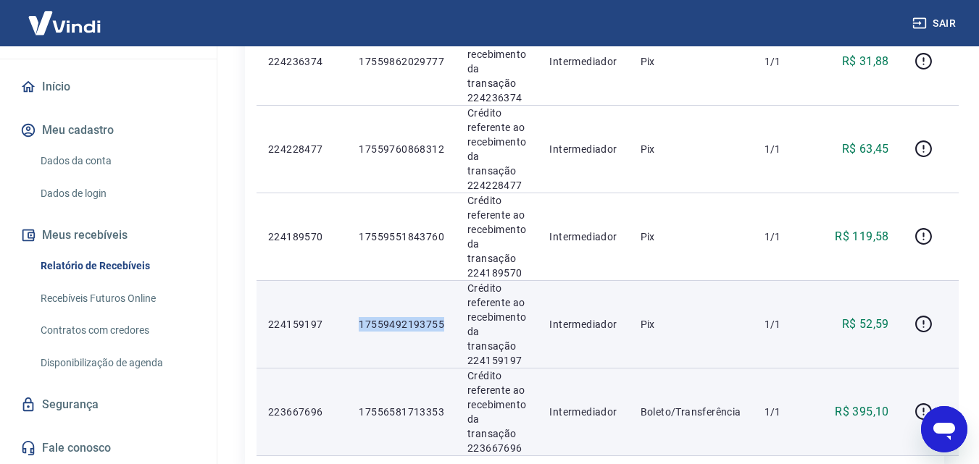
drag, startPoint x: 443, startPoint y: 323, endPoint x: 340, endPoint y: 323, distance: 103.6
click at [340, 323] on tr "224159197 17559492193755 Crédito referente ao recebimento da transação 22415919…" at bounding box center [607, 324] width 702 height 88
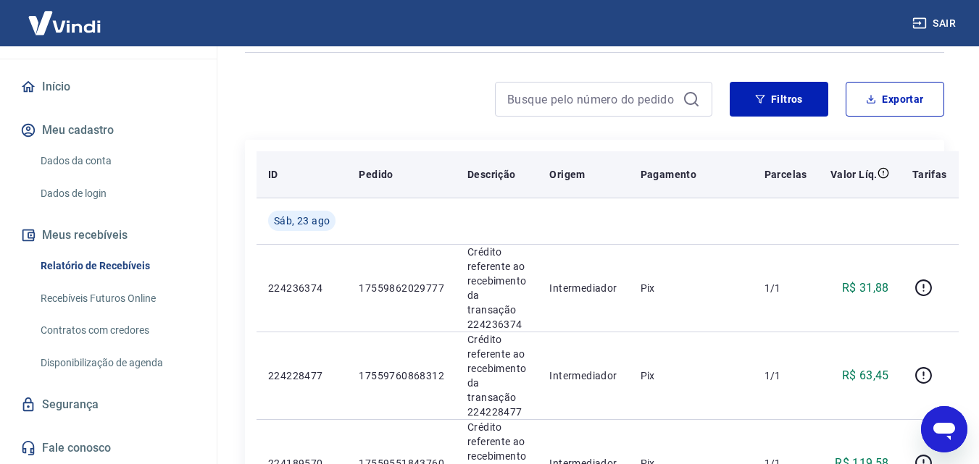
scroll to position [36, 0]
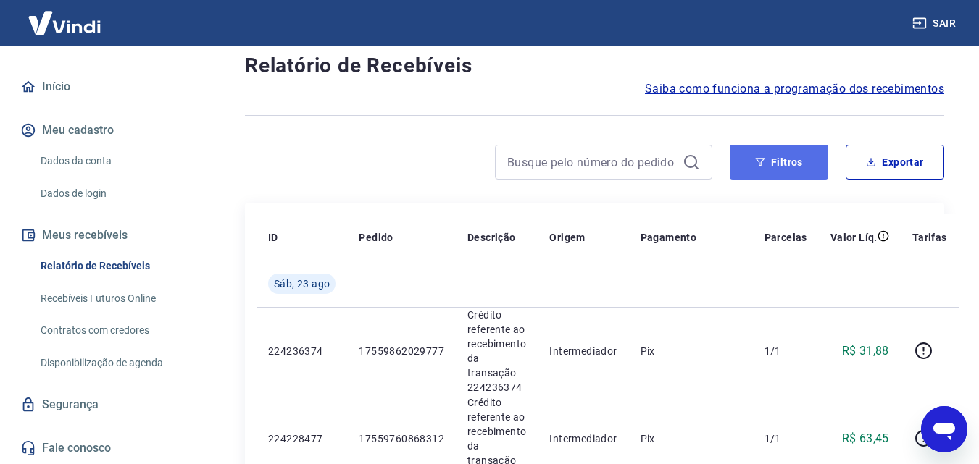
click at [782, 168] on button "Filtros" at bounding box center [779, 162] width 99 height 35
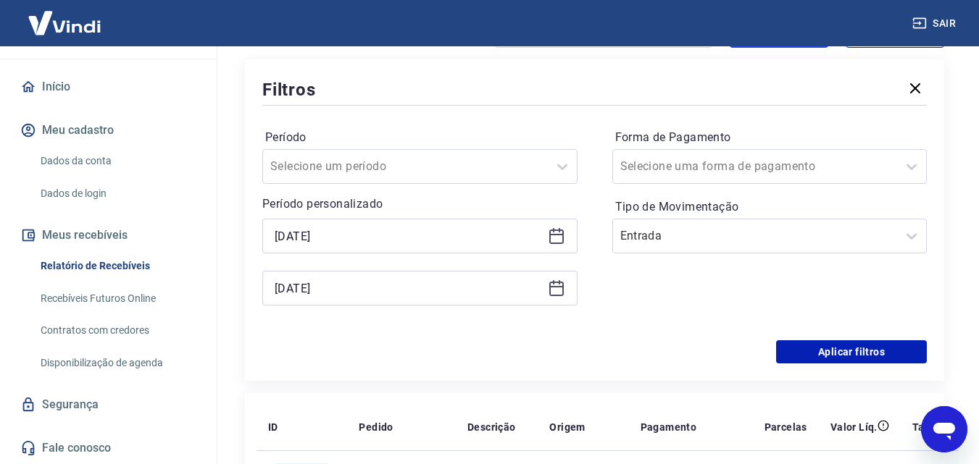
scroll to position [180, 0]
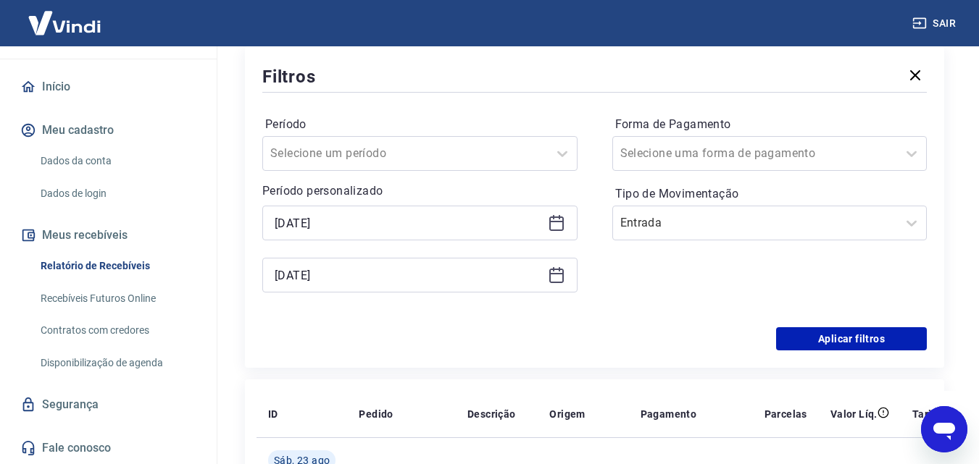
click at [560, 226] on icon at bounding box center [556, 222] width 17 height 17
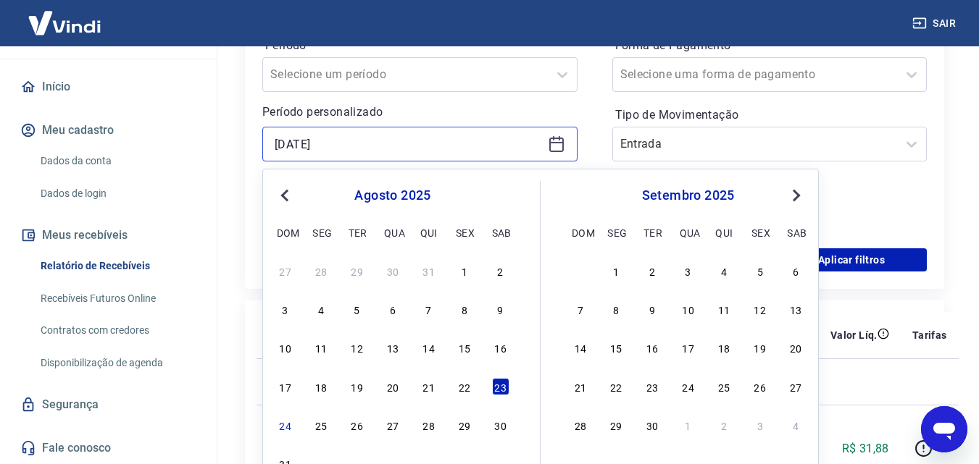
scroll to position [325, 0]
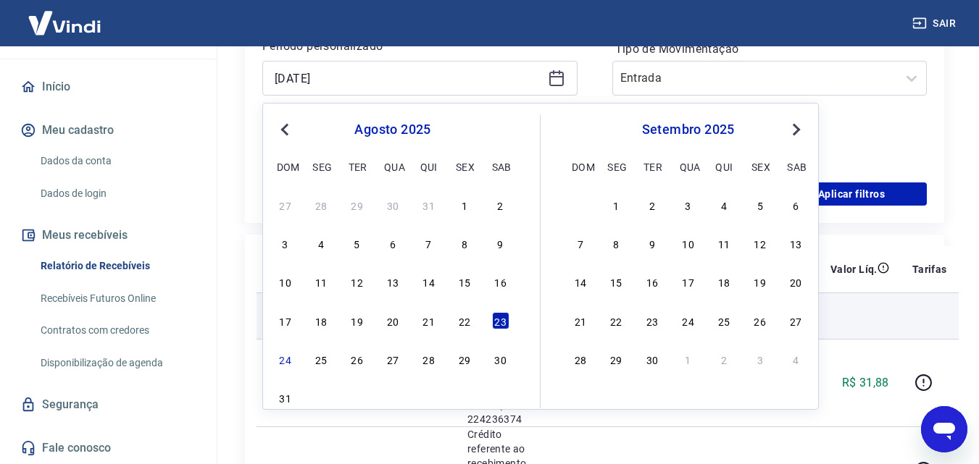
drag, startPoint x: 291, startPoint y: 358, endPoint x: 406, endPoint y: 315, distance: 122.9
click at [291, 359] on div "24" at bounding box center [285, 359] width 17 height 17
type input "[DATE]"
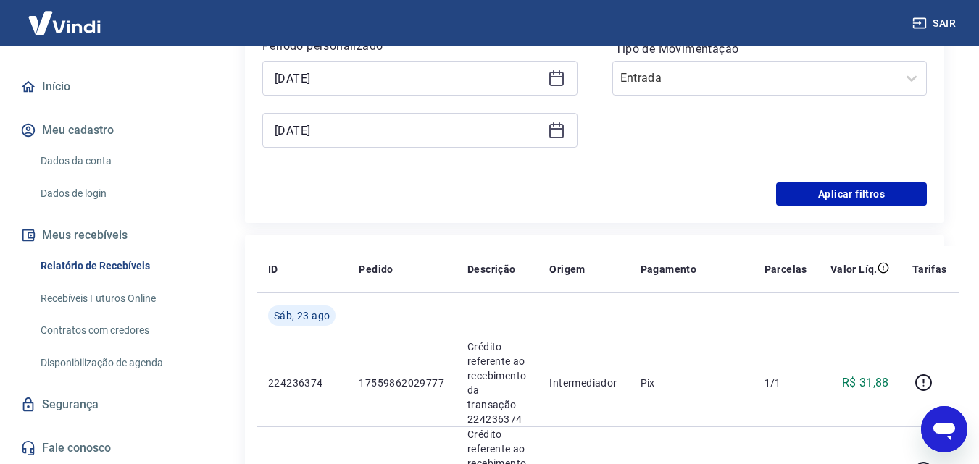
click at [558, 135] on icon at bounding box center [556, 130] width 17 height 17
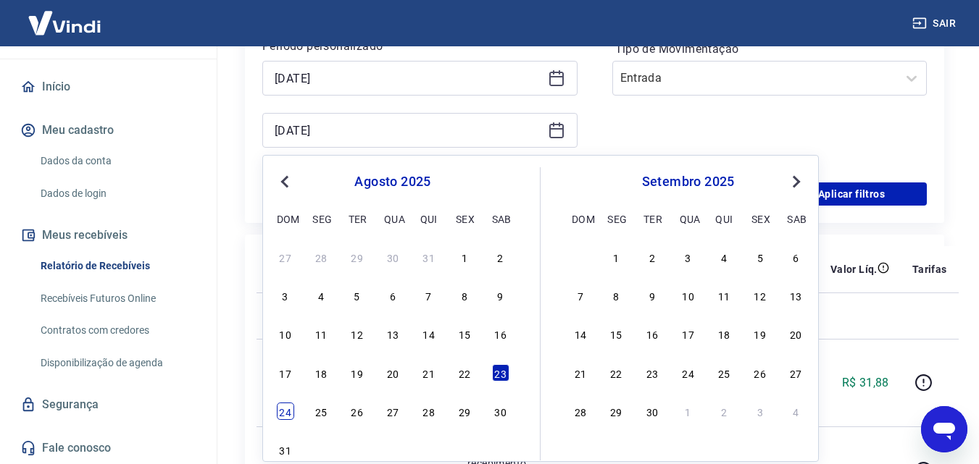
click at [287, 409] on div "24" at bounding box center [285, 411] width 17 height 17
type input "[DATE]"
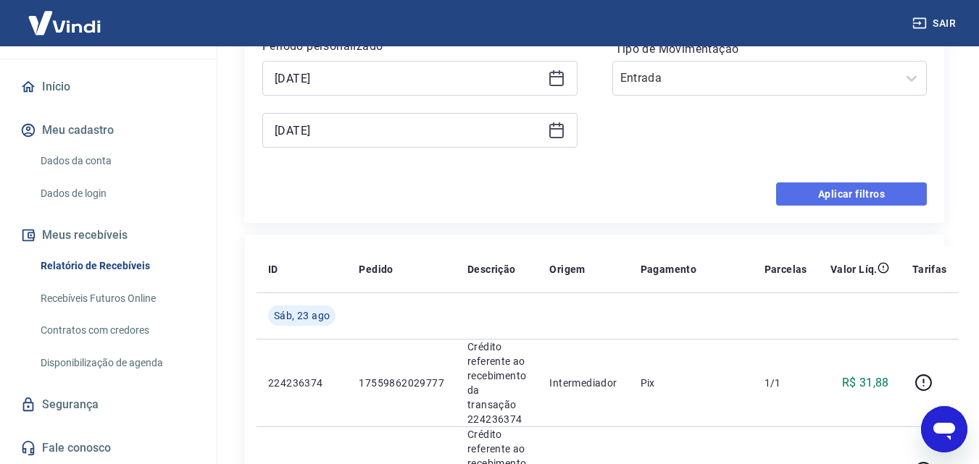
click at [828, 195] on button "Aplicar filtros" at bounding box center [851, 194] width 151 height 23
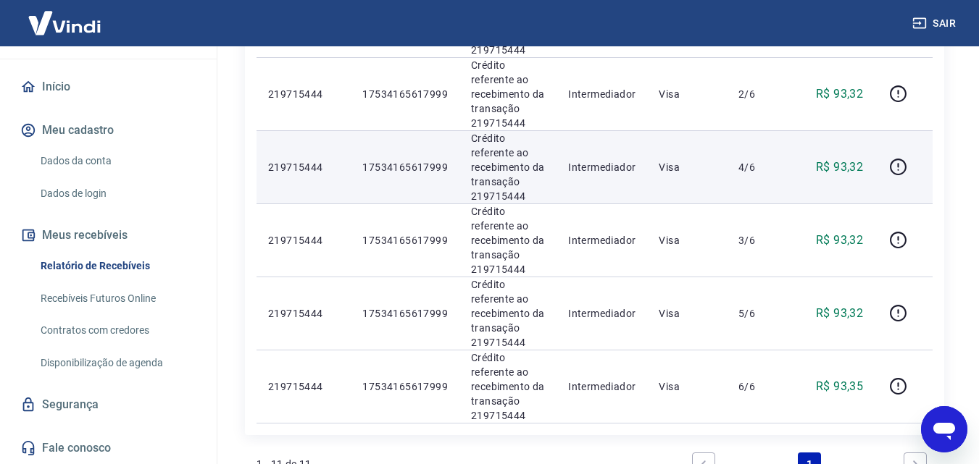
scroll to position [797, 0]
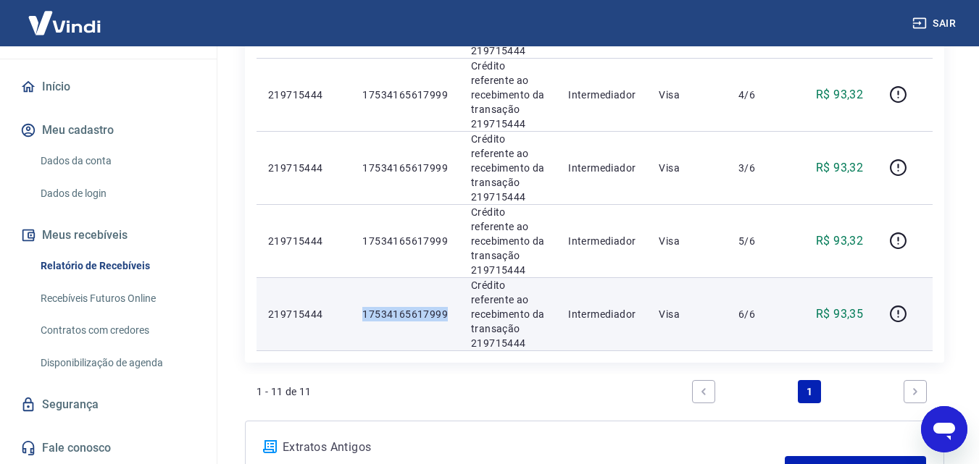
drag, startPoint x: 455, startPoint y: 313, endPoint x: 358, endPoint y: 323, distance: 97.6
click at [358, 323] on td "17534165617999" at bounding box center [405, 313] width 109 height 73
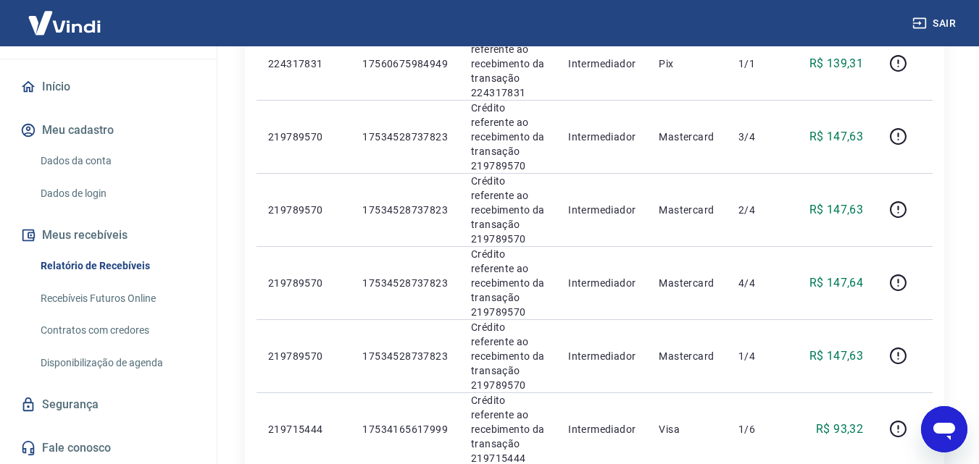
scroll to position [311, 0]
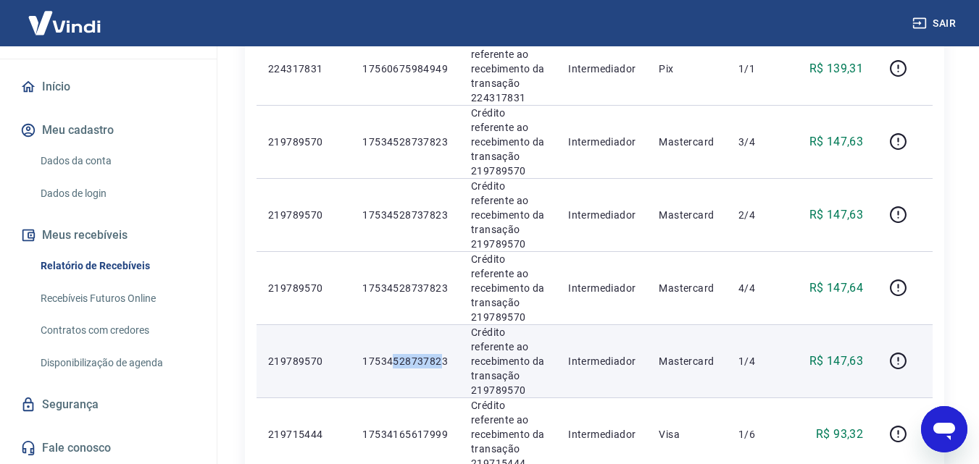
drag, startPoint x: 443, startPoint y: 358, endPoint x: 391, endPoint y: 361, distance: 52.2
click at [391, 359] on p "17534528737823" at bounding box center [404, 361] width 85 height 14
click at [435, 366] on p "17534528737823" at bounding box center [404, 361] width 85 height 14
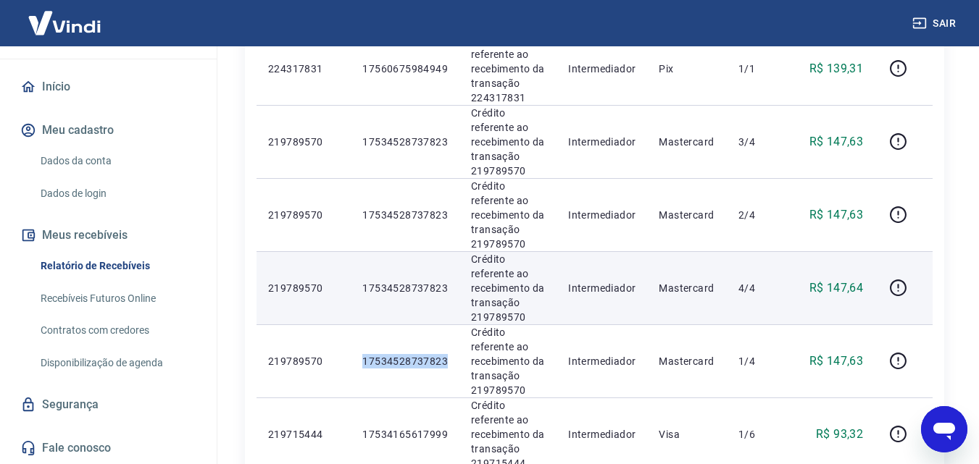
drag, startPoint x: 446, startPoint y: 360, endPoint x: 786, endPoint y: 255, distance: 356.4
click at [364, 356] on p "17534528737823" at bounding box center [404, 361] width 85 height 14
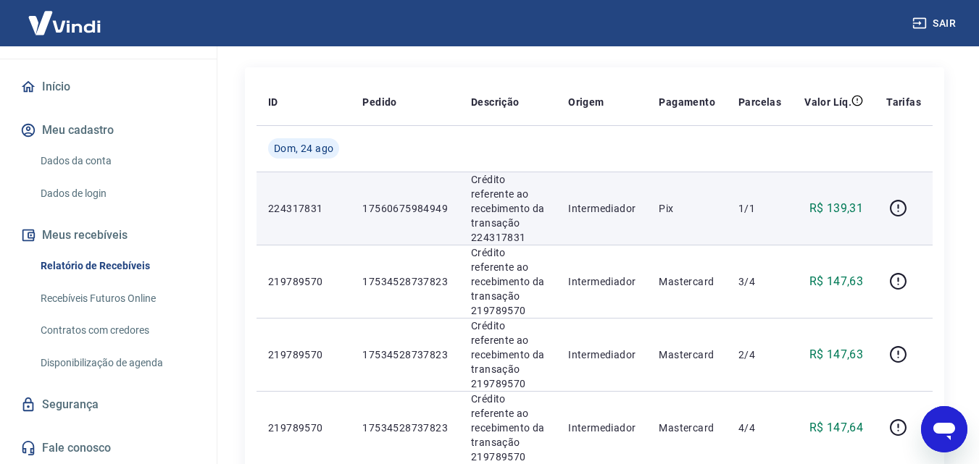
scroll to position [0, 0]
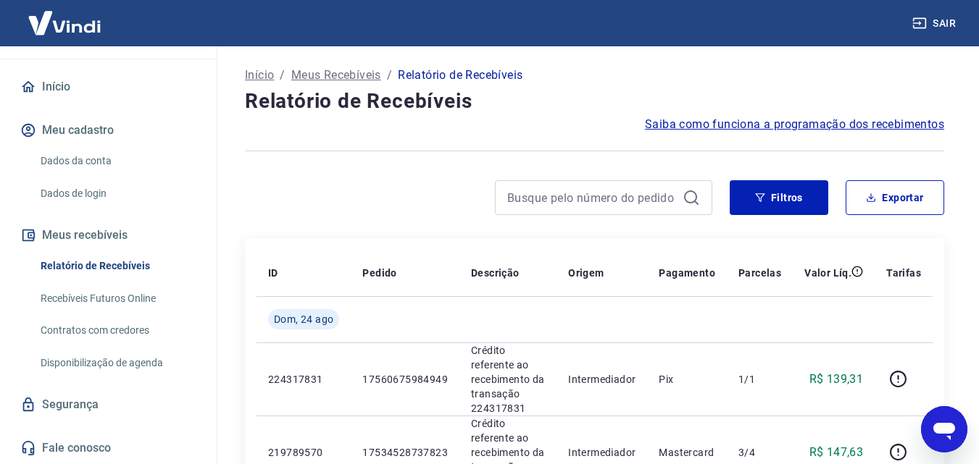
click at [925, 25] on icon "button" at bounding box center [919, 23] width 14 height 14
